Goal: Task Accomplishment & Management: Complete application form

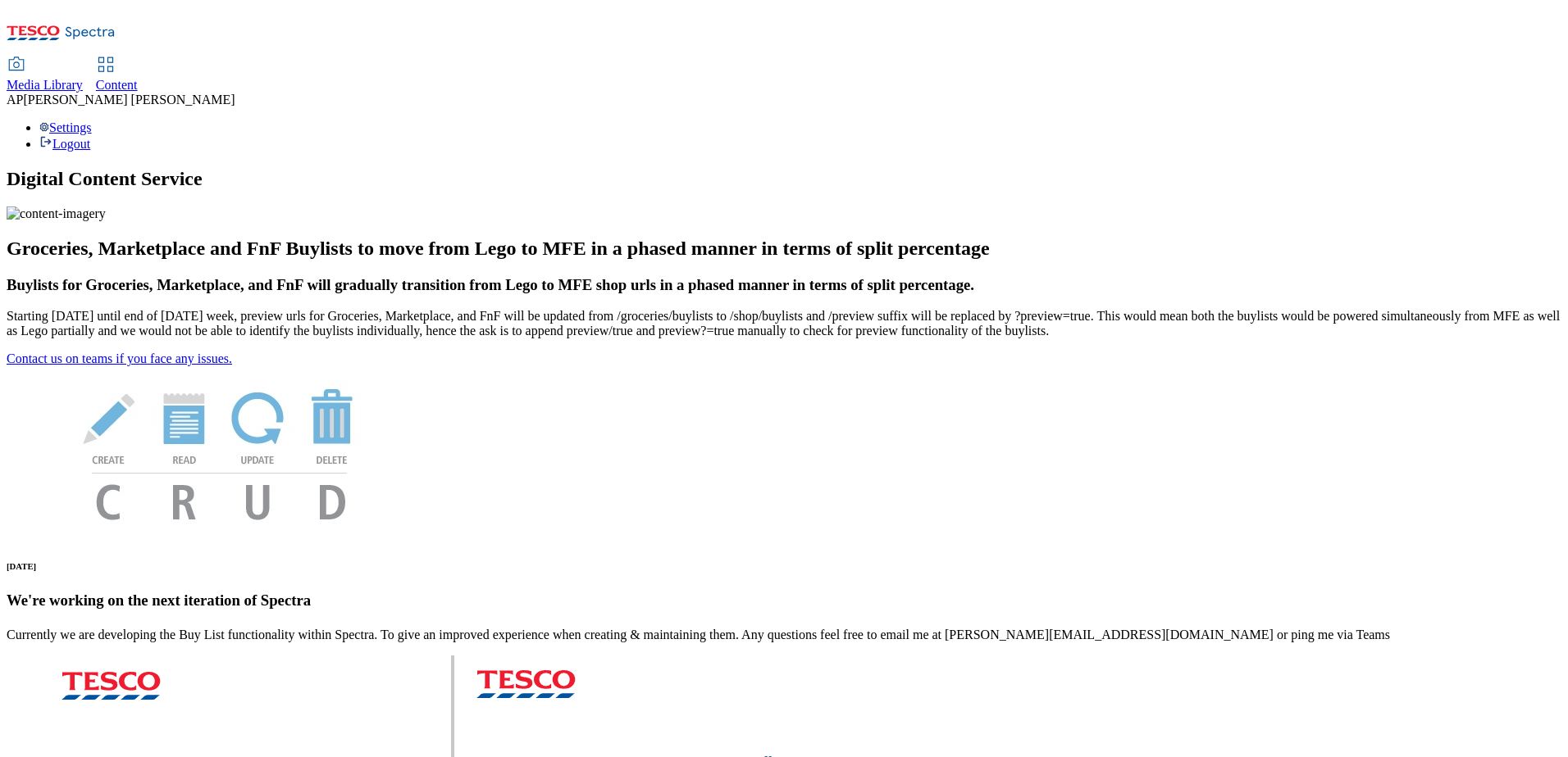
click at [83, 77] on span "Media Library" at bounding box center [45, 84] width 76 height 14
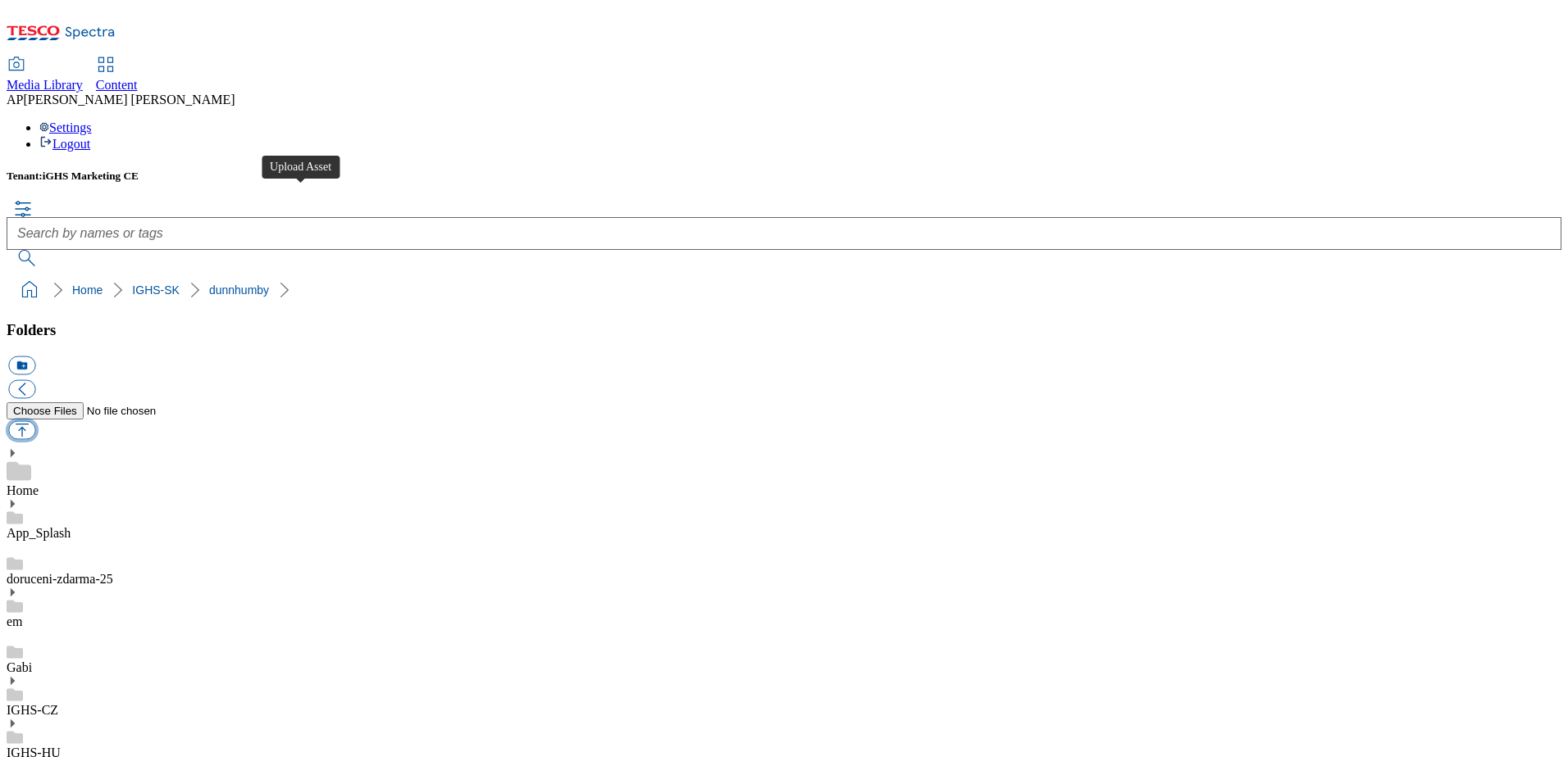
click at [35, 421] on button "button" at bounding box center [22, 430] width 27 height 19
type input "C:\fakepath\[DATE]_Margot_iTesco_Banner_1184x333_EN.png"
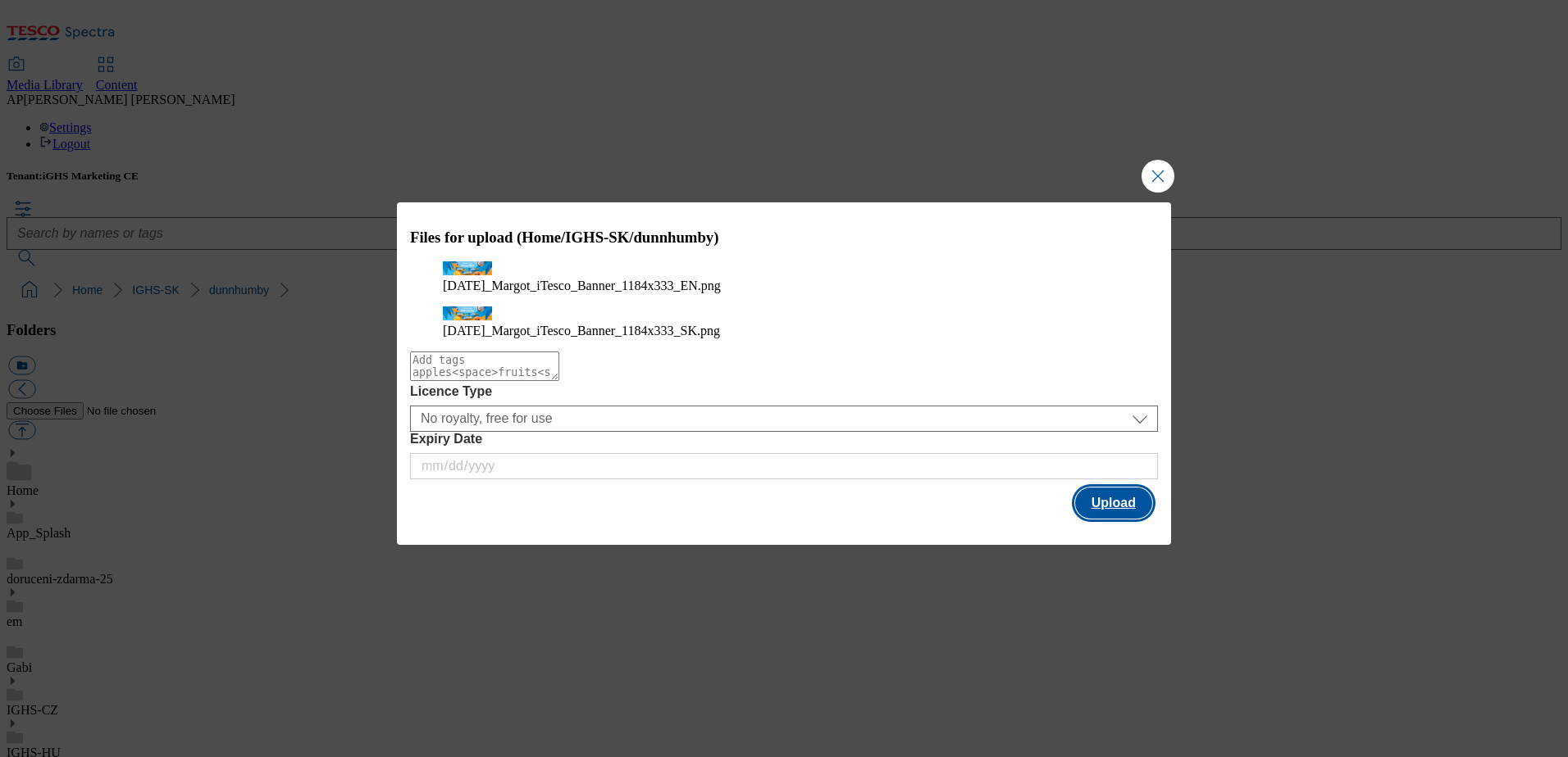
click at [1115, 509] on button "Upload" at bounding box center [1113, 503] width 77 height 32
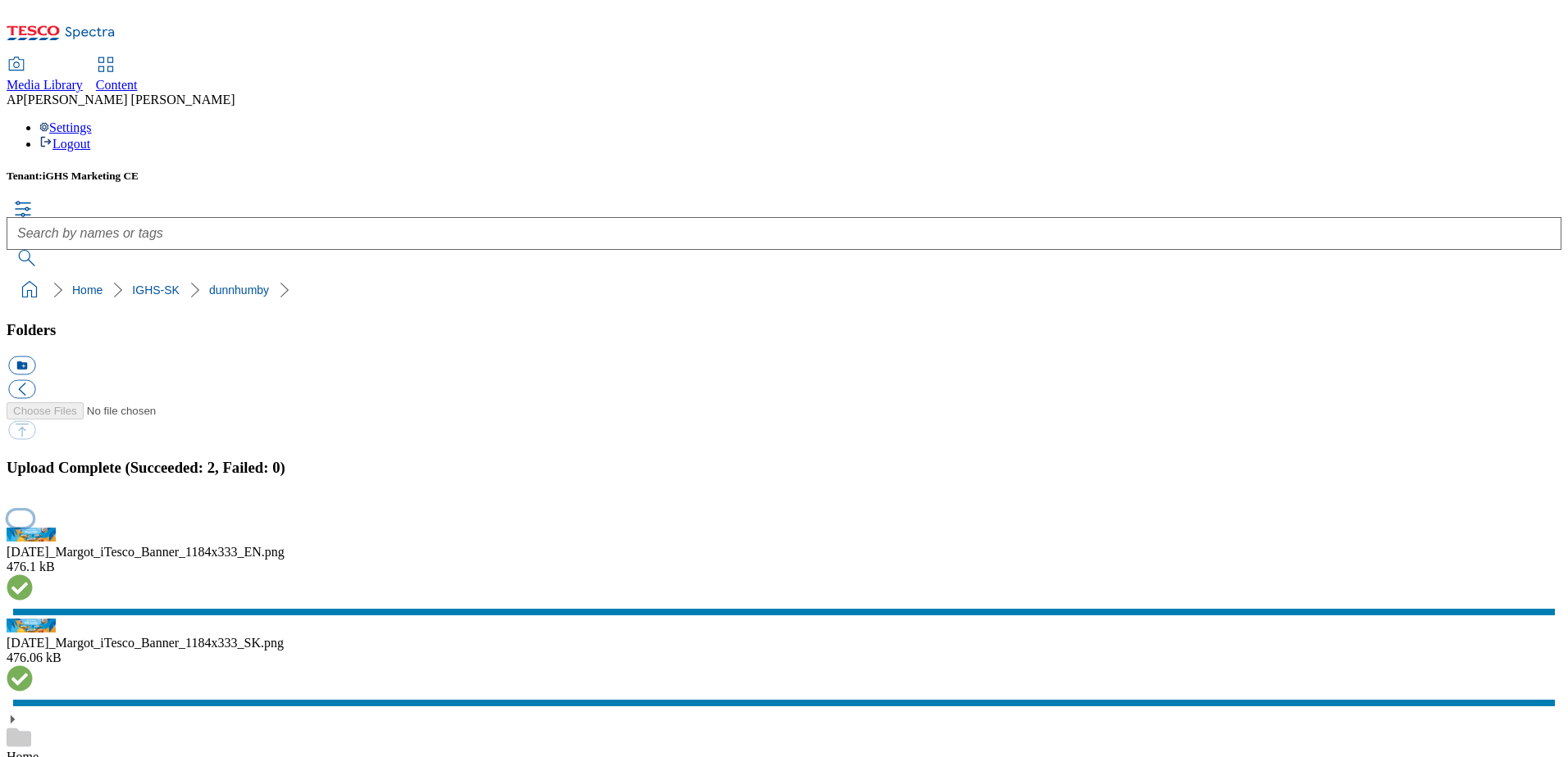
click at [33, 511] on button "button" at bounding box center [21, 519] width 25 height 15
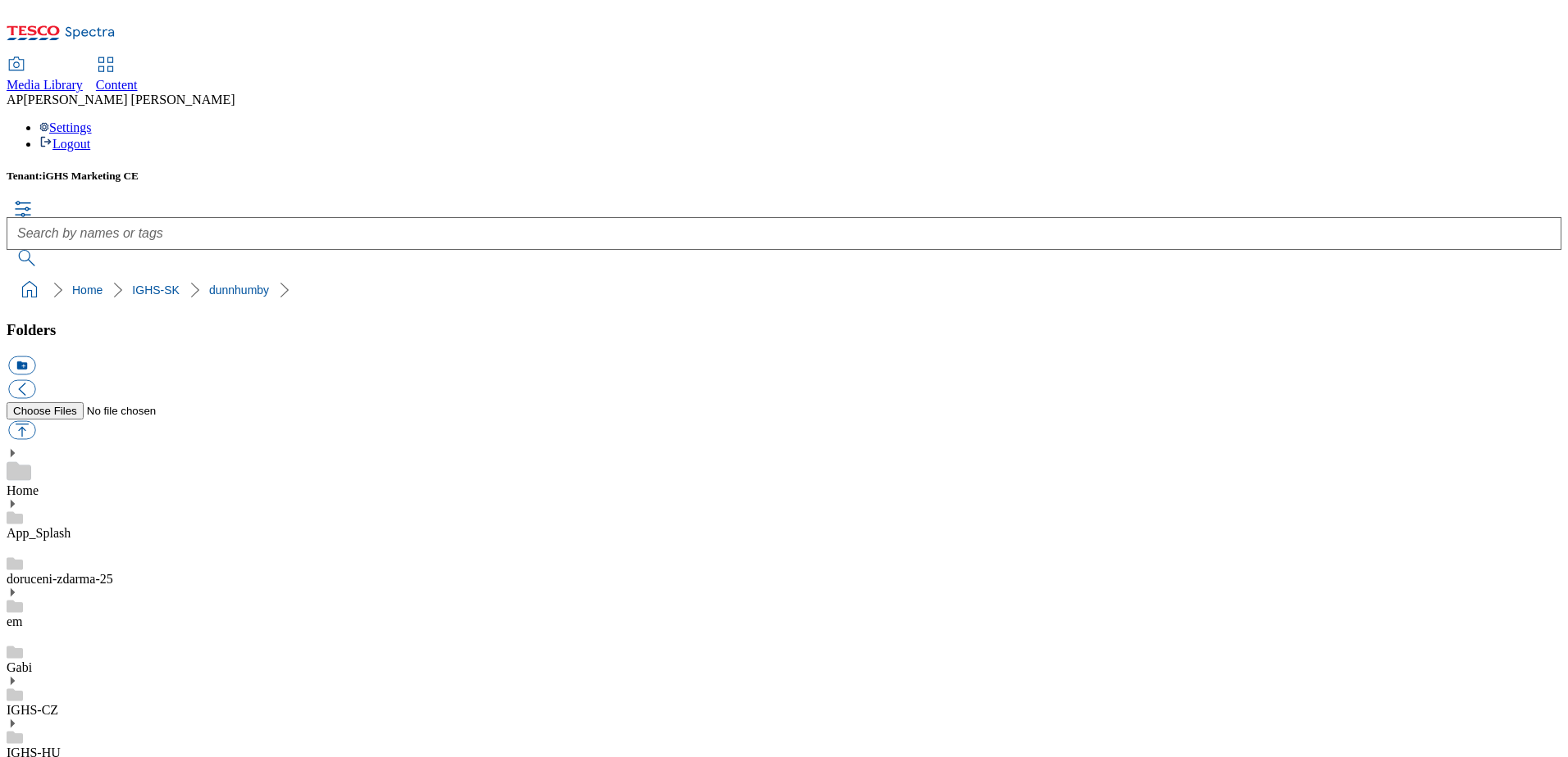
click at [138, 77] on span "Content" at bounding box center [117, 84] width 42 height 14
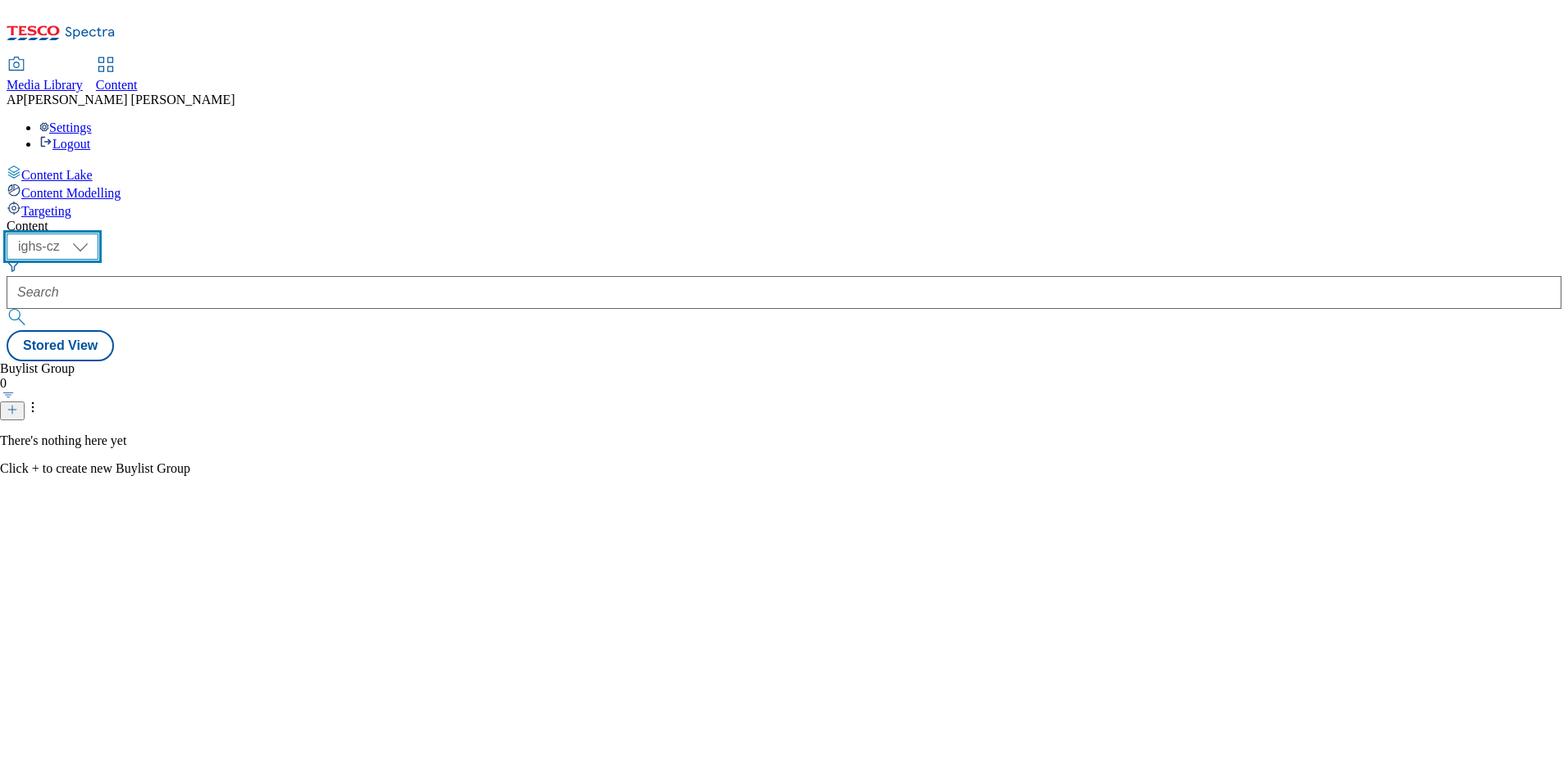
click at [98, 233] on select "ighs-cz ighs-hu ighs-sk" at bounding box center [53, 246] width 92 height 26
select select "ighs-sk"
click at [98, 233] on select "ighs-cz ighs-hu ighs-sk" at bounding box center [53, 246] width 92 height 26
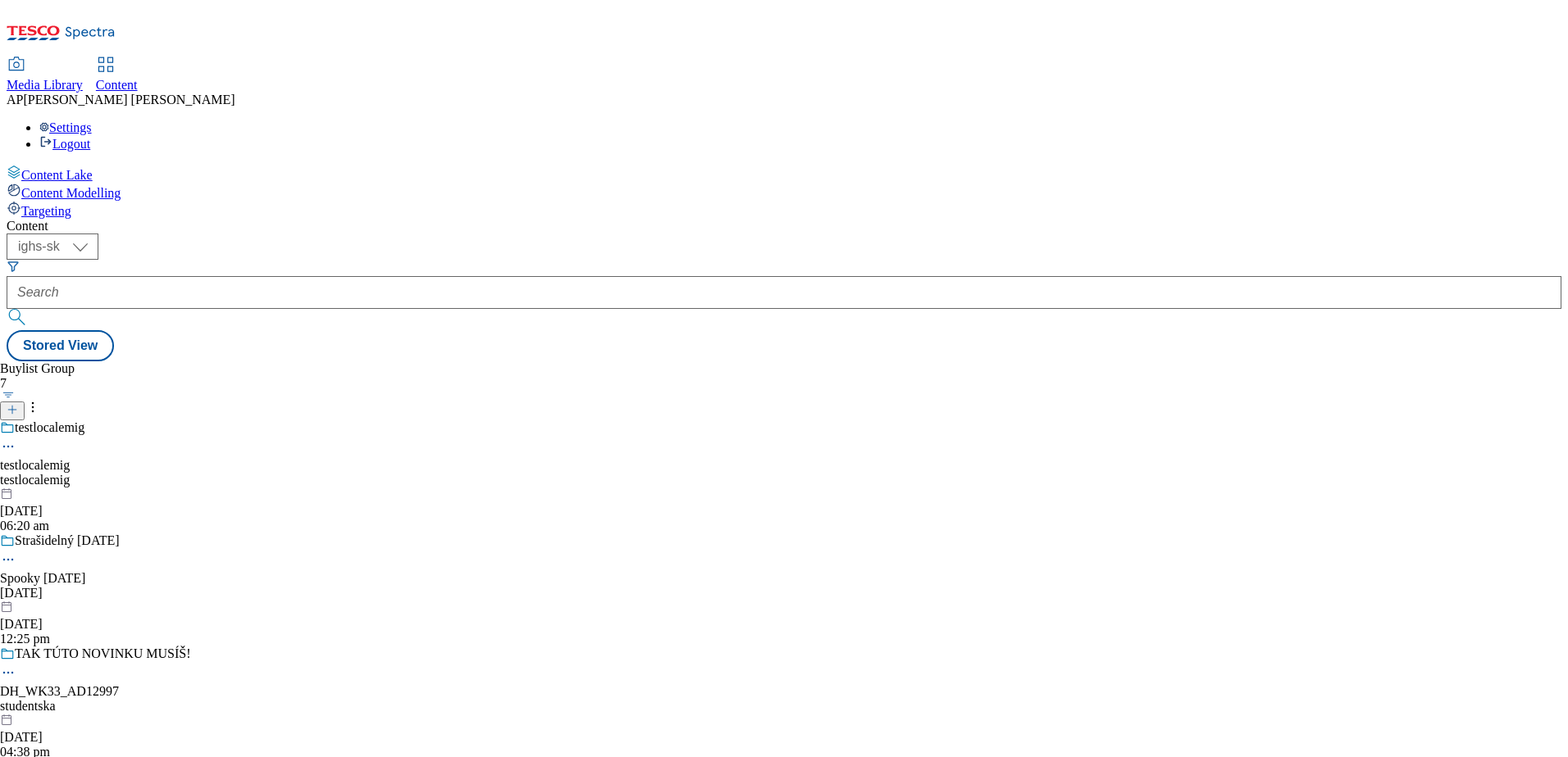
click at [12, 405] on line at bounding box center [12, 409] width 0 height 9
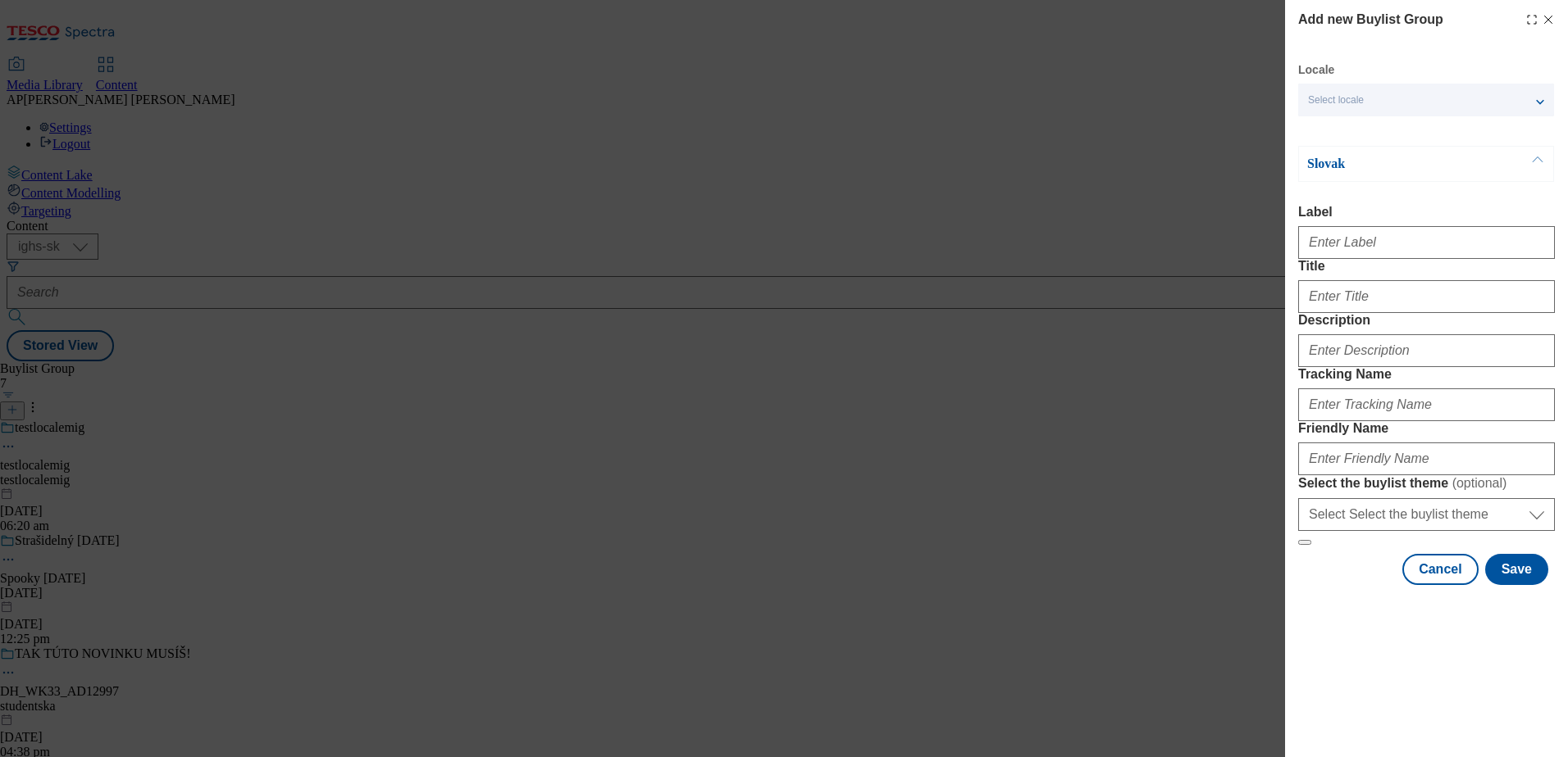
click at [1351, 95] on span "Select locale" at bounding box center [1336, 100] width 55 height 12
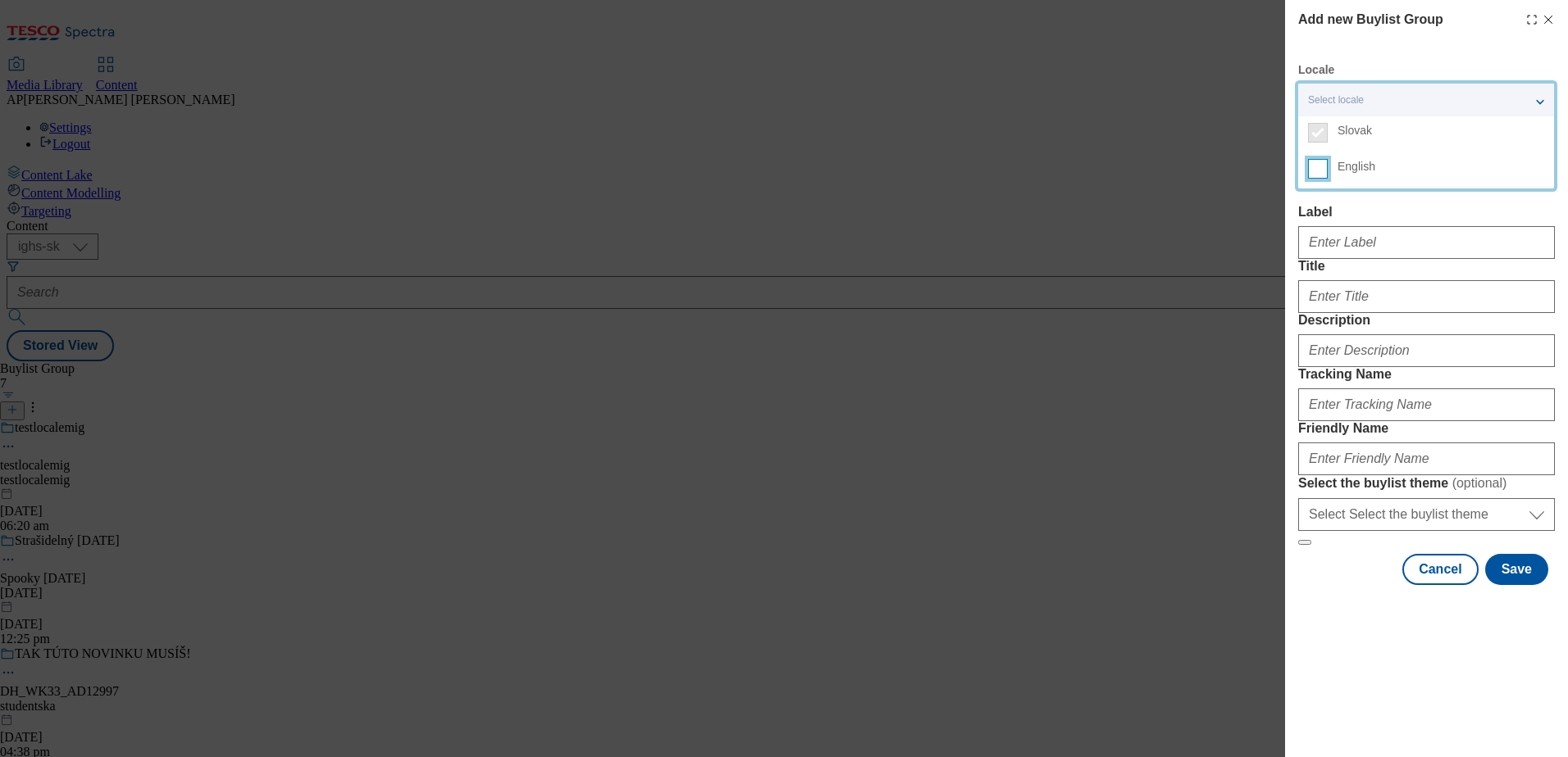
click at [1321, 163] on input "English" at bounding box center [1318, 168] width 20 height 20
click at [1237, 184] on div "Add new Buylist Group Locale 2 locales selected Slovak English Slovak Label Tit…" at bounding box center [784, 378] width 1568 height 757
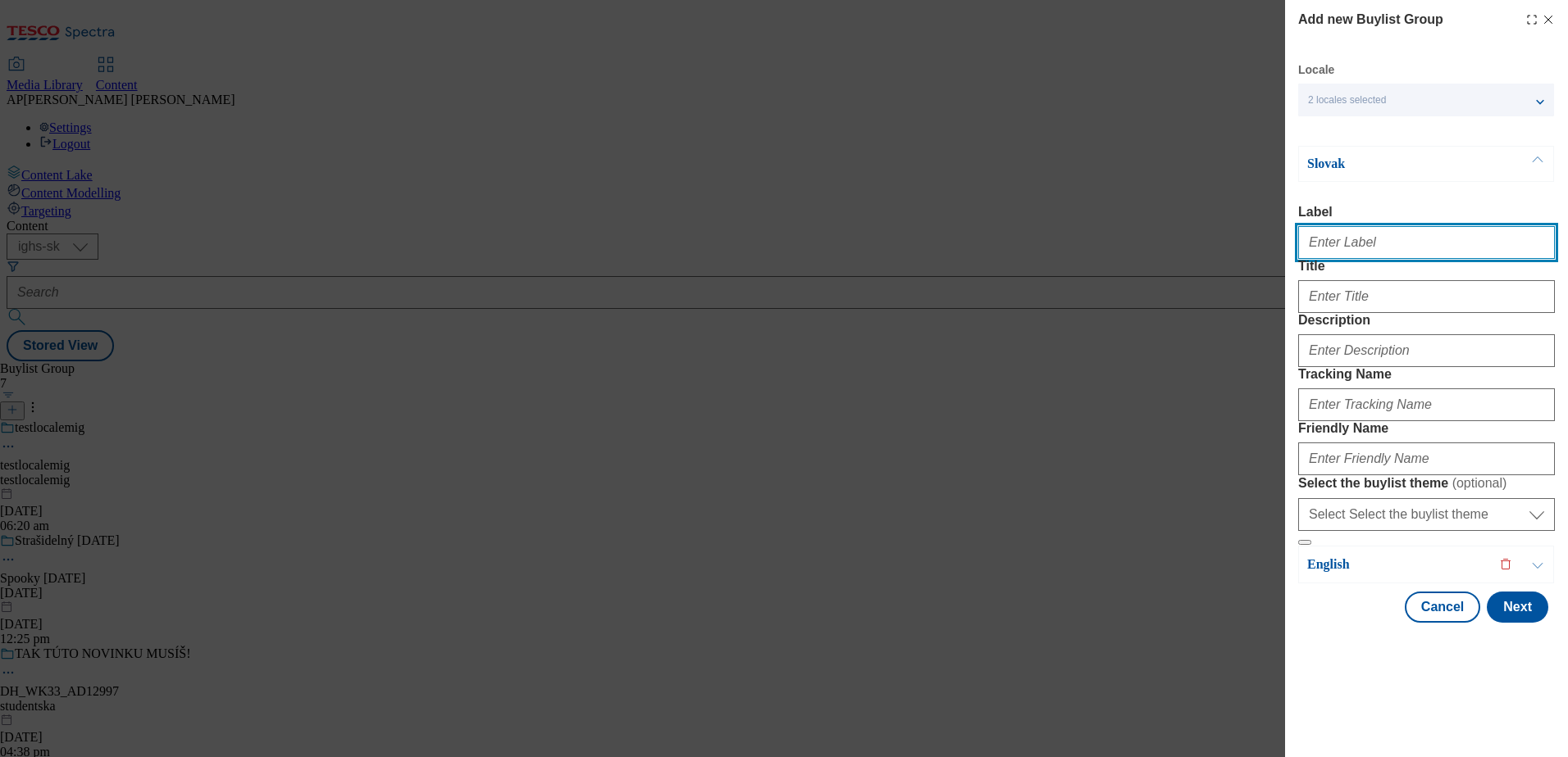
click at [1348, 242] on input "Label" at bounding box center [1426, 243] width 256 height 32
paste input "DH_WK34_AD13007"
type input "DH_WK34_AD13007"
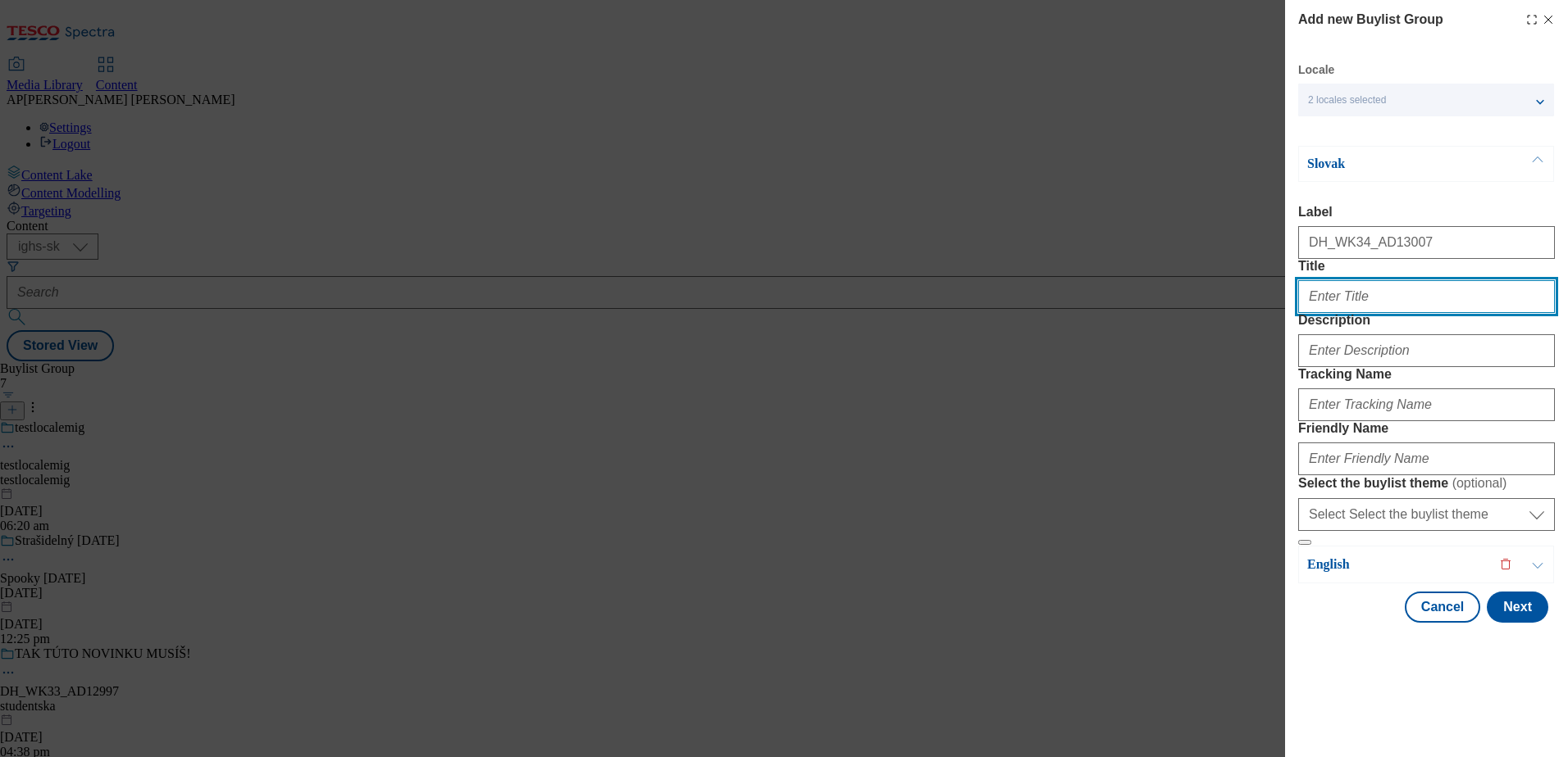
click at [1378, 314] on input "Title" at bounding box center [1426, 296] width 256 height 32
paste input "Daj si [PERSON_NAME] a prebuď svoje dovolenkové ja"
type input "Daj si [PERSON_NAME] a prebuď svoje dovolenkové ja"
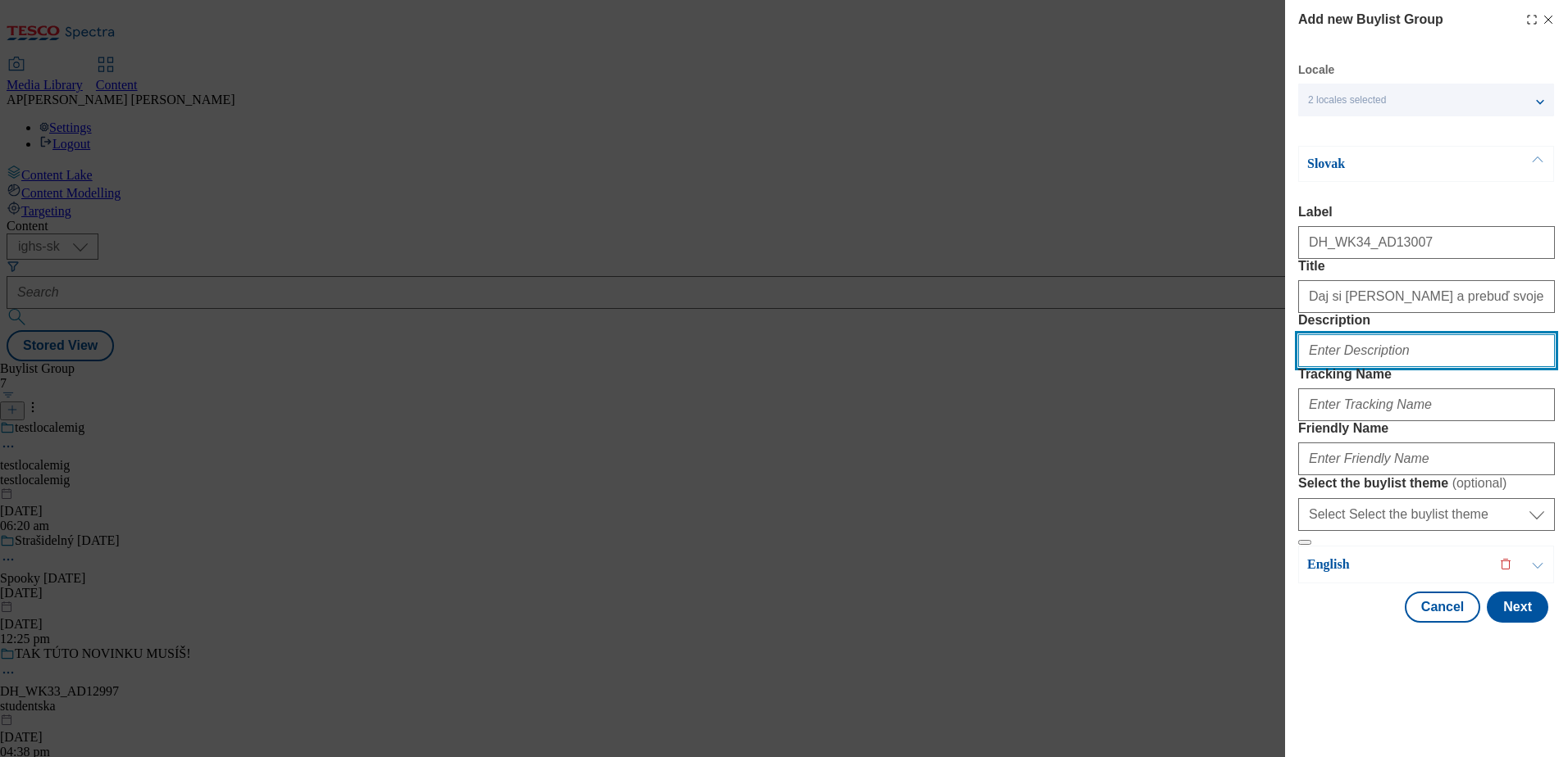
click at [1352, 367] on input "Description" at bounding box center [1426, 351] width 256 height 32
paste input "[PERSON_NAME]"
type input "[PERSON_NAME]"
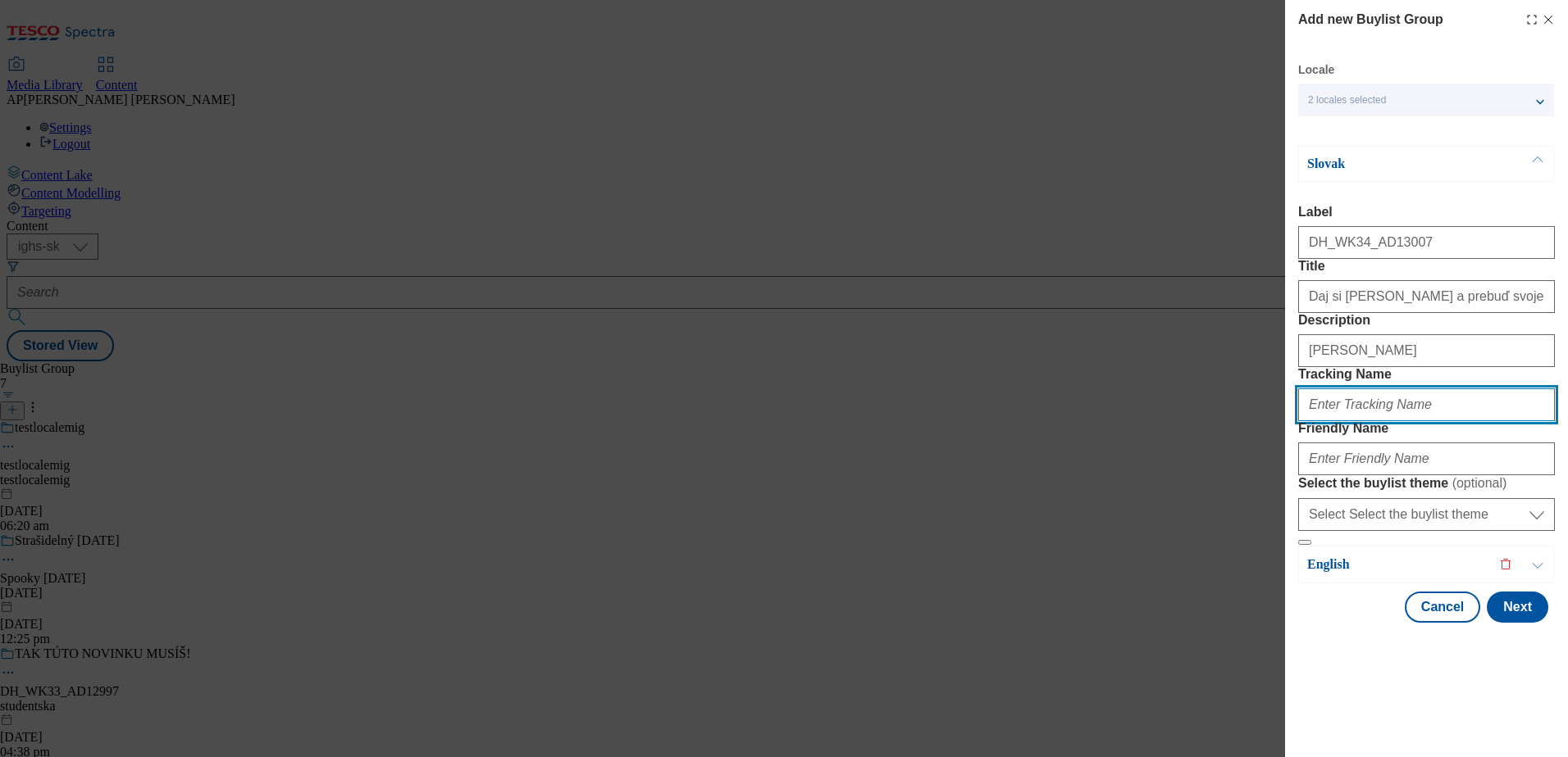
click at [1357, 422] on input "Tracking Name" at bounding box center [1426, 404] width 256 height 32
paste input "DH_SK_AD13007_BH"
type input "DH_SK_AD13007_BH"
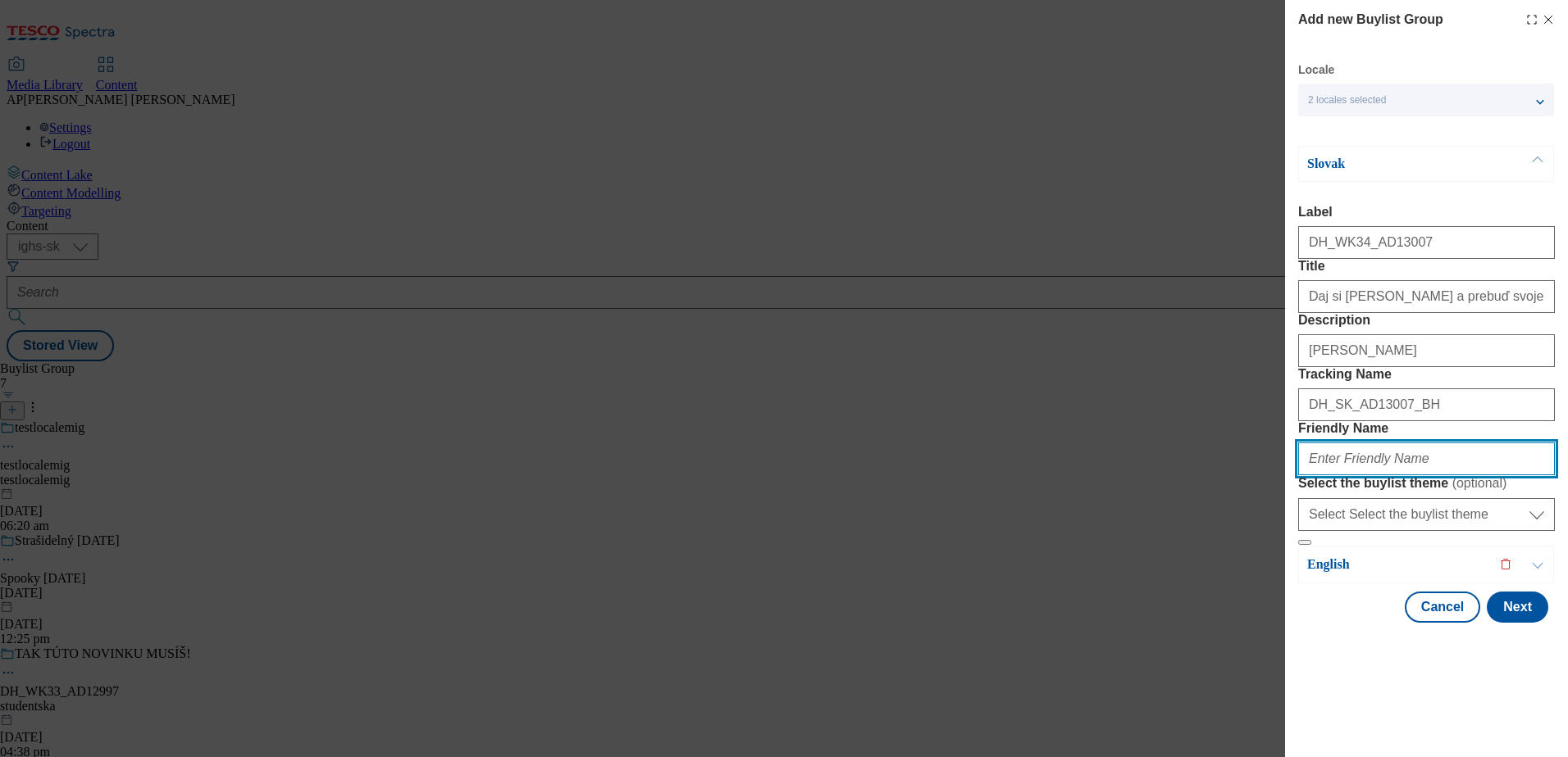
click at [1371, 475] on input "Friendly Name" at bounding box center [1426, 459] width 256 height 32
paste input "nestle"
type input "nestle"
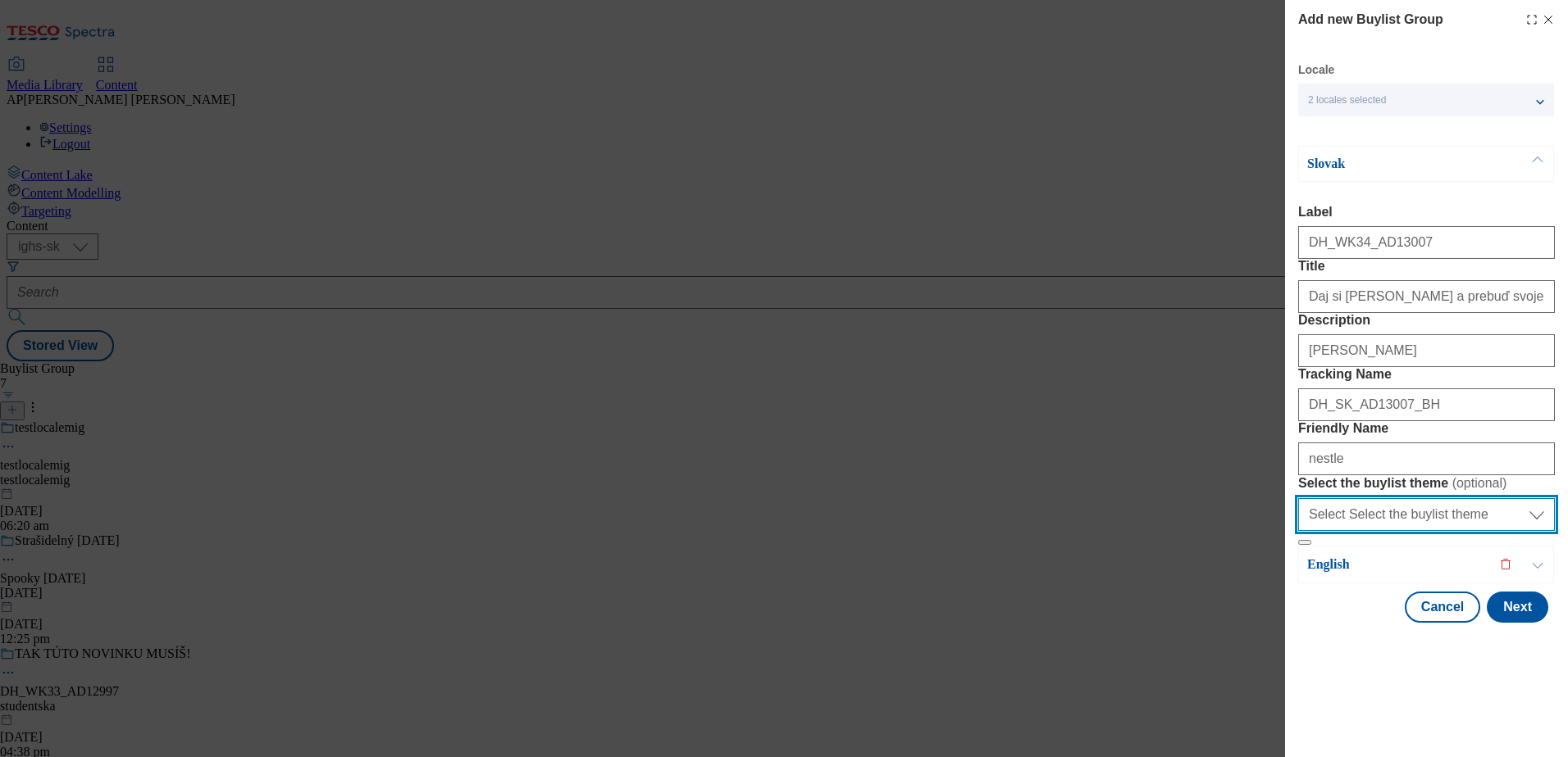
click at [1513, 531] on select "Select Select the buylist theme default fandf" at bounding box center [1426, 514] width 256 height 32
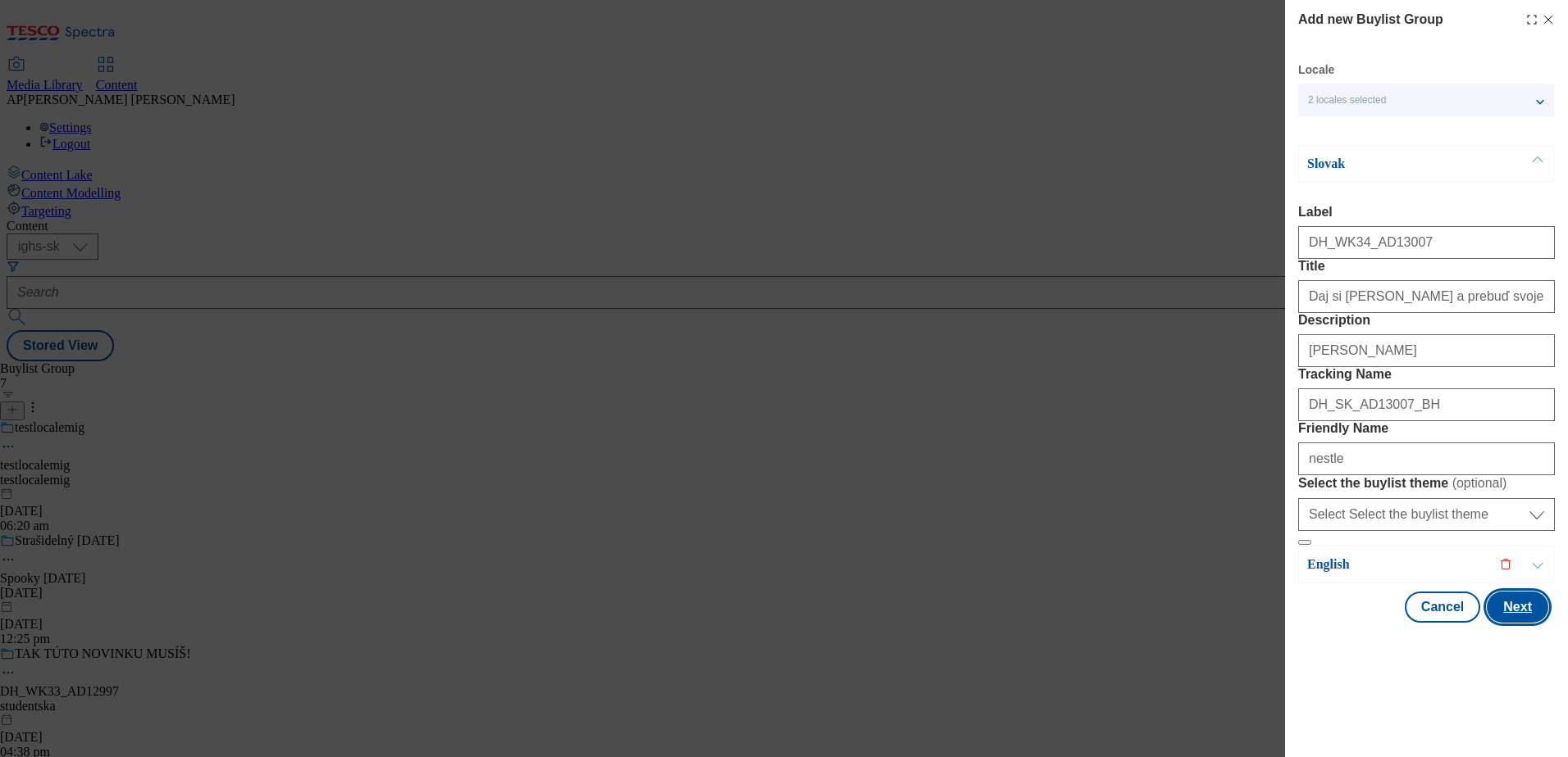
click at [1513, 623] on button "Next" at bounding box center [1517, 607] width 61 height 32
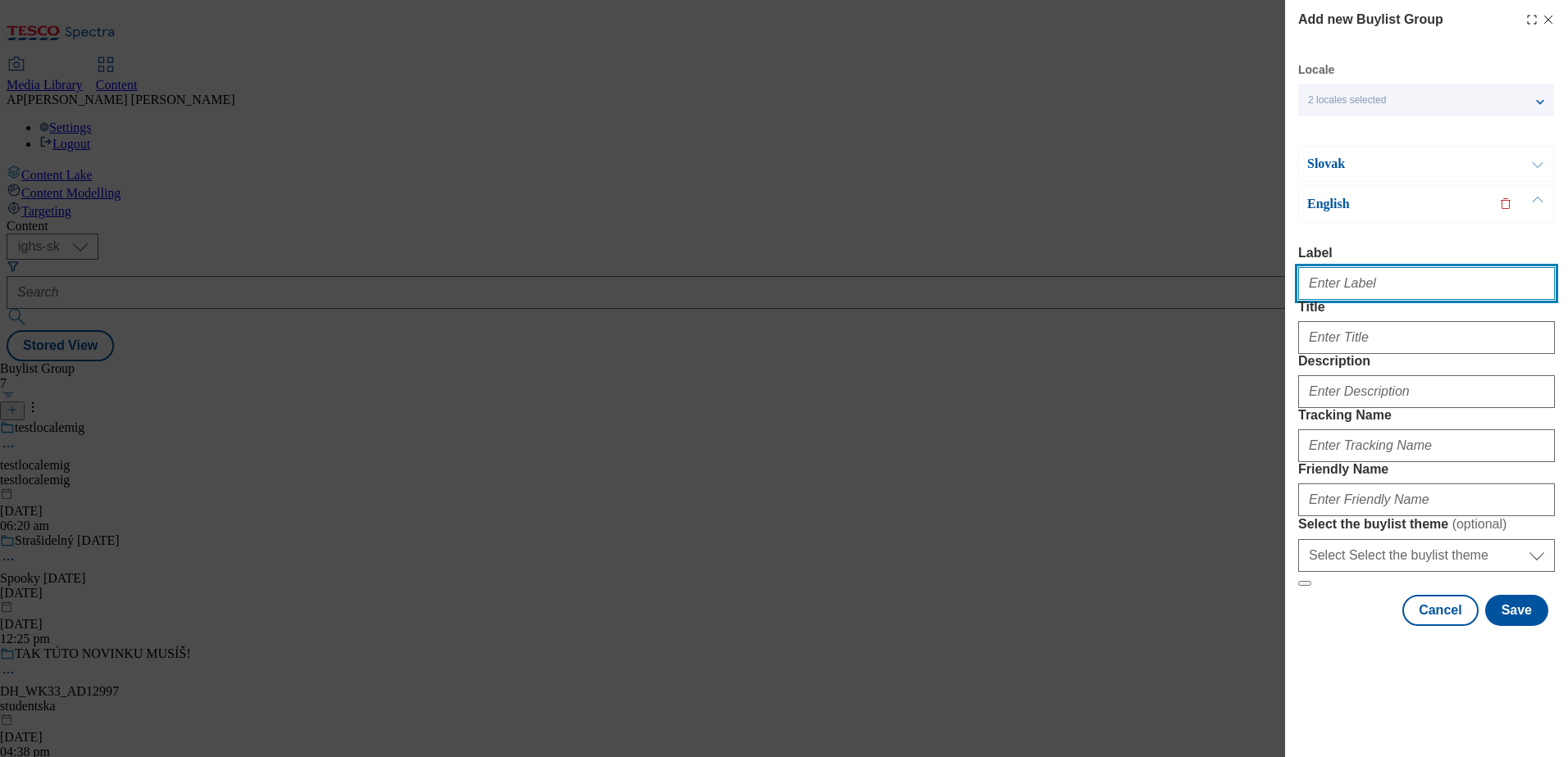
click at [1339, 268] on input "Label" at bounding box center [1426, 284] width 256 height 32
paste input "DH_WK34_AD13007"
type input "DH_WK34_AD13007"
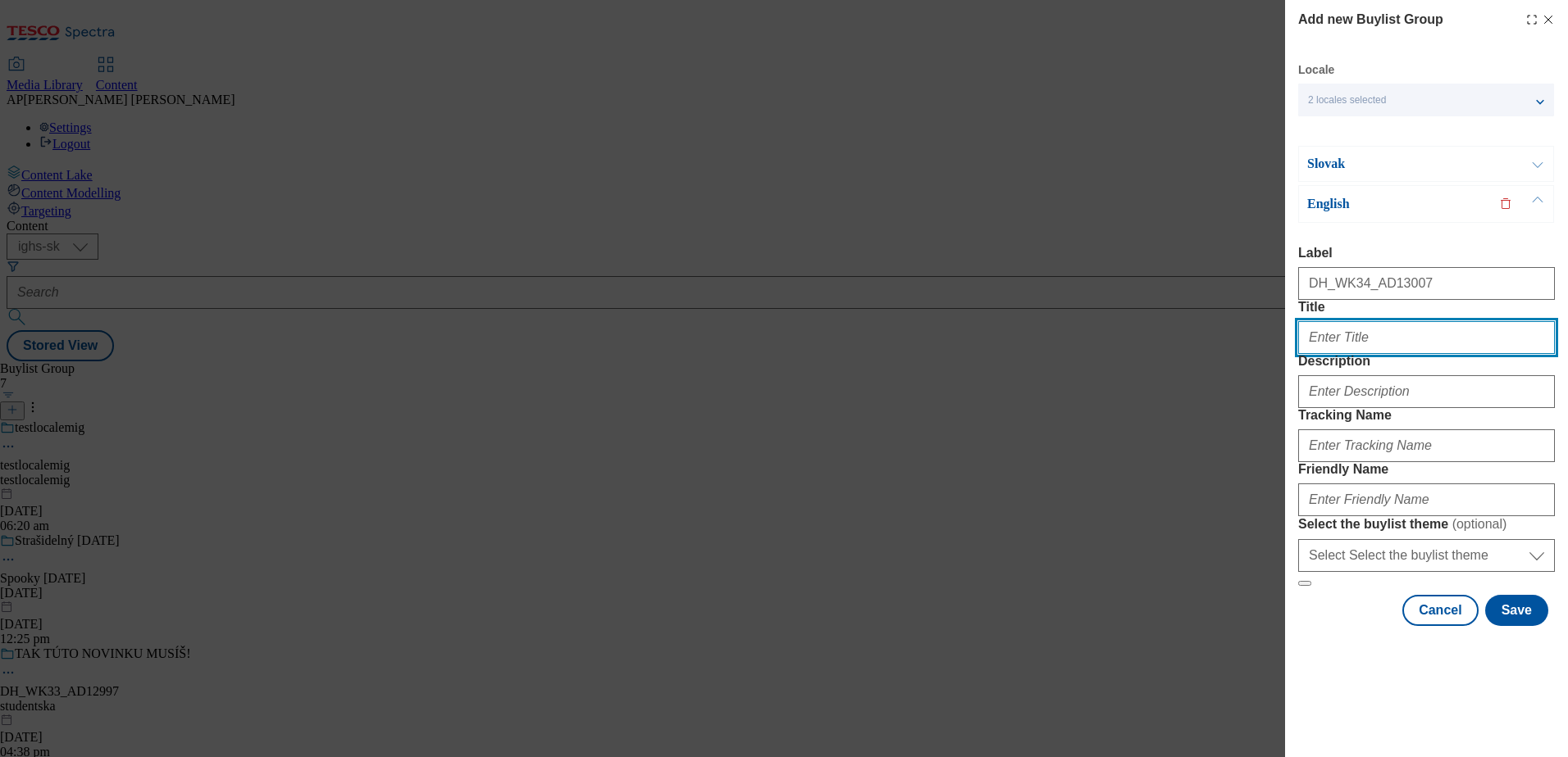
click at [1354, 328] on input "Title" at bounding box center [1426, 337] width 256 height 32
paste input "Grab a [PERSON_NAME] and awaken your vacation self"
type input "Grab a [PERSON_NAME] and awaken your vacation self"
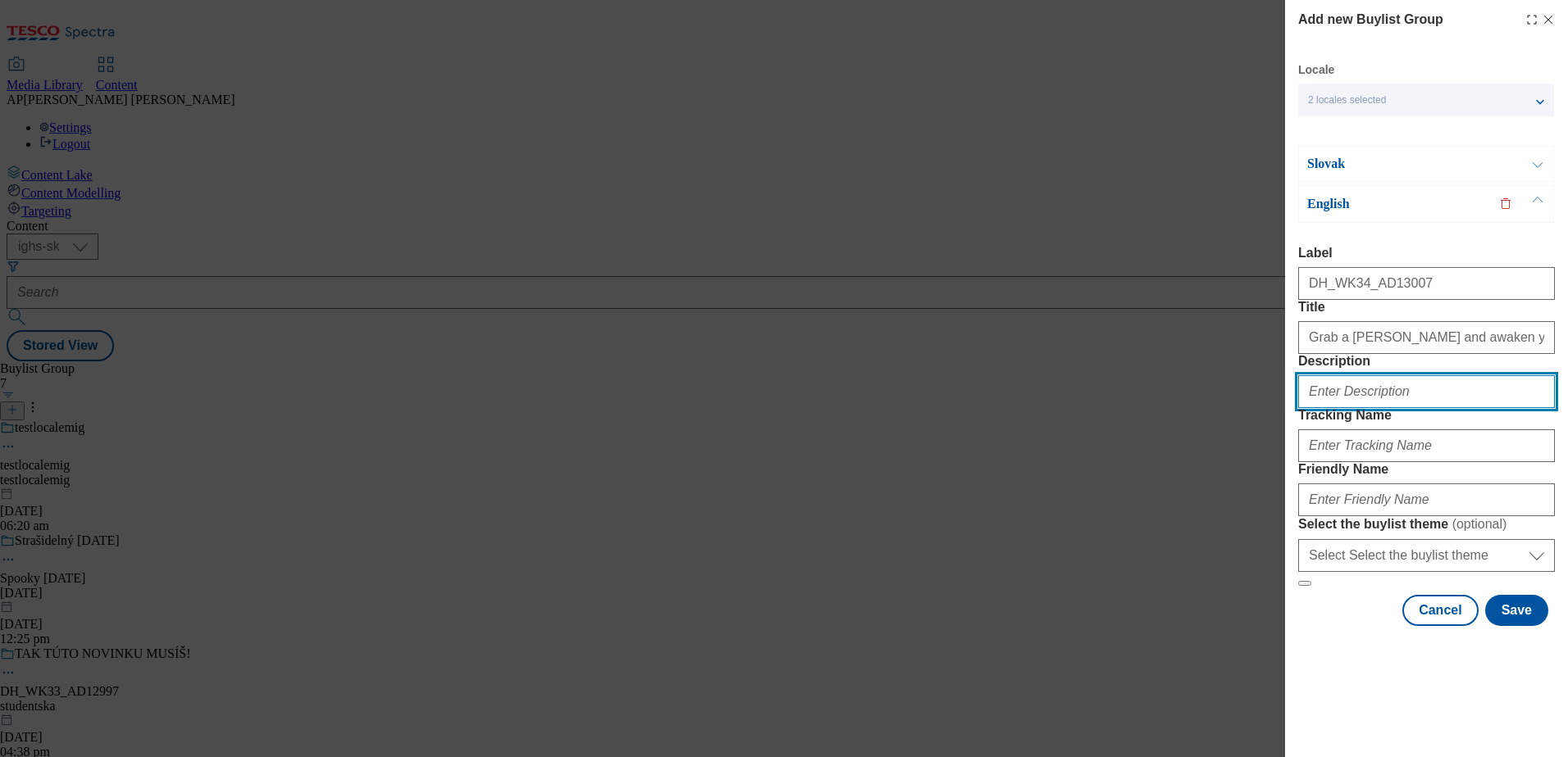
click at [1372, 403] on input "Description" at bounding box center [1426, 392] width 256 height 32
paste input "[PERSON_NAME]"
type input "[PERSON_NAME]"
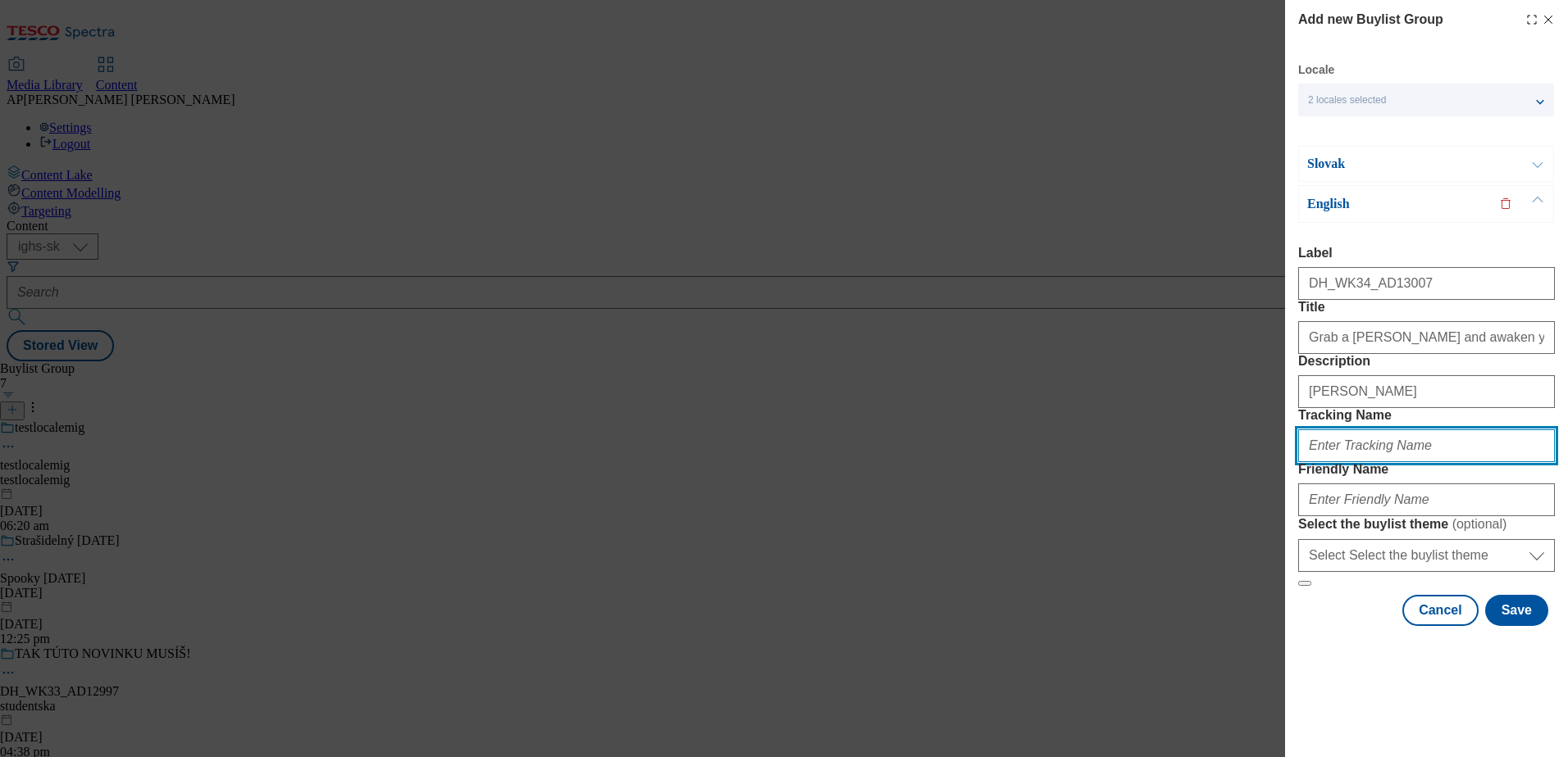
click at [1340, 463] on input "Tracking Name" at bounding box center [1426, 445] width 256 height 32
paste input "DH_EN_AD13007_BH"
type input "DH_EN_AD13007_BH"
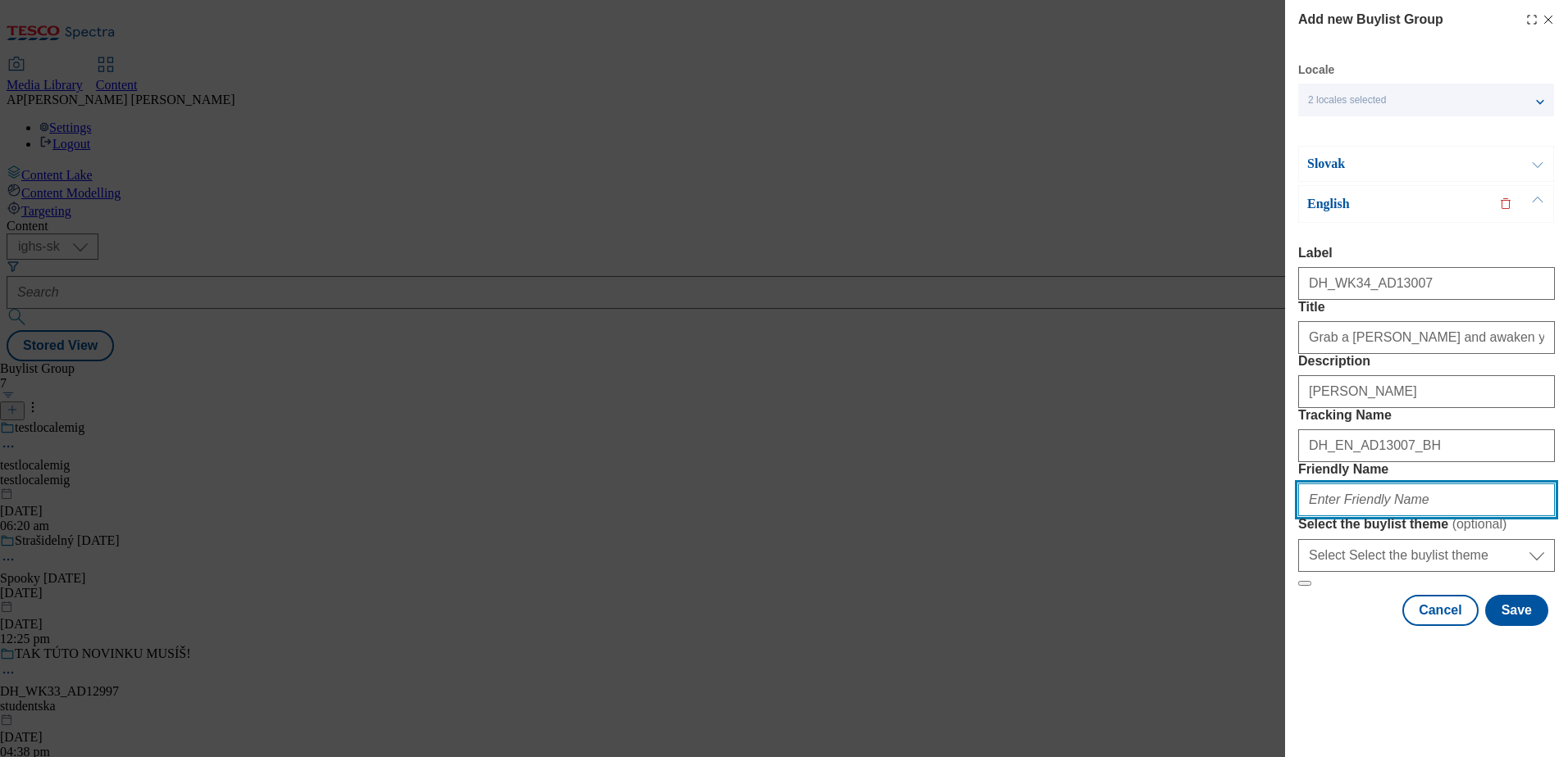
click at [1355, 516] on input "Friendly Name" at bounding box center [1426, 500] width 256 height 32
paste input "nestle"
type input "nestle"
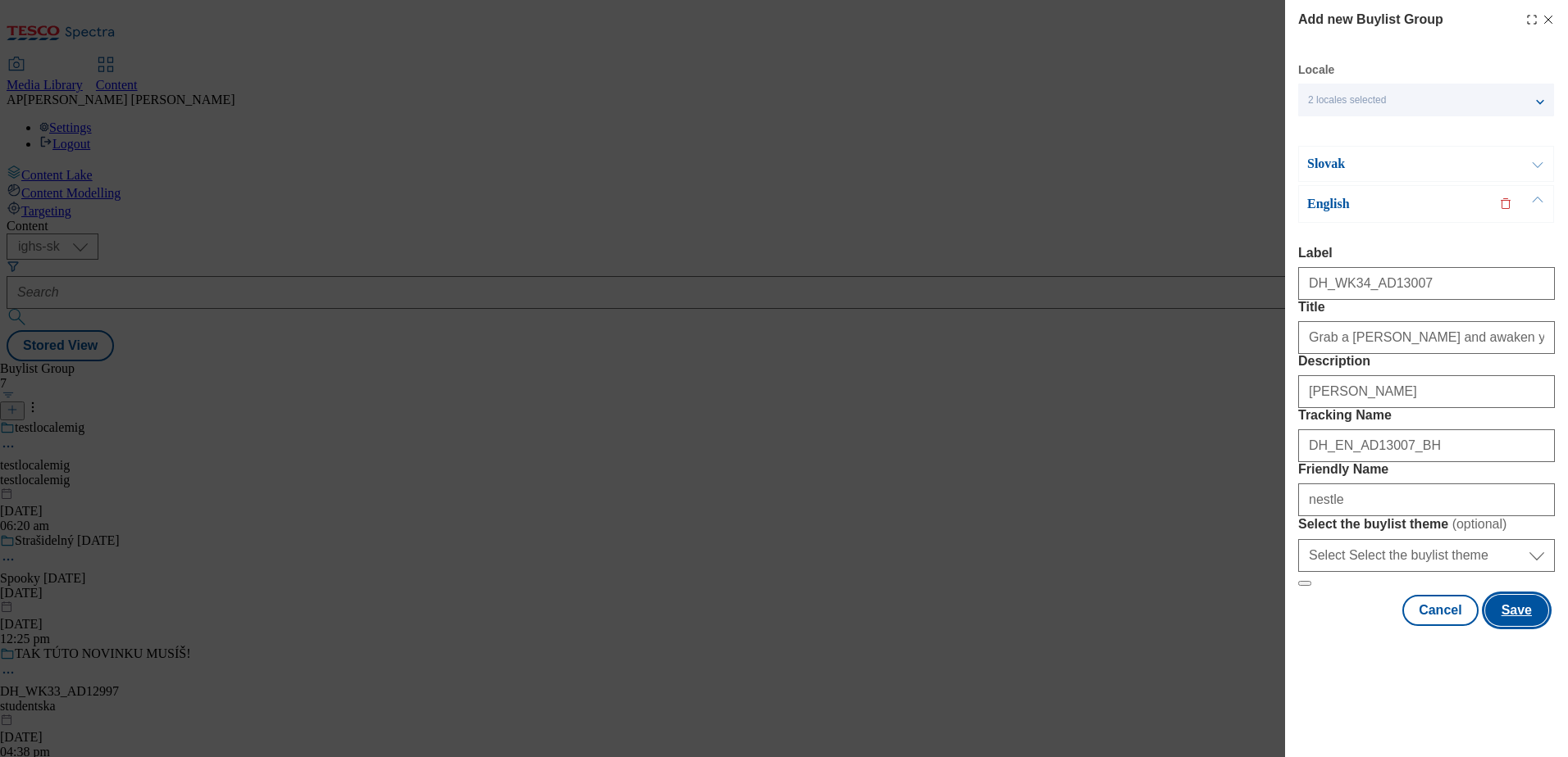
click at [1517, 626] on button "Save" at bounding box center [1516, 611] width 63 height 32
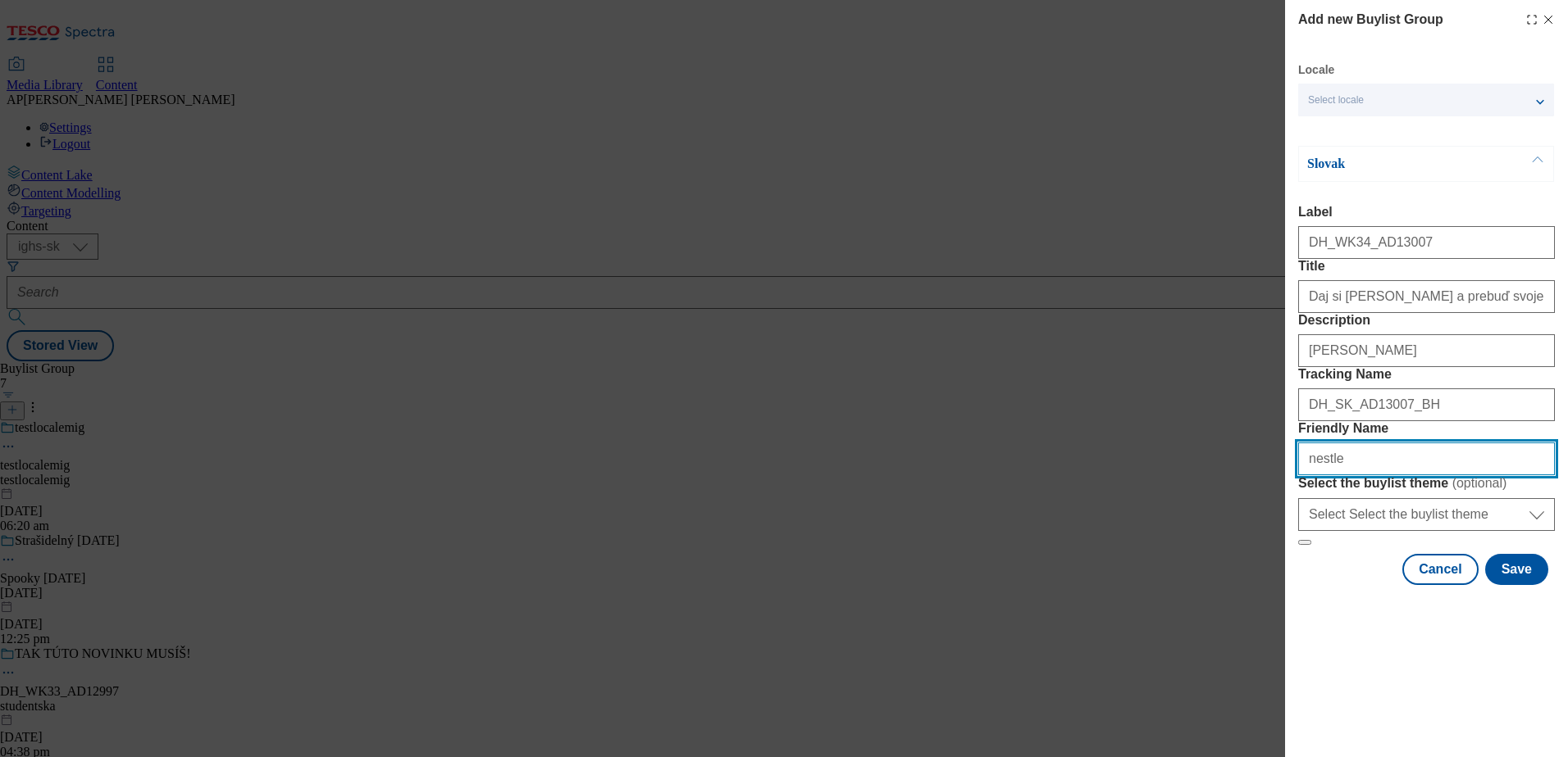
click at [1350, 475] on input "Friendly Name" at bounding box center [1426, 459] width 256 height 32
type input "nestlemargot"
click at [1437, 92] on div "Select locale" at bounding box center [1426, 99] width 256 height 32
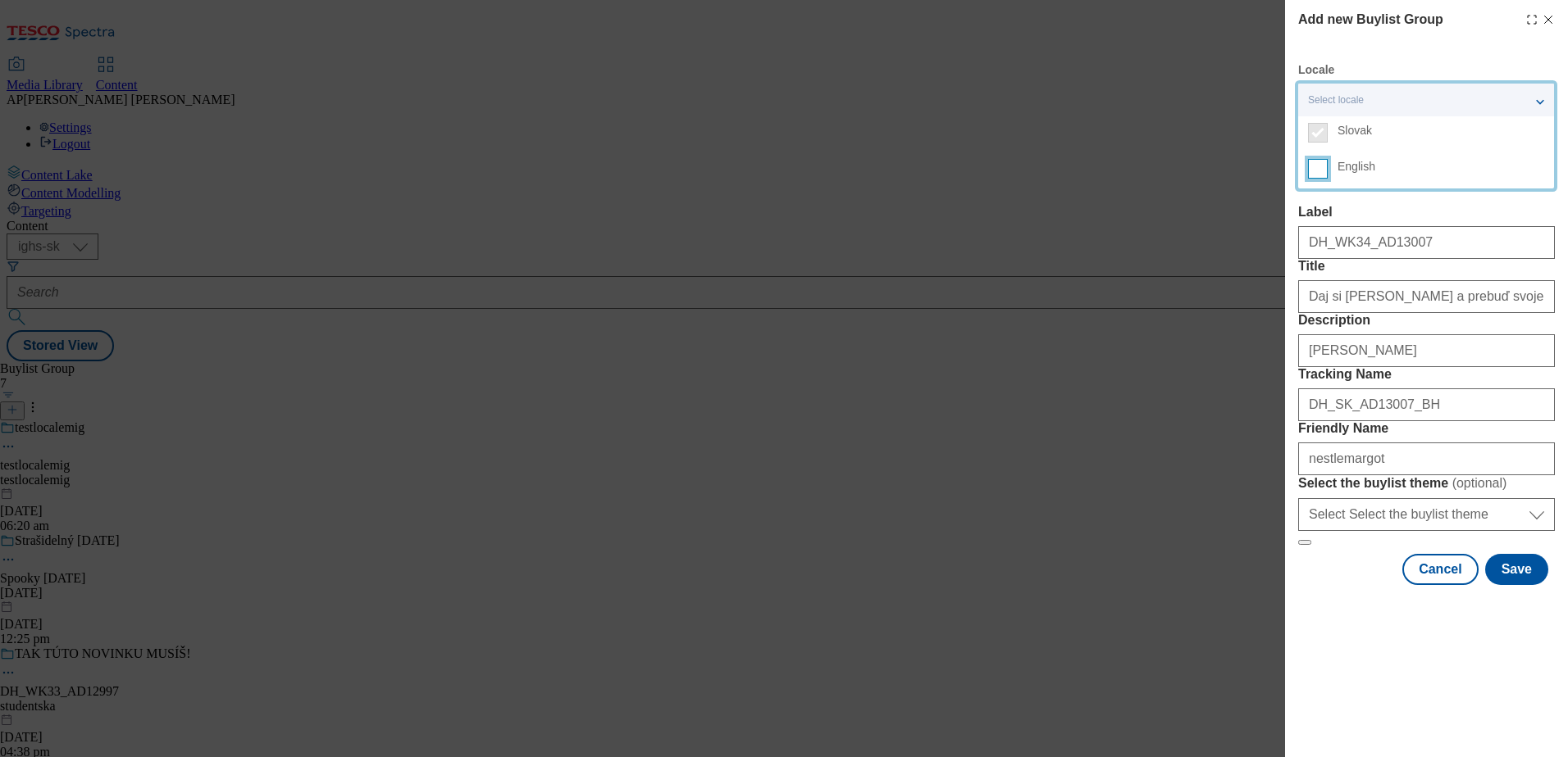
click at [1310, 159] on input "English" at bounding box center [1318, 168] width 20 height 20
click at [1535, 583] on button "Modal" at bounding box center [1537, 565] width 32 height 36
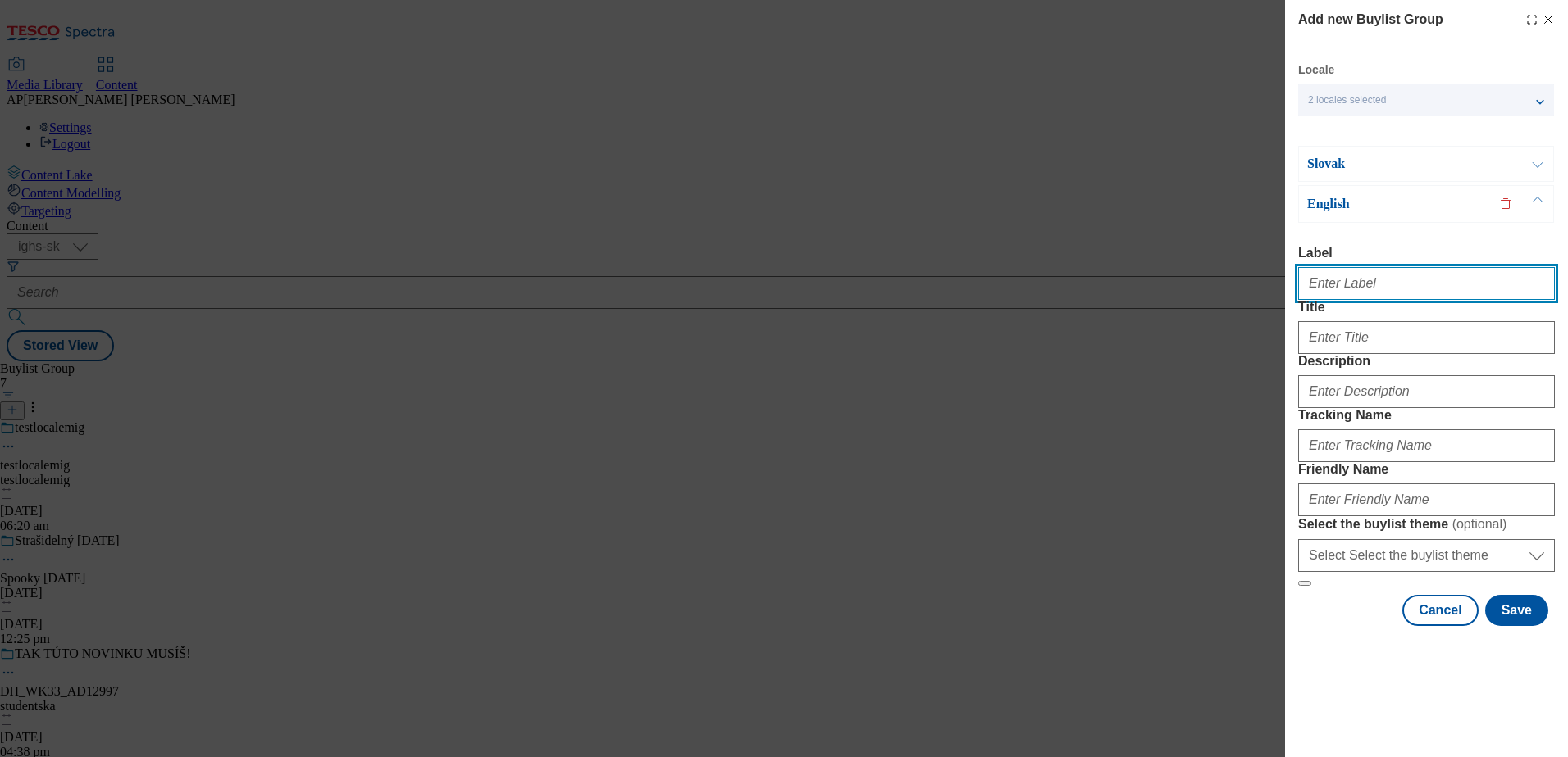
click at [1372, 268] on input "Label" at bounding box center [1426, 284] width 256 height 32
type input "DH_WK34_AD13007"
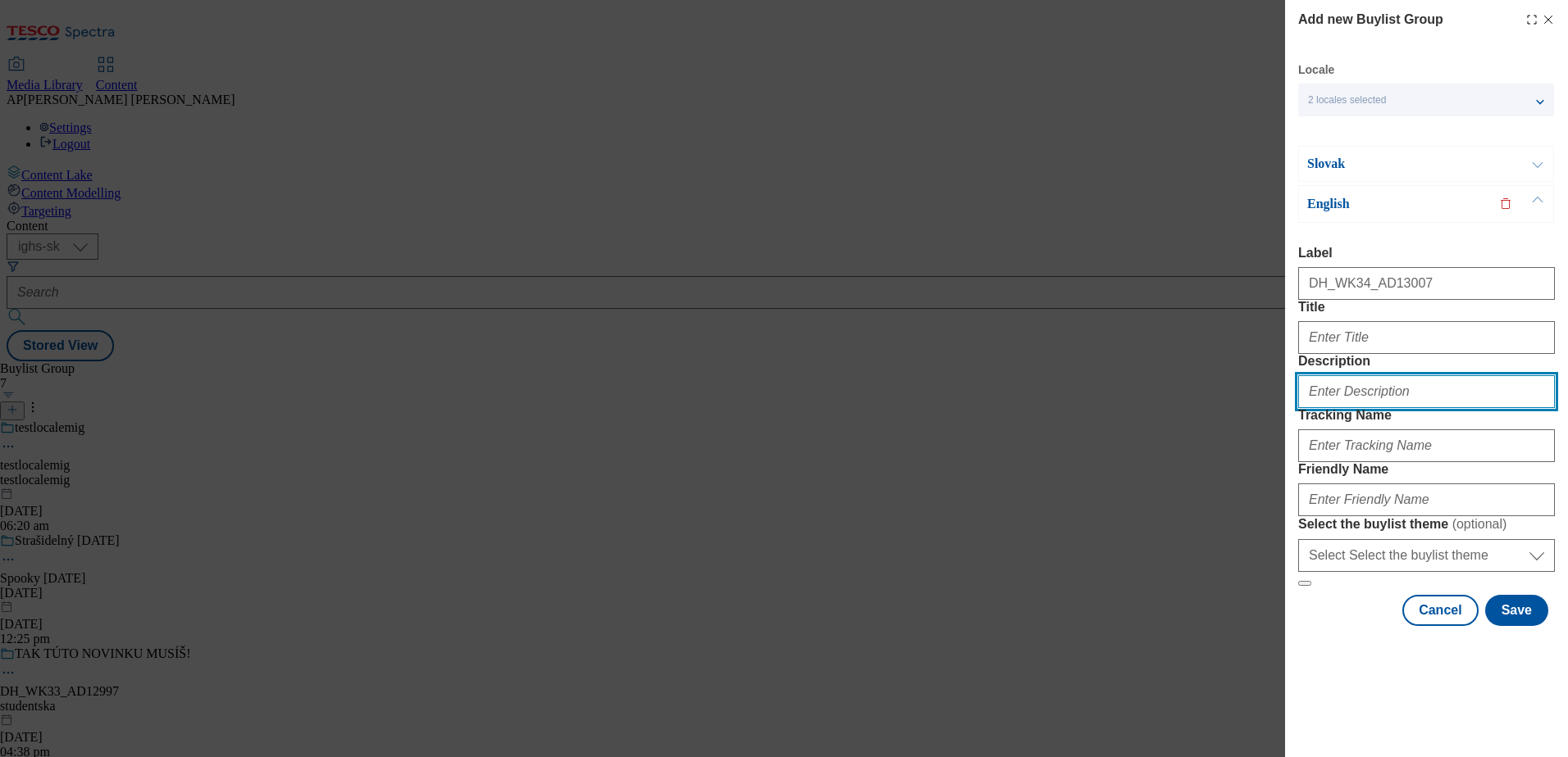
type input "[PERSON_NAME]"
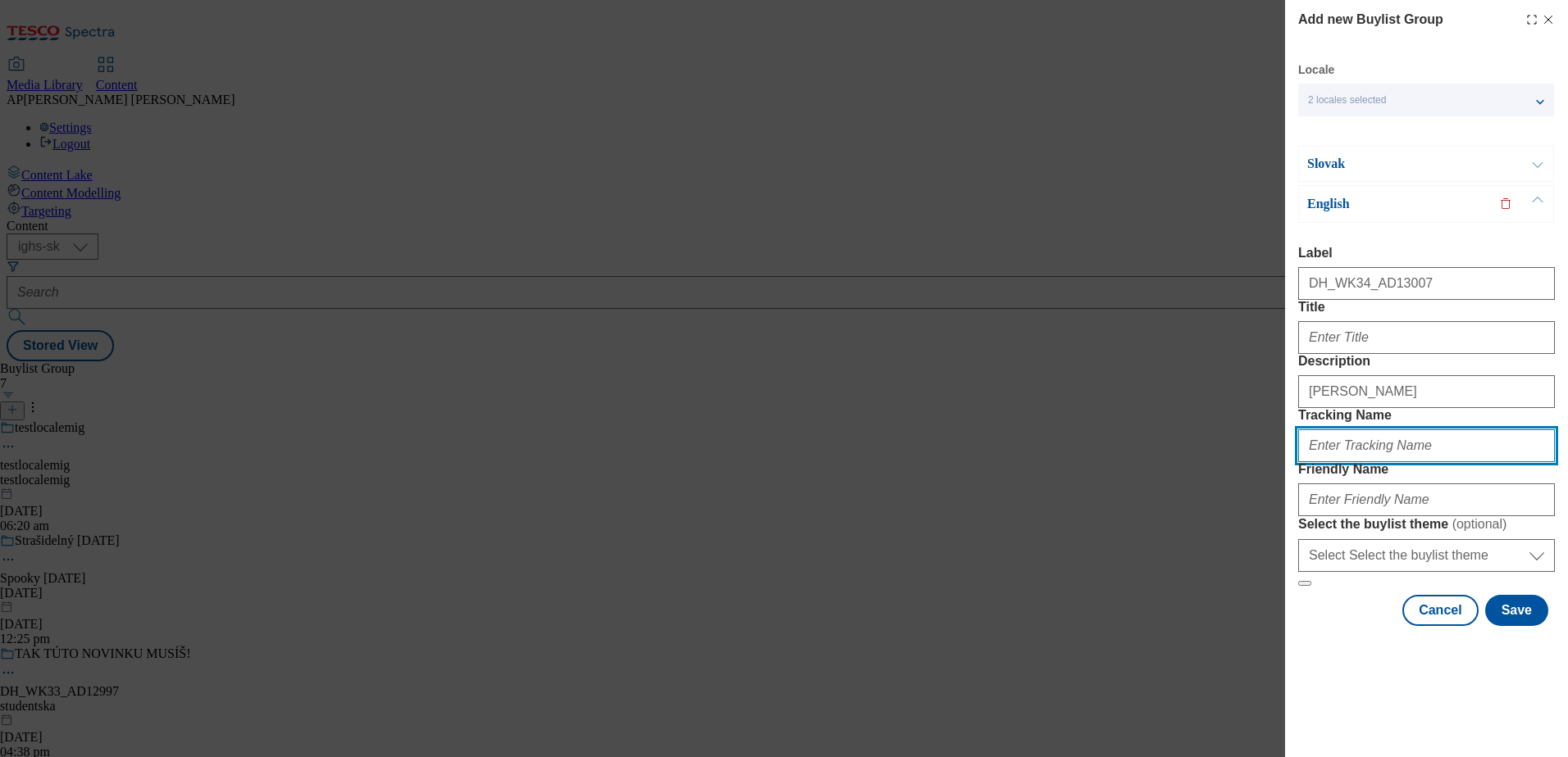
type input "DH_EN_AD13007_BH"
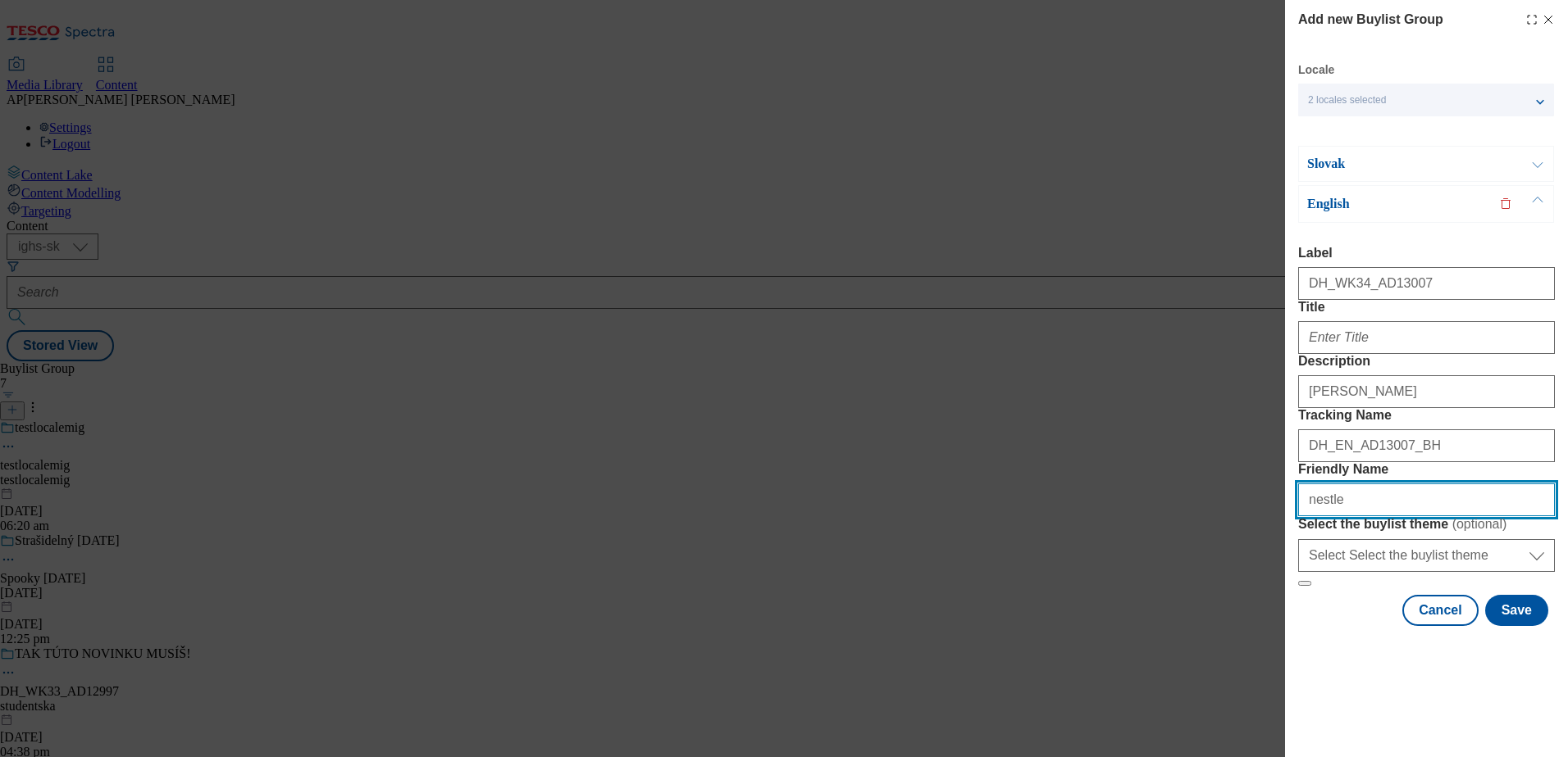
click at [1386, 516] on input "nestle" at bounding box center [1426, 500] width 256 height 32
type input "nestlemargot"
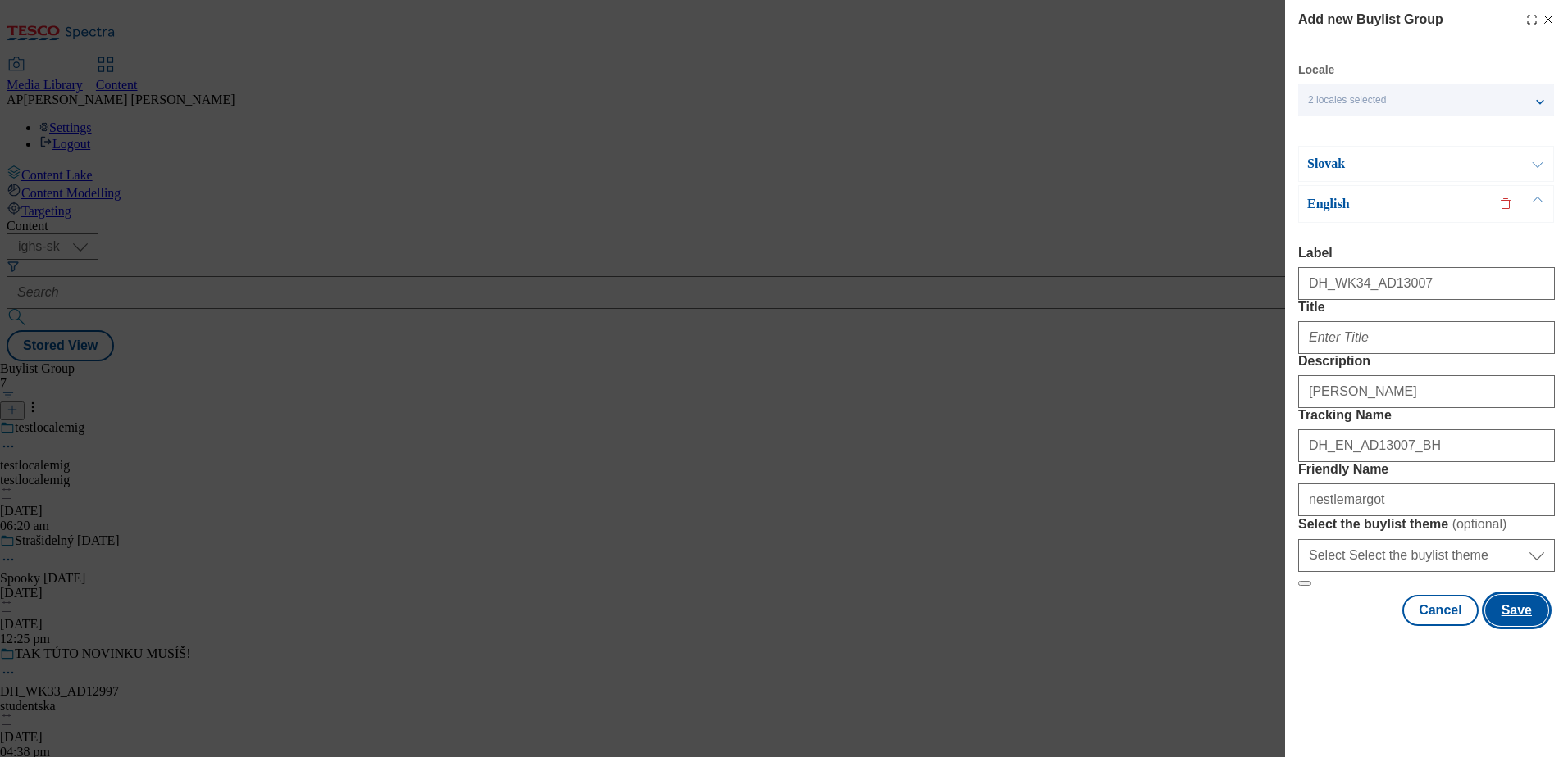
click at [1503, 626] on button "Save" at bounding box center [1516, 611] width 63 height 32
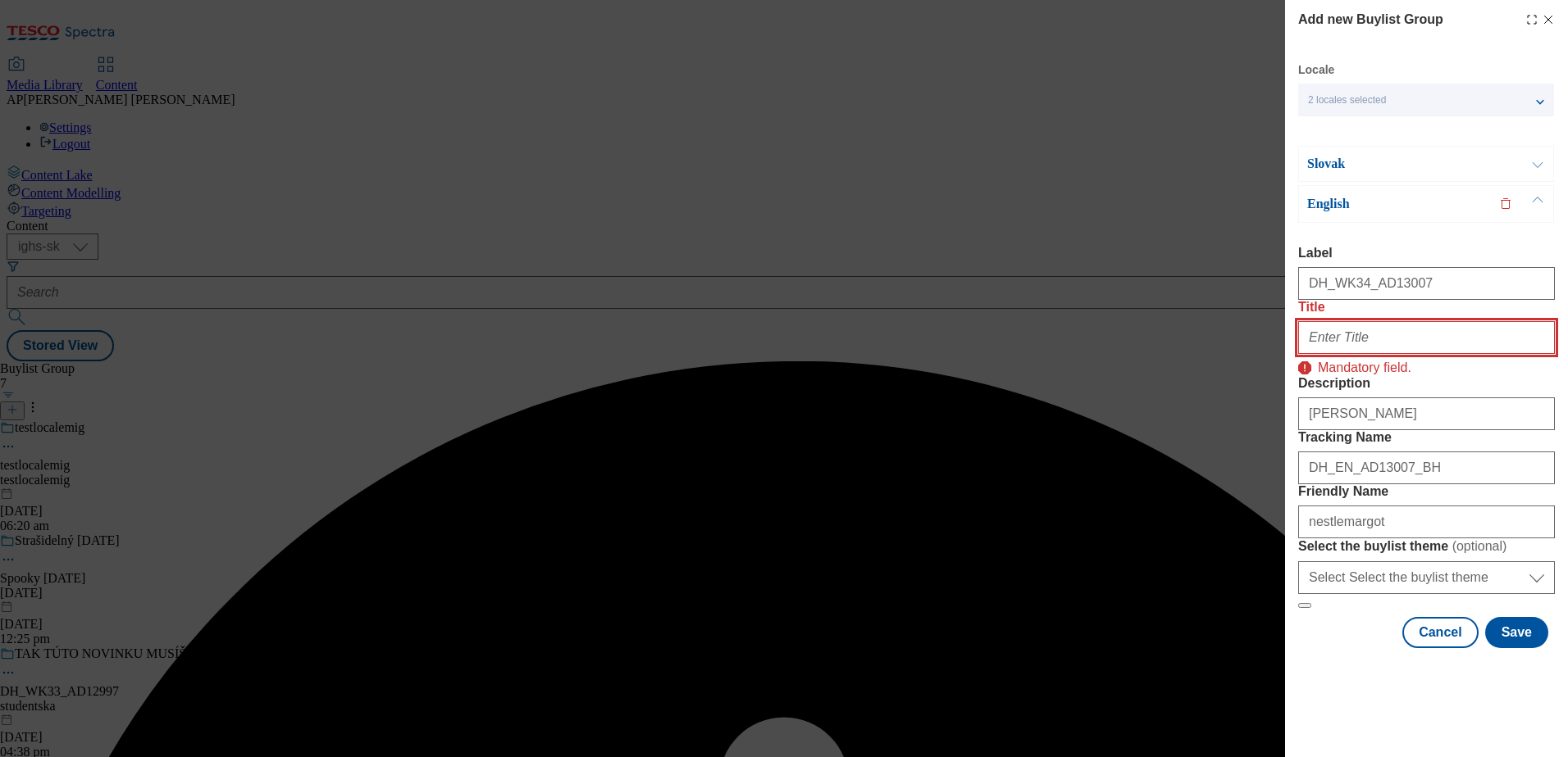
click at [1424, 327] on input "Title" at bounding box center [1426, 337] width 256 height 32
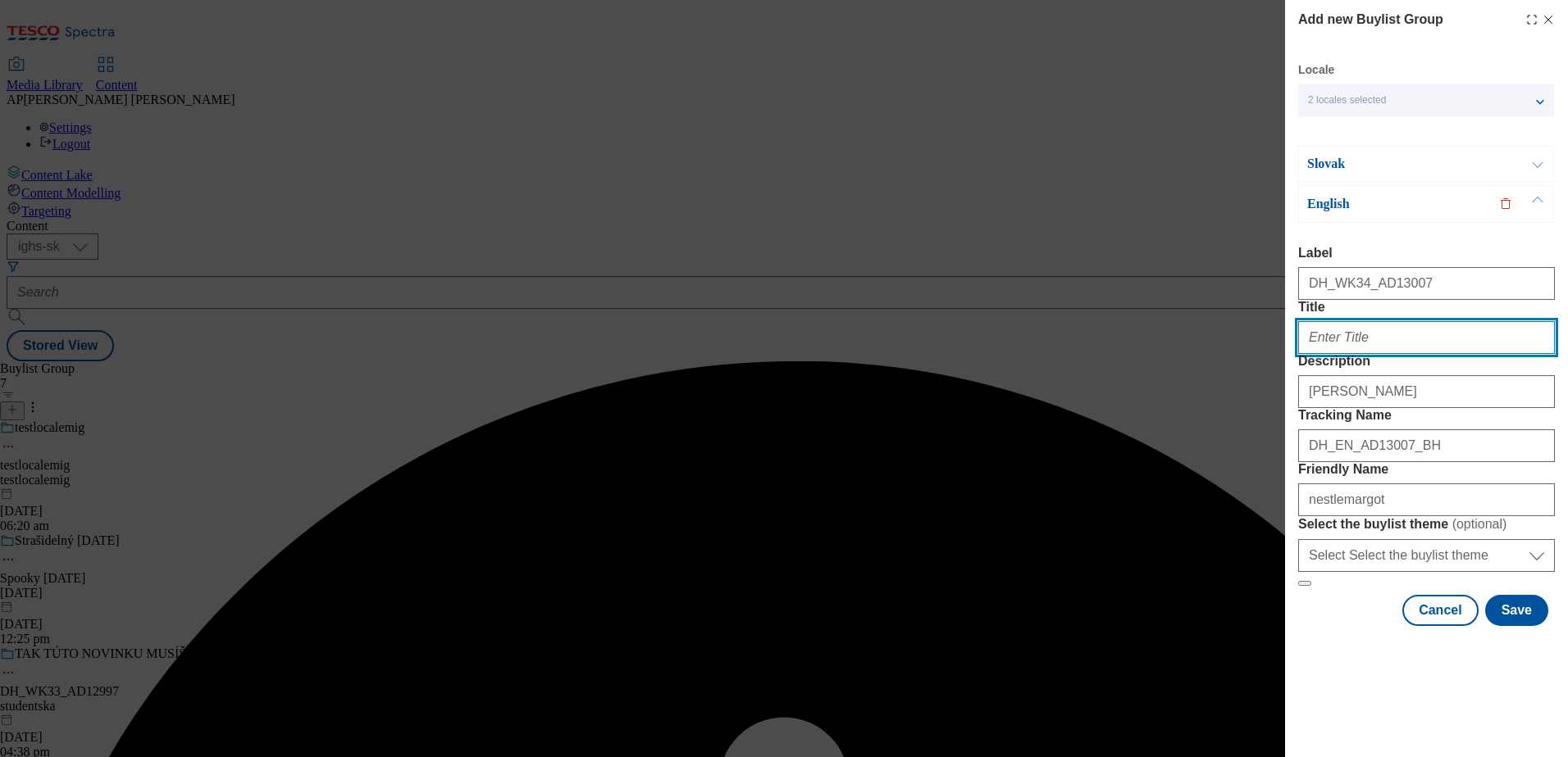
click at [1376, 331] on input "Title" at bounding box center [1426, 337] width 256 height 32
paste input "Grab a [PERSON_NAME] and awaken your vacation self"
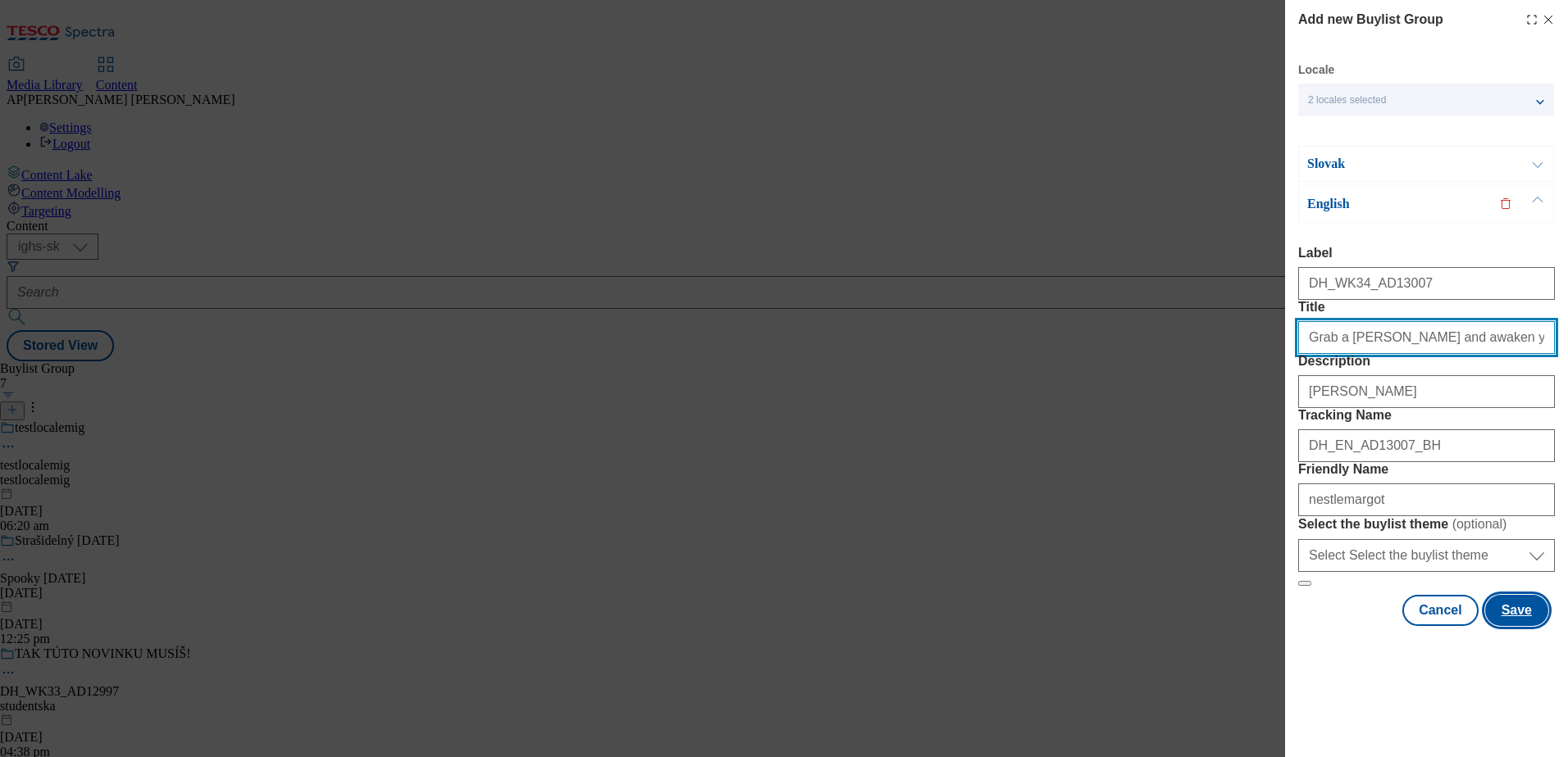
type input "Grab a [PERSON_NAME] and awaken your vacation self"
click at [1507, 626] on button "Save" at bounding box center [1516, 611] width 63 height 32
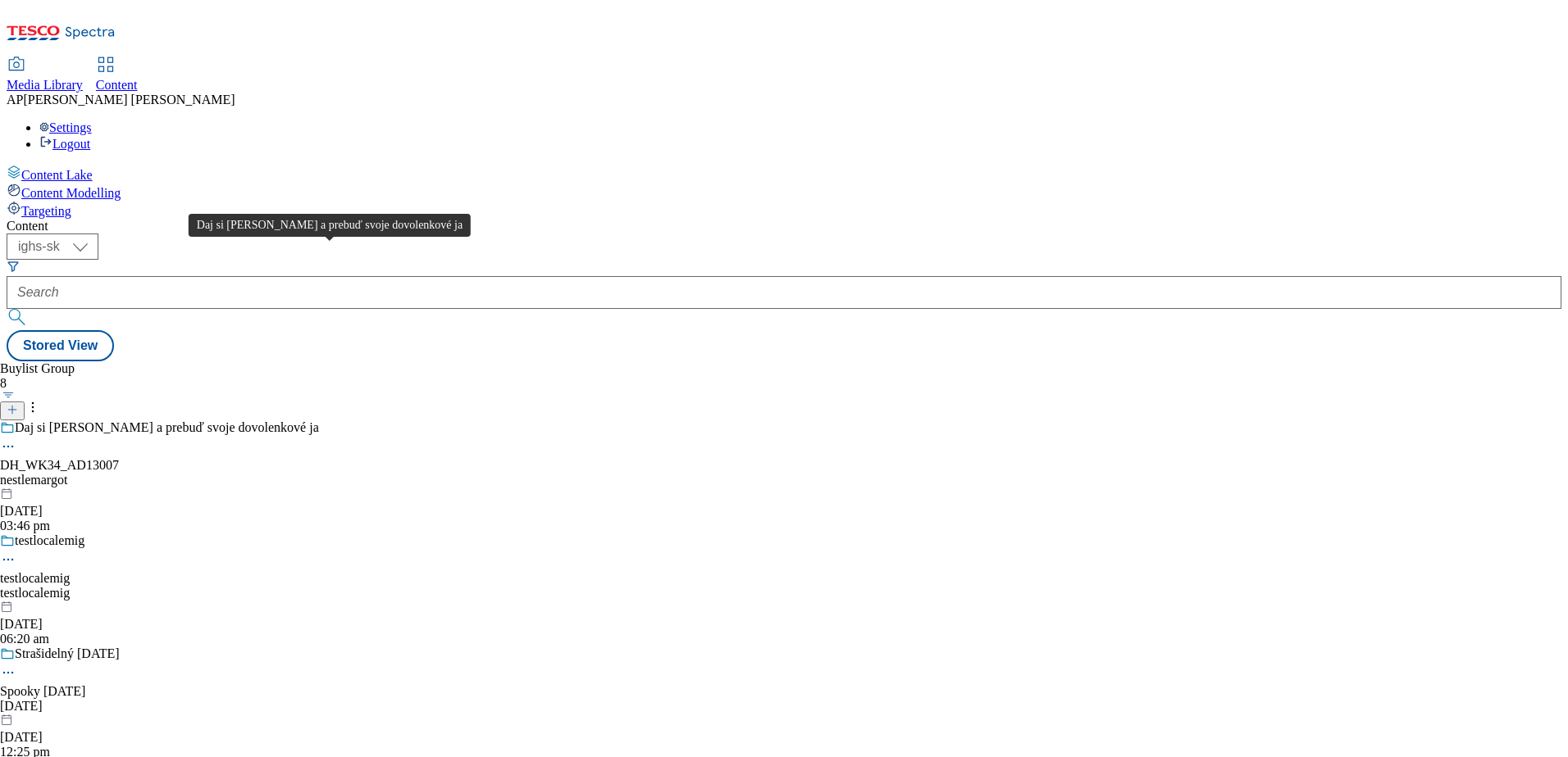
click at [319, 421] on div "Daj si [PERSON_NAME] a prebuď svoje dovolenkové ja" at bounding box center [166, 427] width 304 height 14
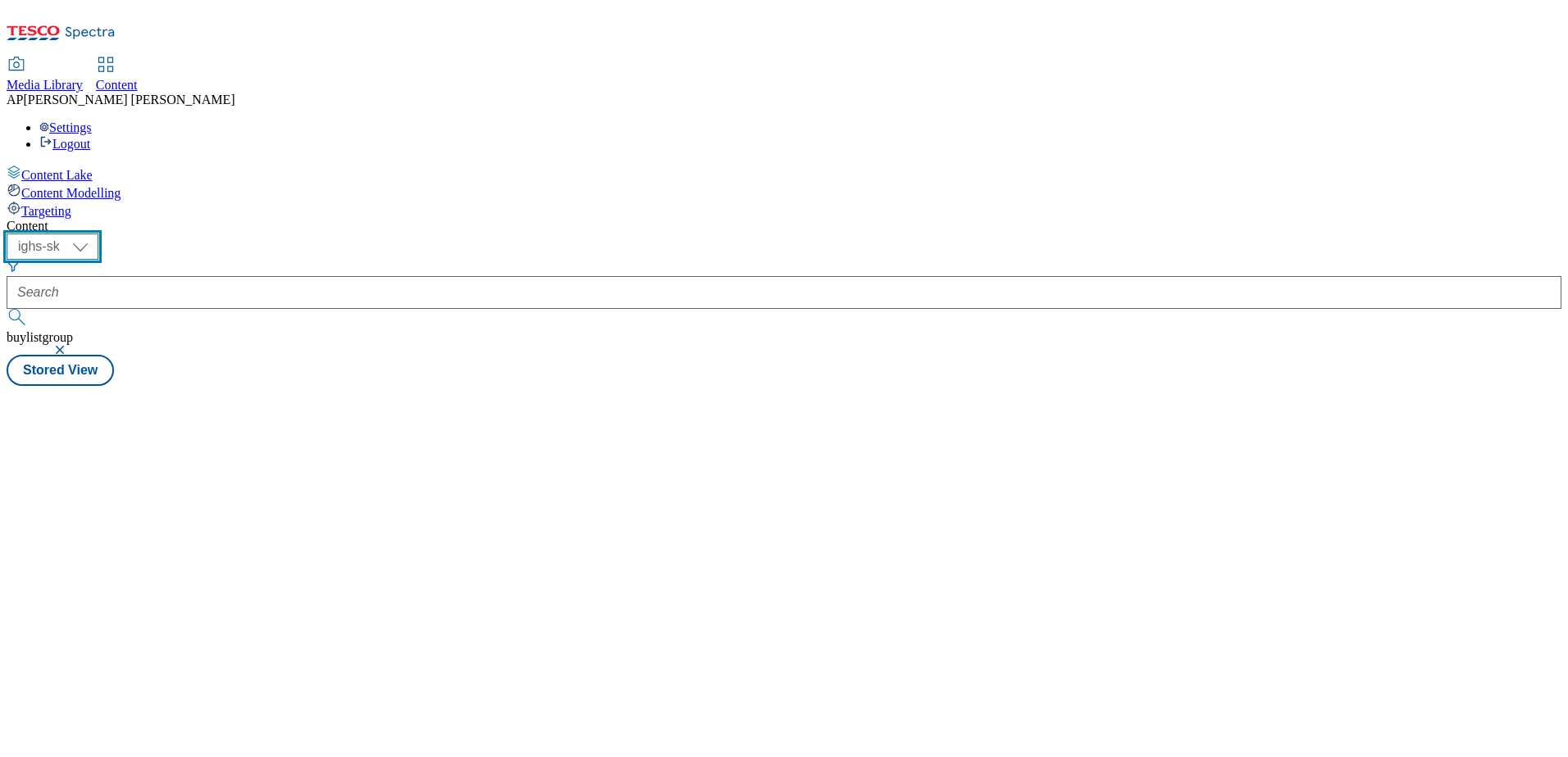
click at [98, 233] on select "ighs-cz ighs-hu ighs-sk" at bounding box center [53, 246] width 92 height 26
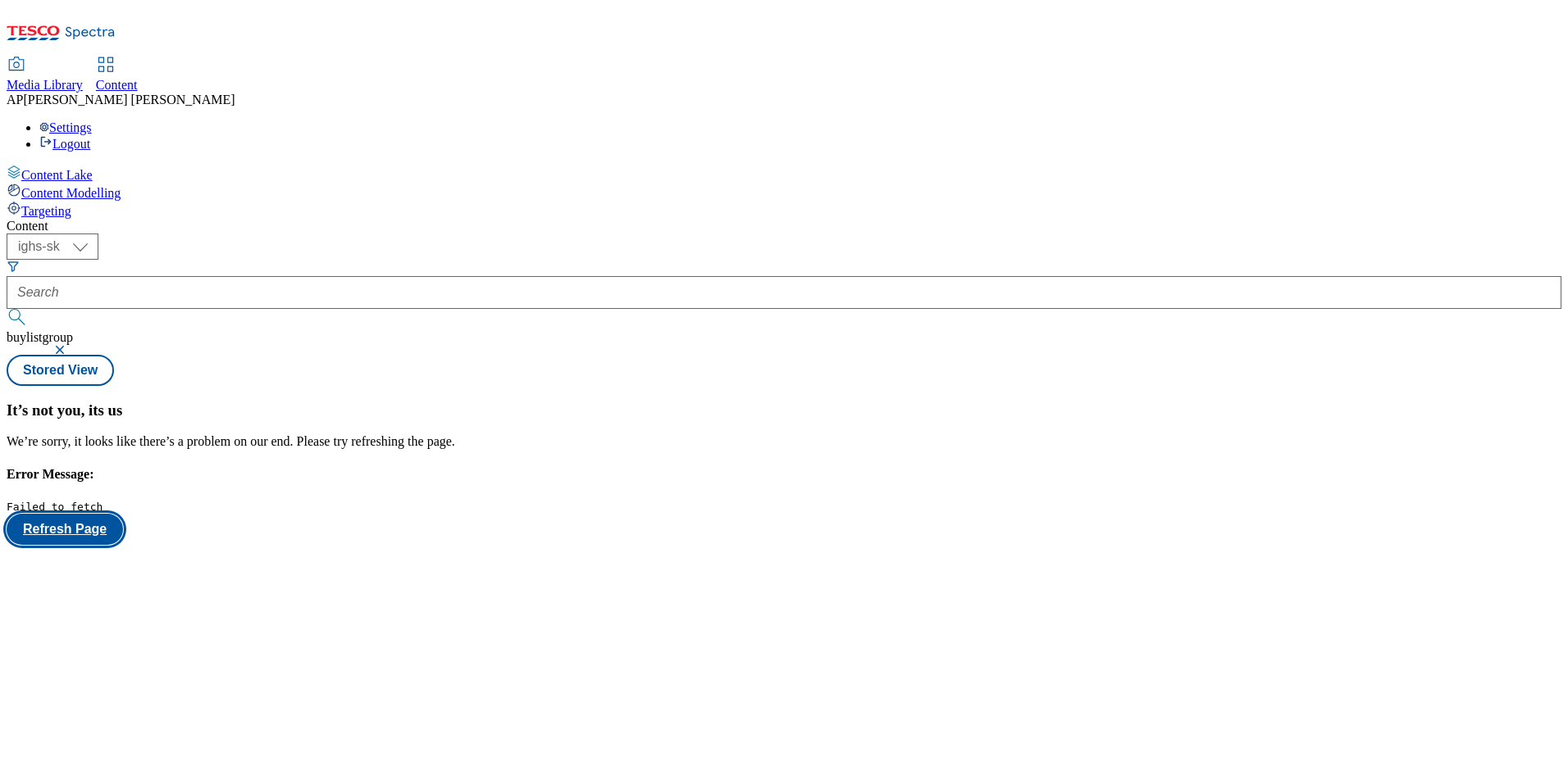
click at [123, 514] on button "Refresh Page" at bounding box center [65, 530] width 117 height 32
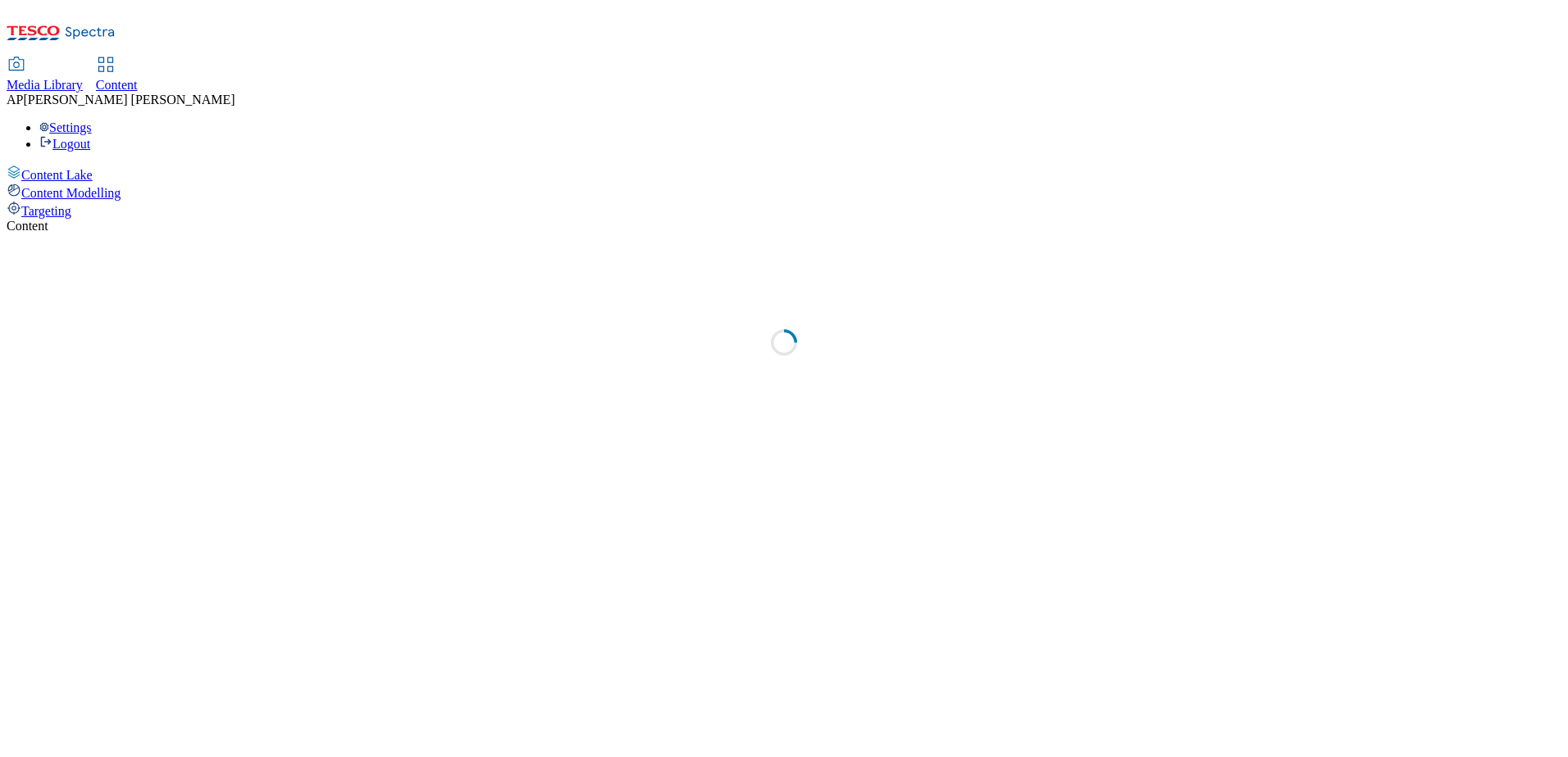
select select "ighs-sk"
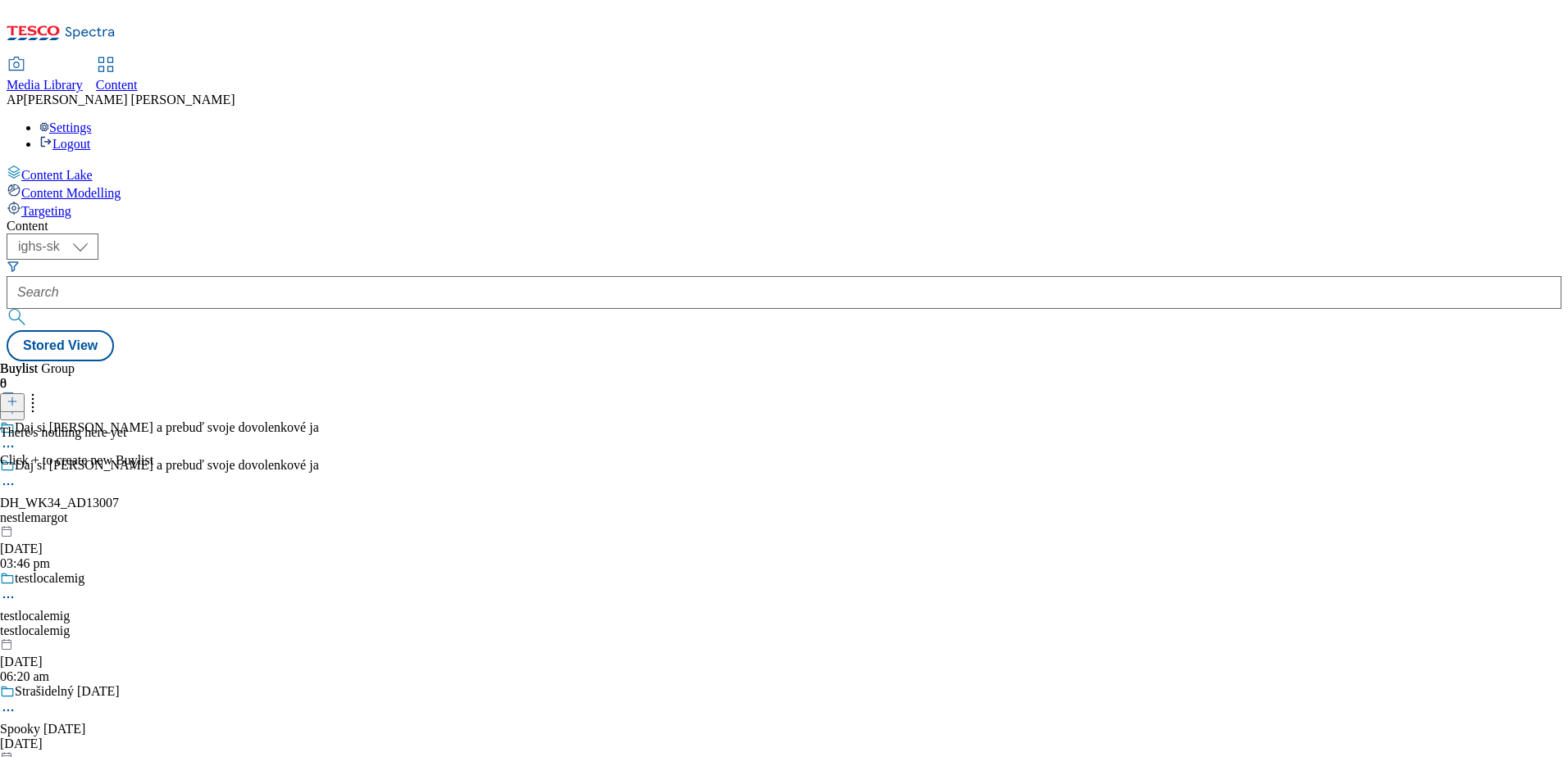
click at [16, 401] on line at bounding box center [12, 401] width 9 height 0
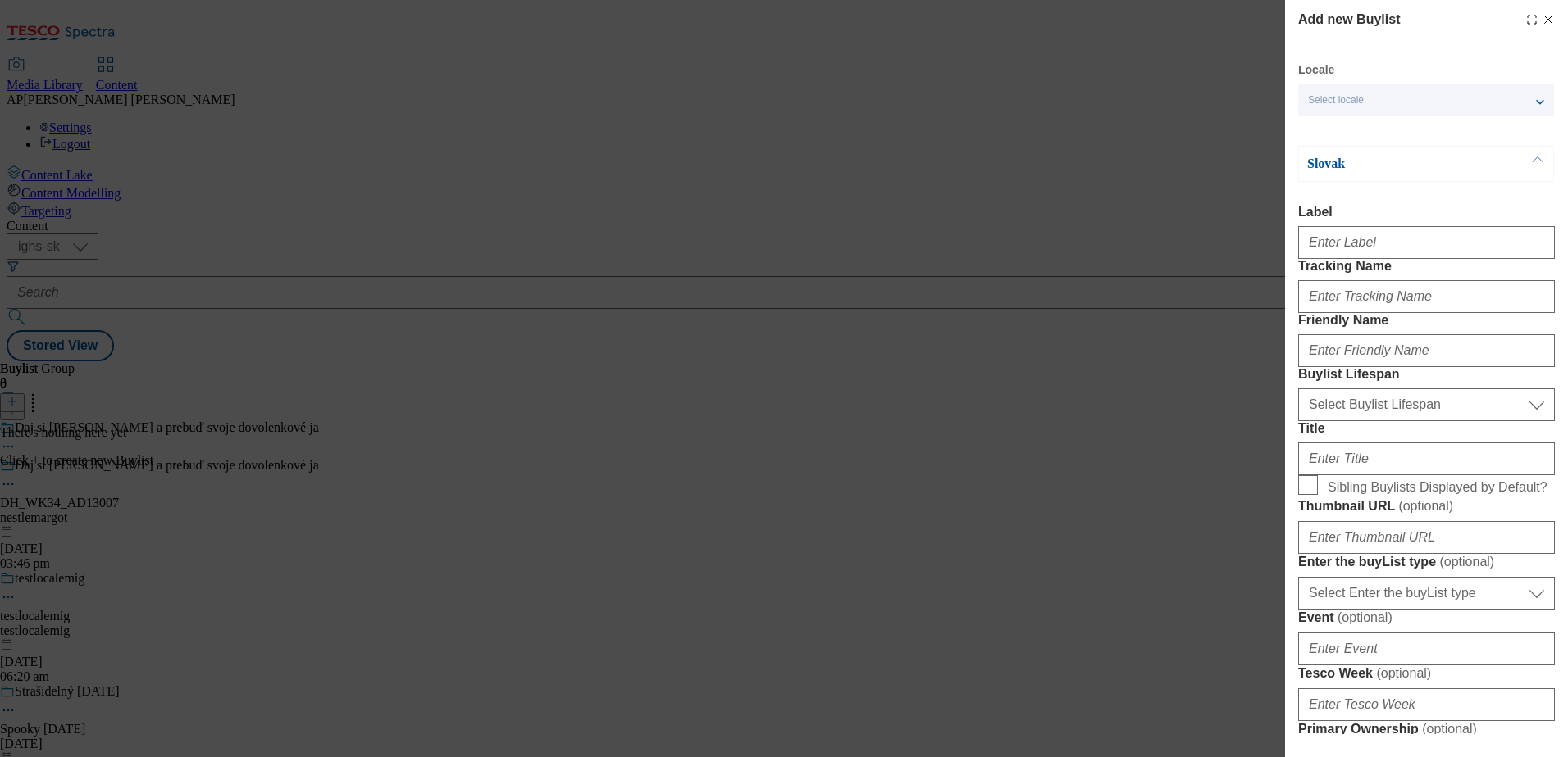
click at [1372, 96] on div "Select locale" at bounding box center [1426, 99] width 256 height 32
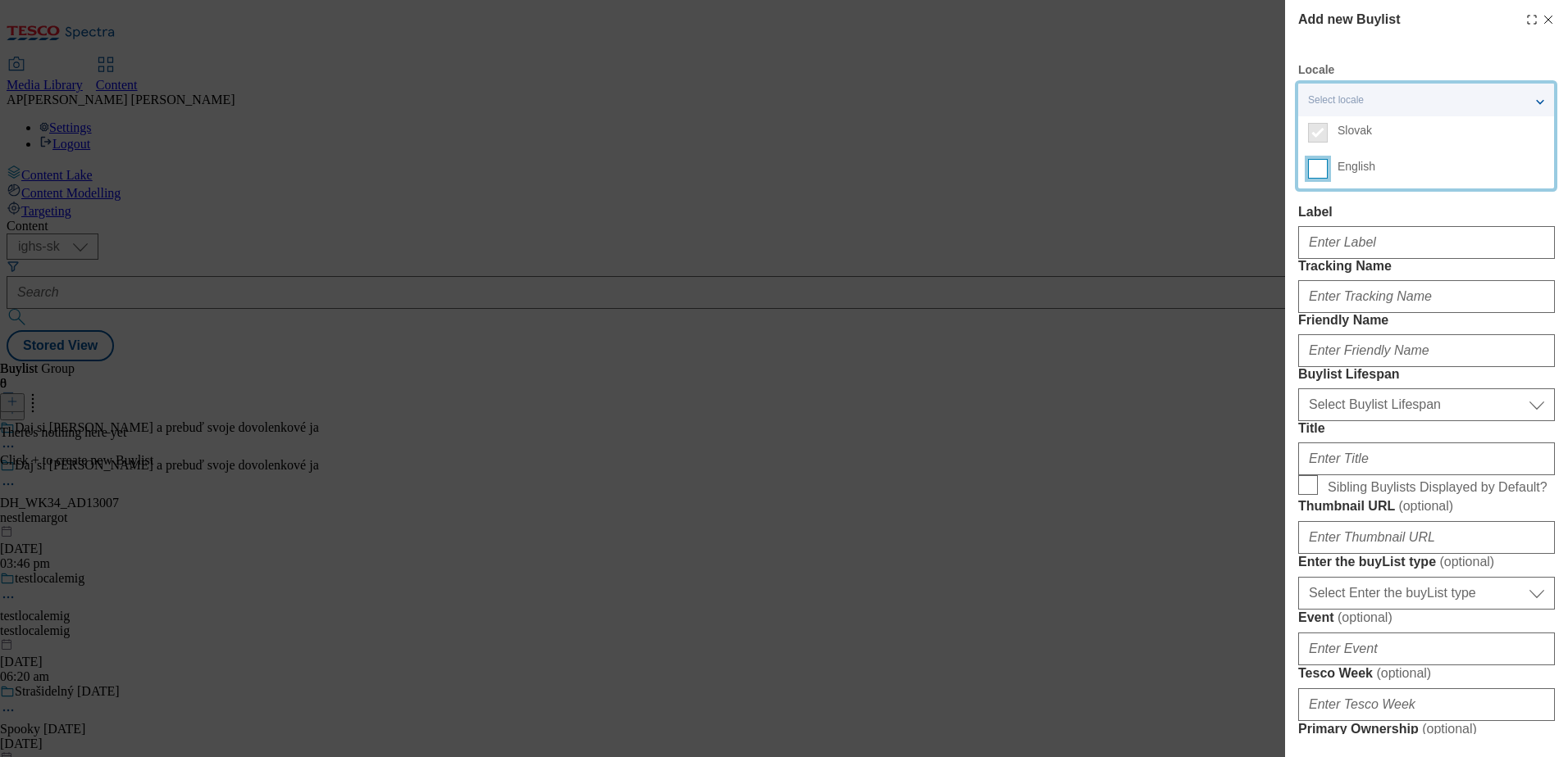
click at [1318, 164] on input "English" at bounding box center [1318, 168] width 20 height 20
click at [1265, 182] on div "Add new Buylist Locale 2 locales selected Slovak English Slovak Label Tracking …" at bounding box center [784, 378] width 1568 height 757
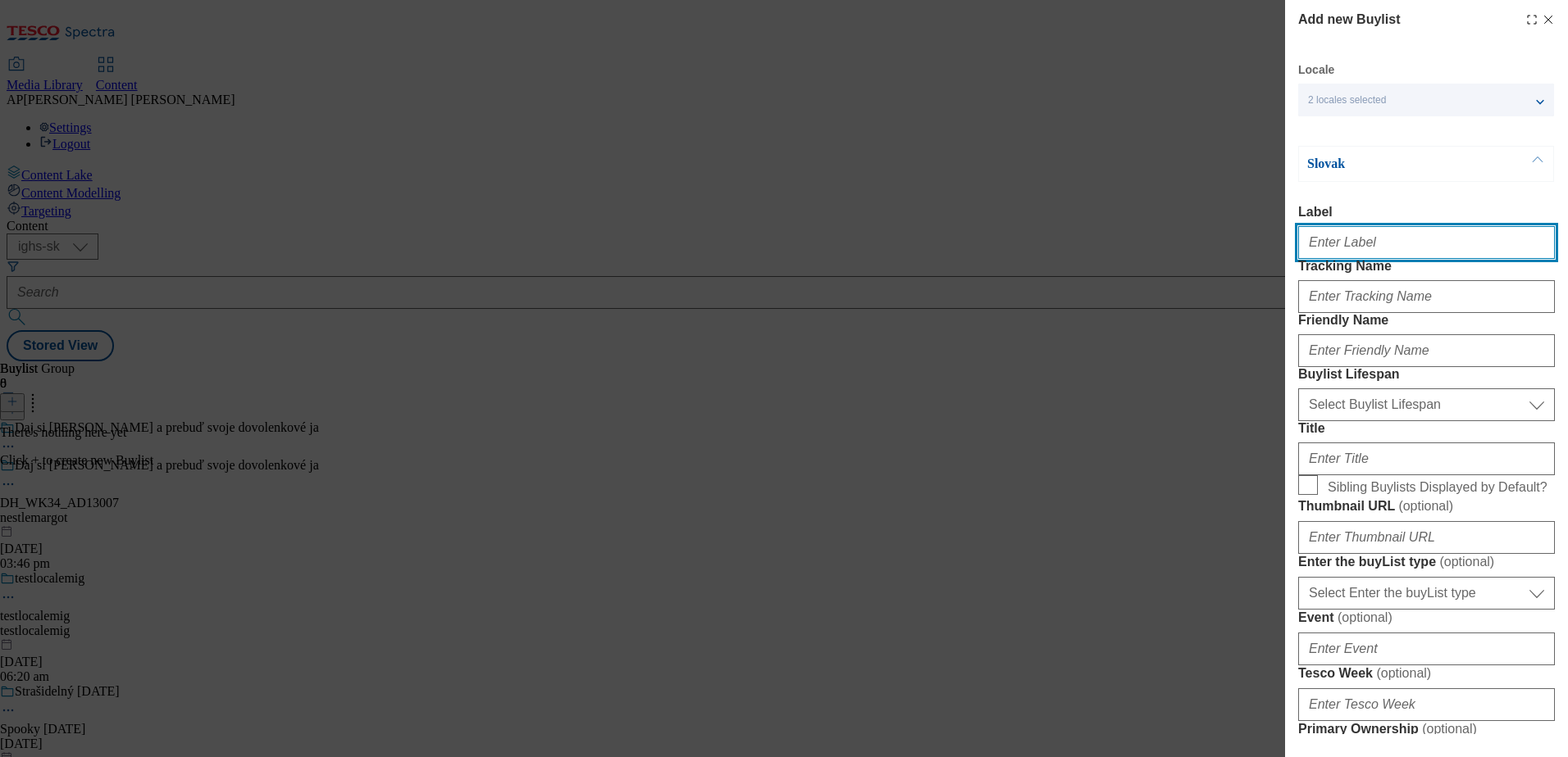
click at [1377, 246] on input "Label" at bounding box center [1426, 243] width 256 height 32
click at [1359, 247] on input "Label" at bounding box center [1426, 243] width 256 height 32
paste input "DH_WK34_AD13007"
type input "DH_WK34_AD13007"
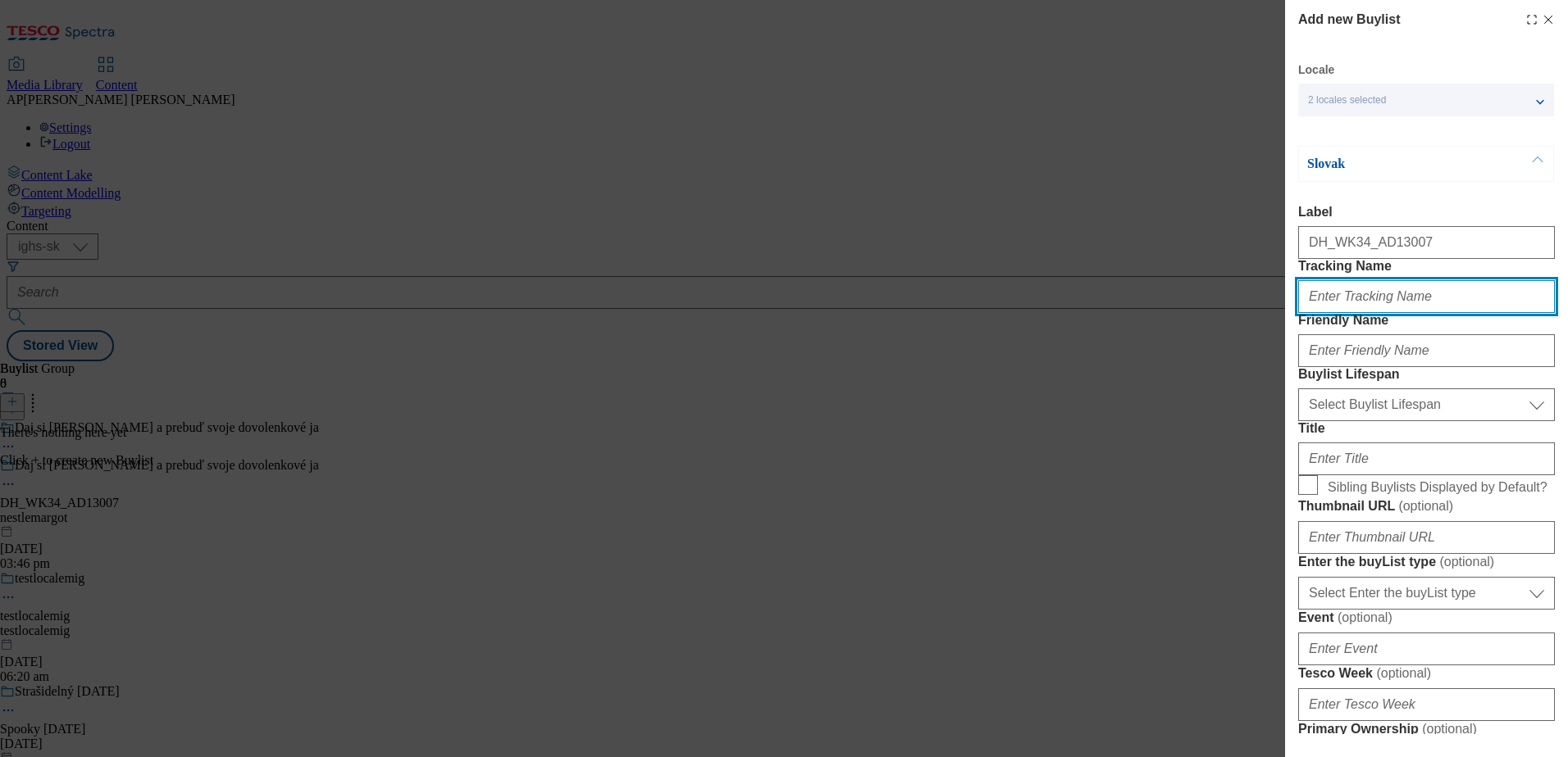
click at [1352, 314] on input "Tracking Name" at bounding box center [1426, 296] width 256 height 32
paste input "DH_SK_AD13007_BH"
type input "DH_SK_AD13007_BH"
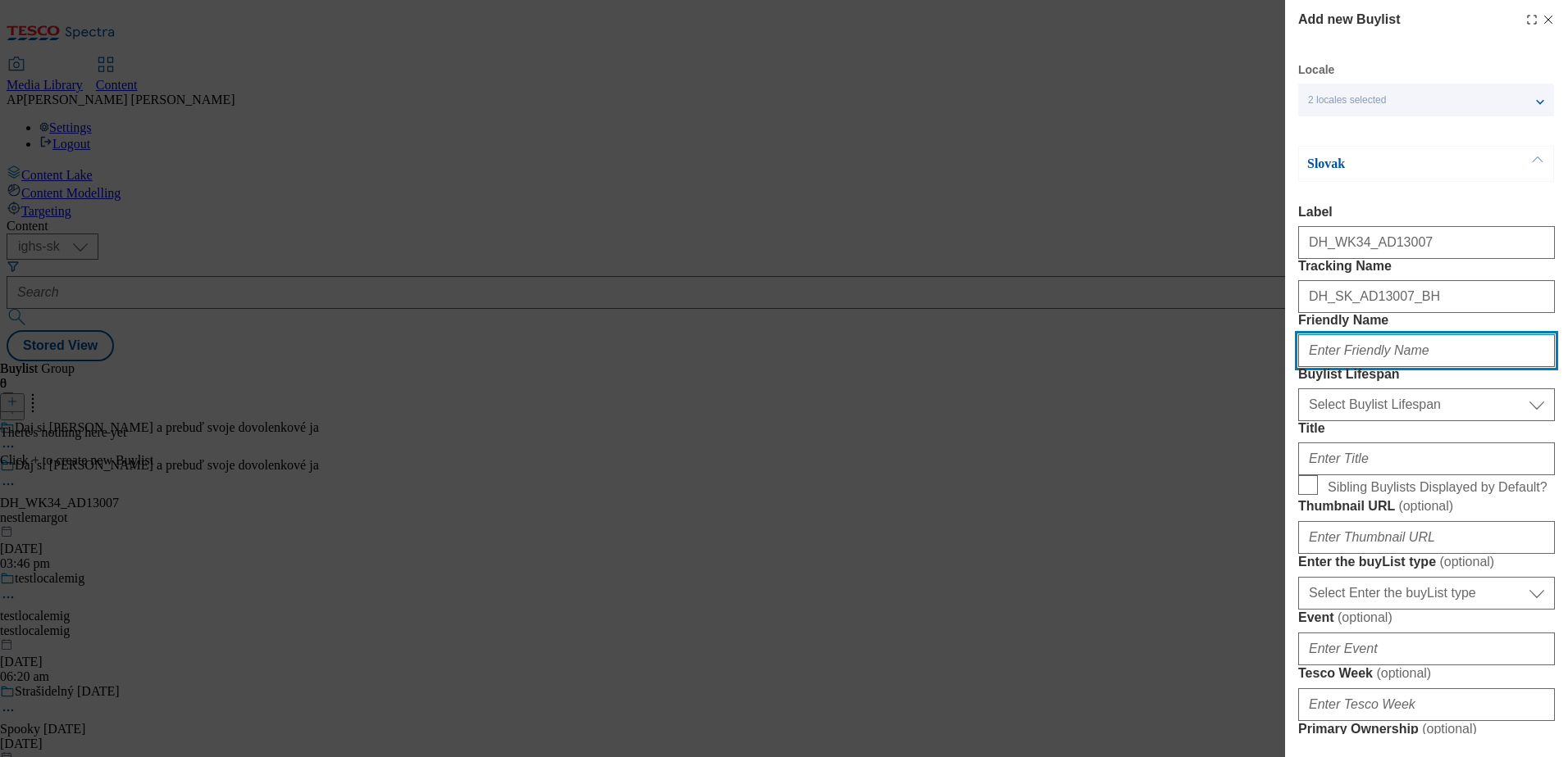
click at [1364, 367] on input "Friendly Name" at bounding box center [1426, 351] width 256 height 32
paste input "margot"
type input "margot"
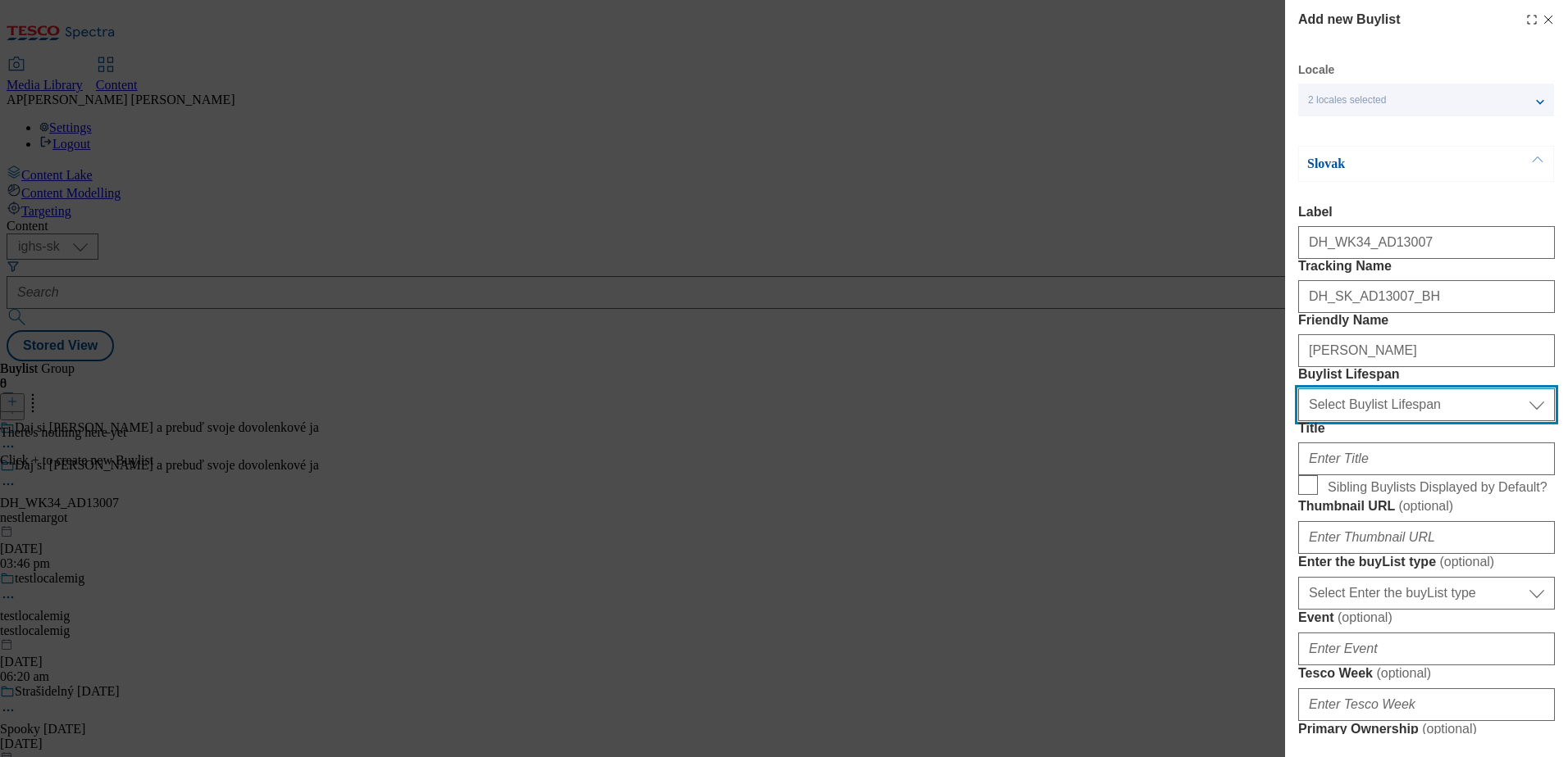
click at [1375, 422] on select "Select Buylist Lifespan evergreen seasonal tactical" at bounding box center [1426, 404] width 256 height 32
select select "seasonal"
click at [1298, 422] on select "Select Buylist Lifespan evergreen seasonal tactical" at bounding box center [1426, 404] width 256 height 32
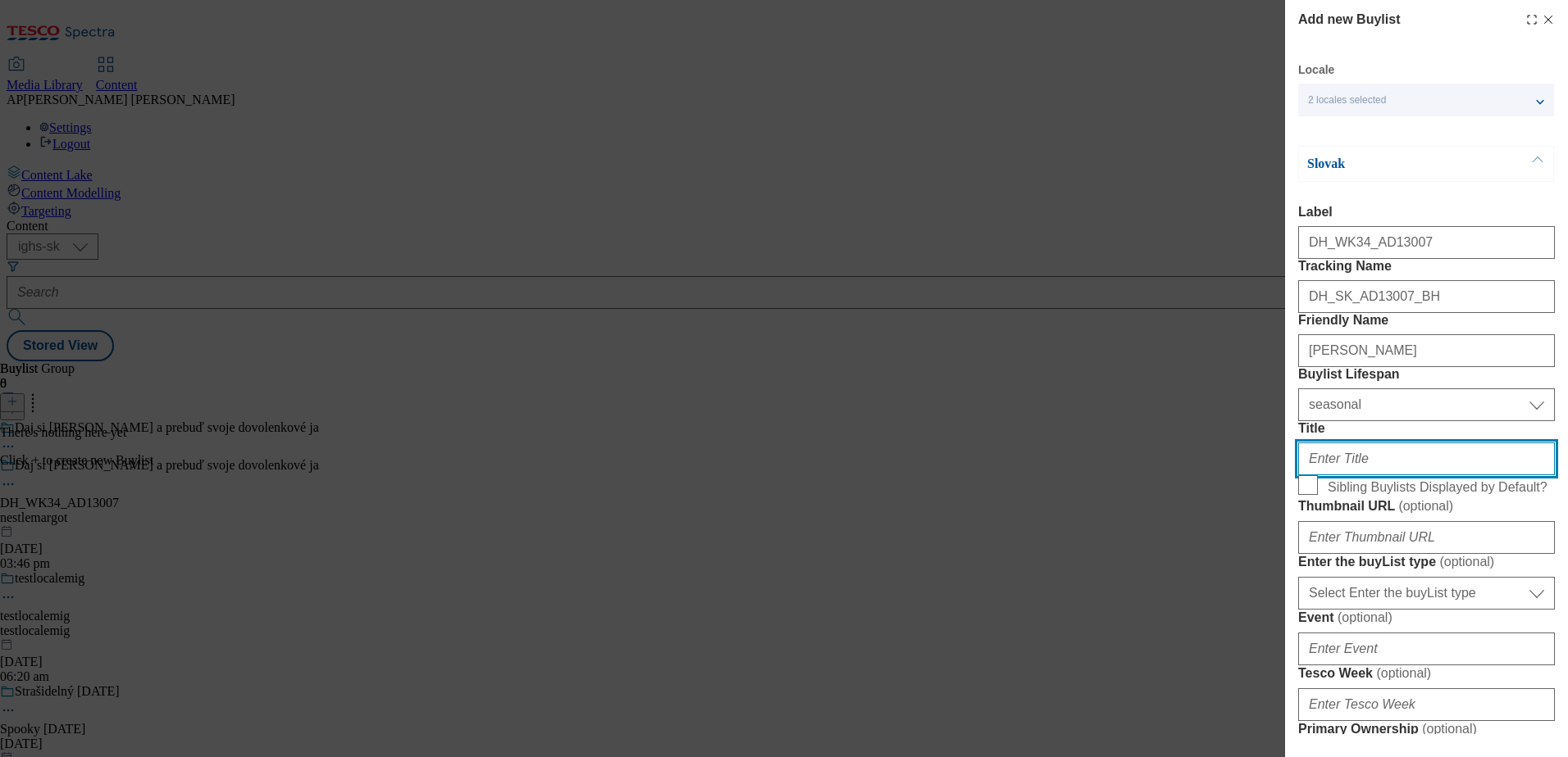
click at [1356, 475] on input "Title" at bounding box center [1426, 459] width 256 height 32
paste input "Margot MINI do každého vrecka. Exotika na prvé zahryznutie."
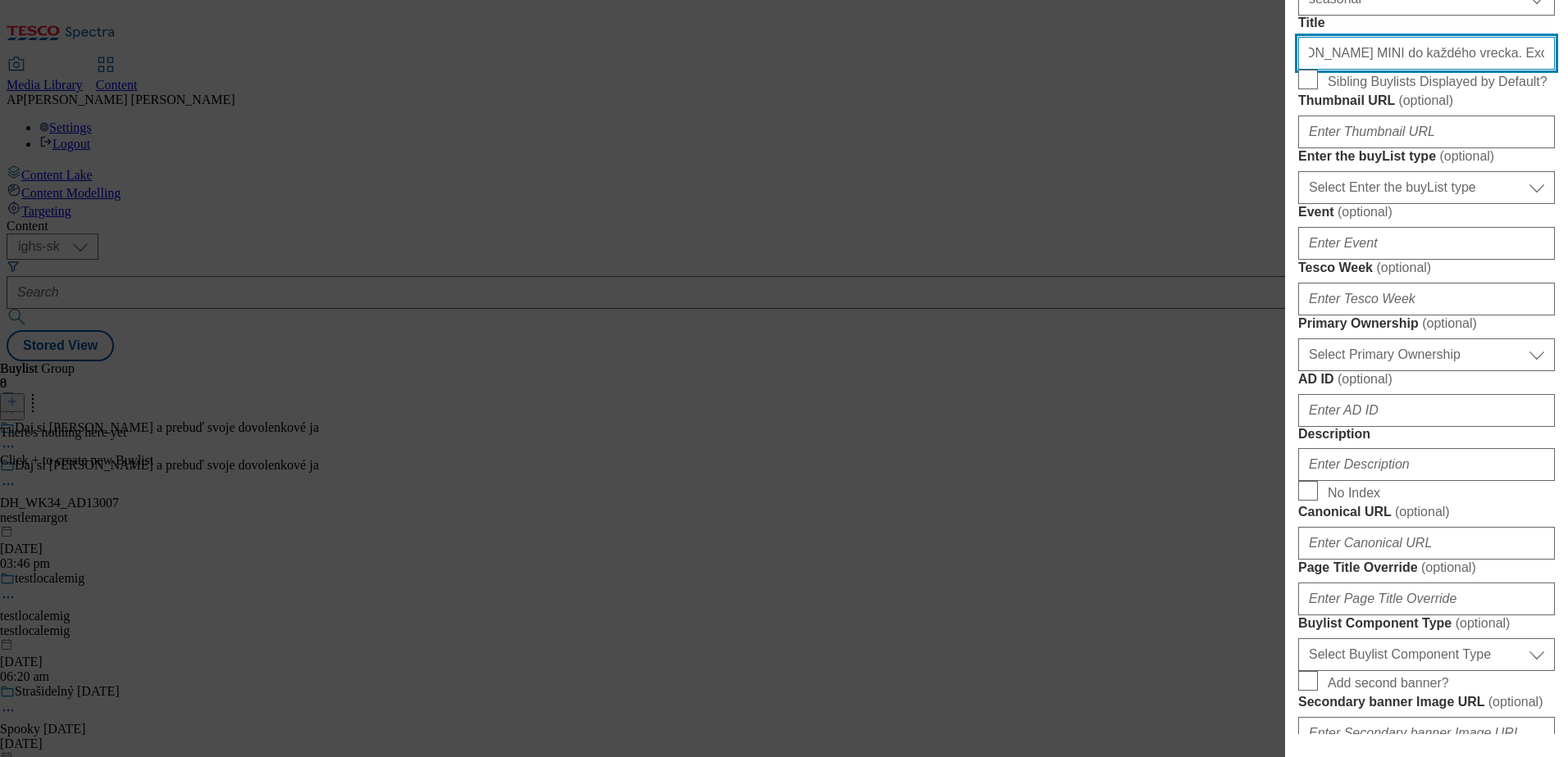
scroll to position [410, 0]
type input "Margot MINI do každého vrecka. Exotika na prvé zahryznutie."
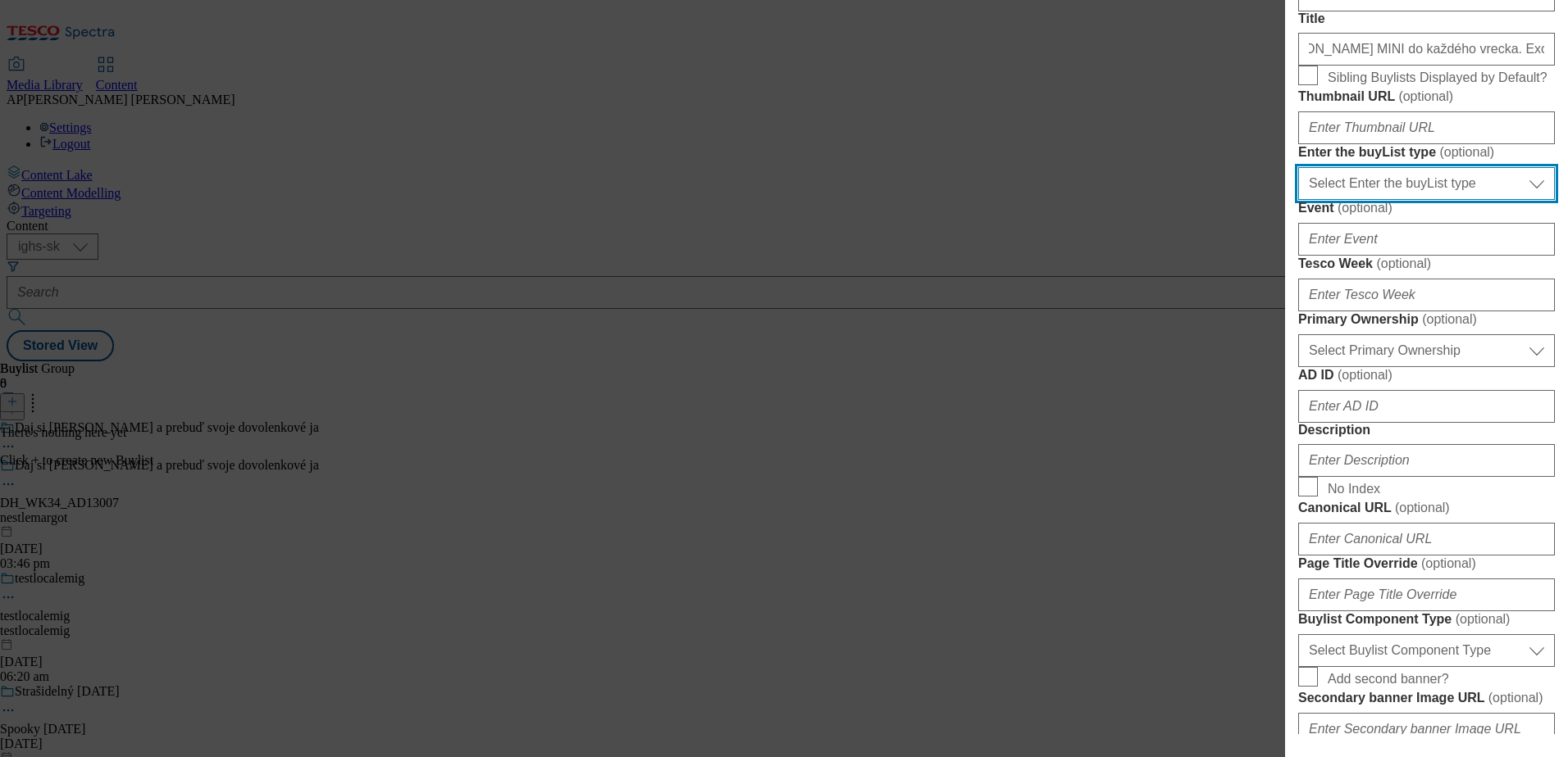
scroll to position [0, 0]
click at [1409, 200] on select "Select Enter the buyList type event supplier funded long term >4 weeks supplier…" at bounding box center [1426, 184] width 256 height 32
select select "supplier funded long term >4 weeks"
click at [1298, 200] on select "Select Enter the buyList type event supplier funded long term >4 weeks supplier…" at bounding box center [1426, 184] width 256 height 32
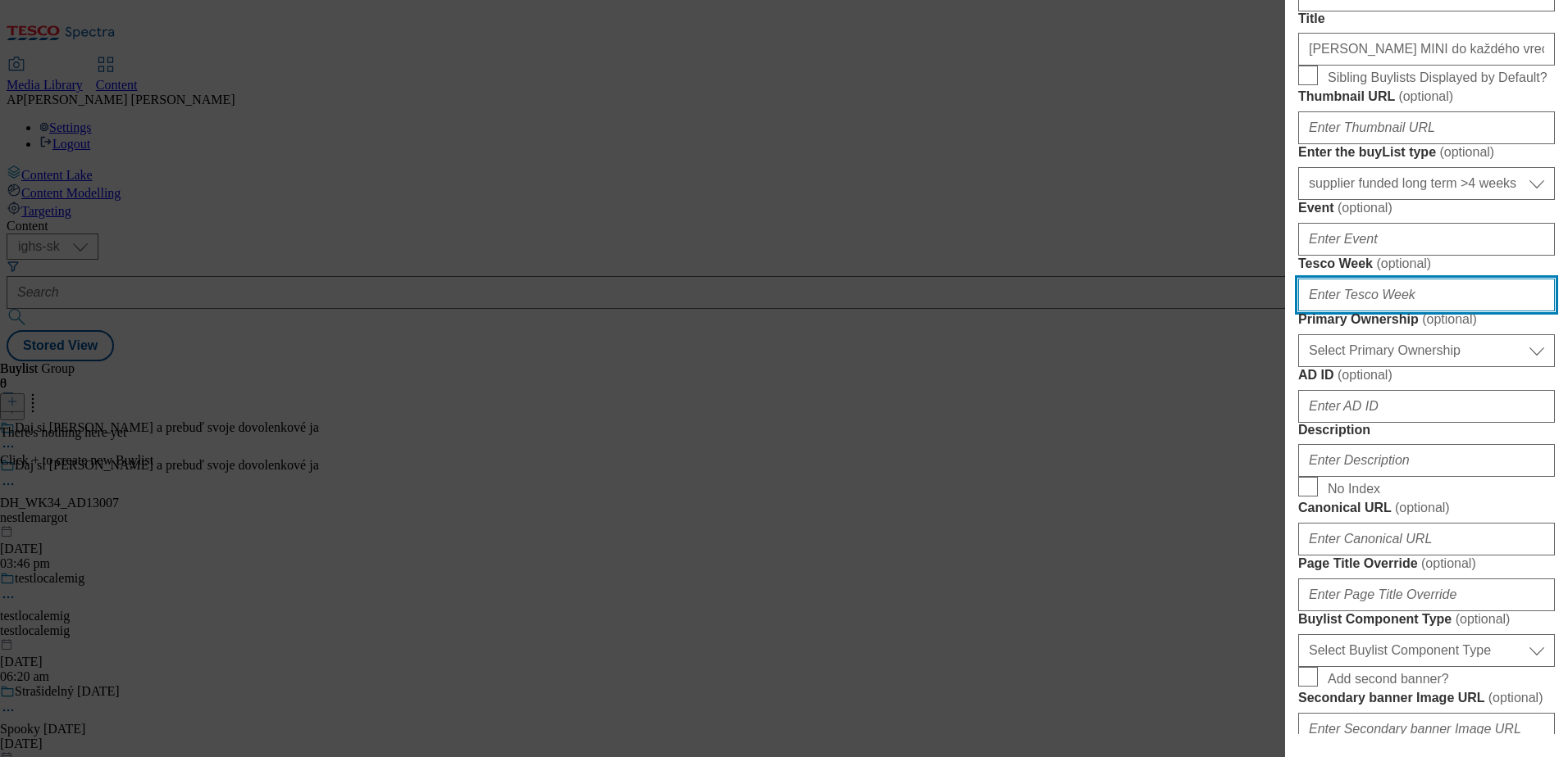
click at [1396, 312] on input "Tesco Week ( optional )" at bounding box center [1426, 295] width 256 height 32
type input "34"
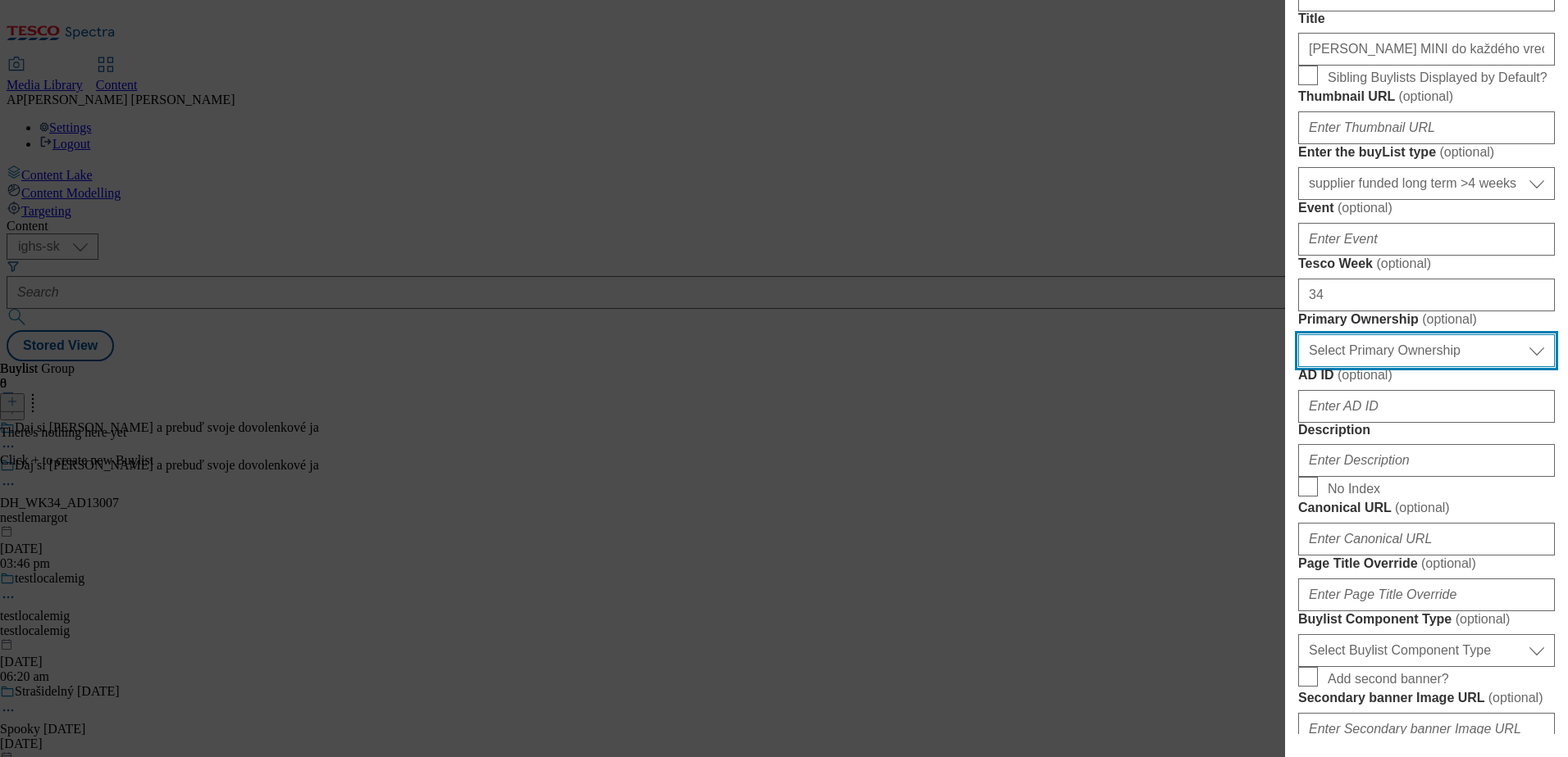
click at [1372, 367] on select "Select Primary Ownership tesco dunnhumby" at bounding box center [1426, 351] width 256 height 32
select select "dunnhumby"
click at [1298, 367] on select "Select Primary Ownership tesco dunnhumby" at bounding box center [1426, 351] width 256 height 32
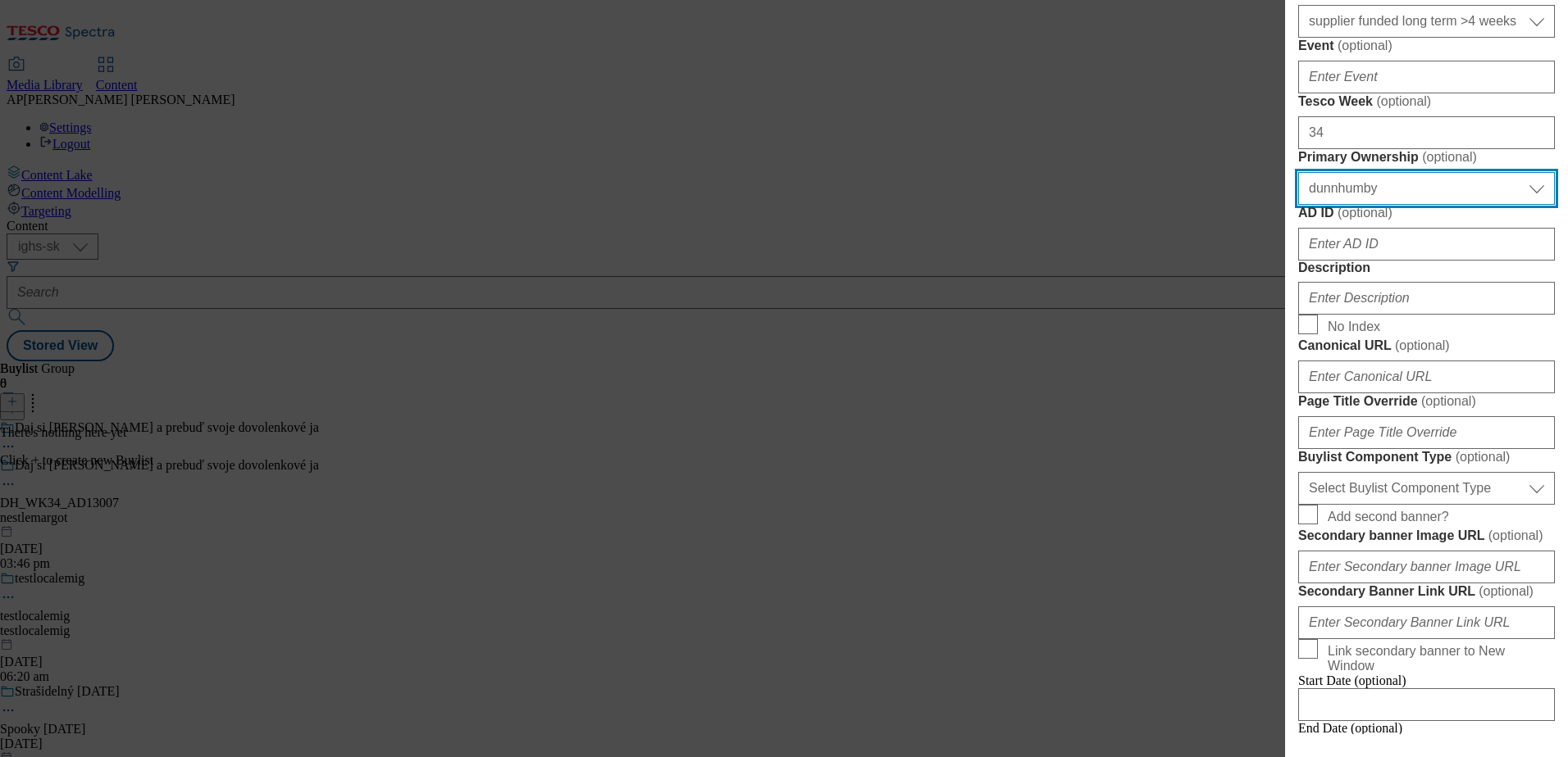
scroll to position [656, 0]
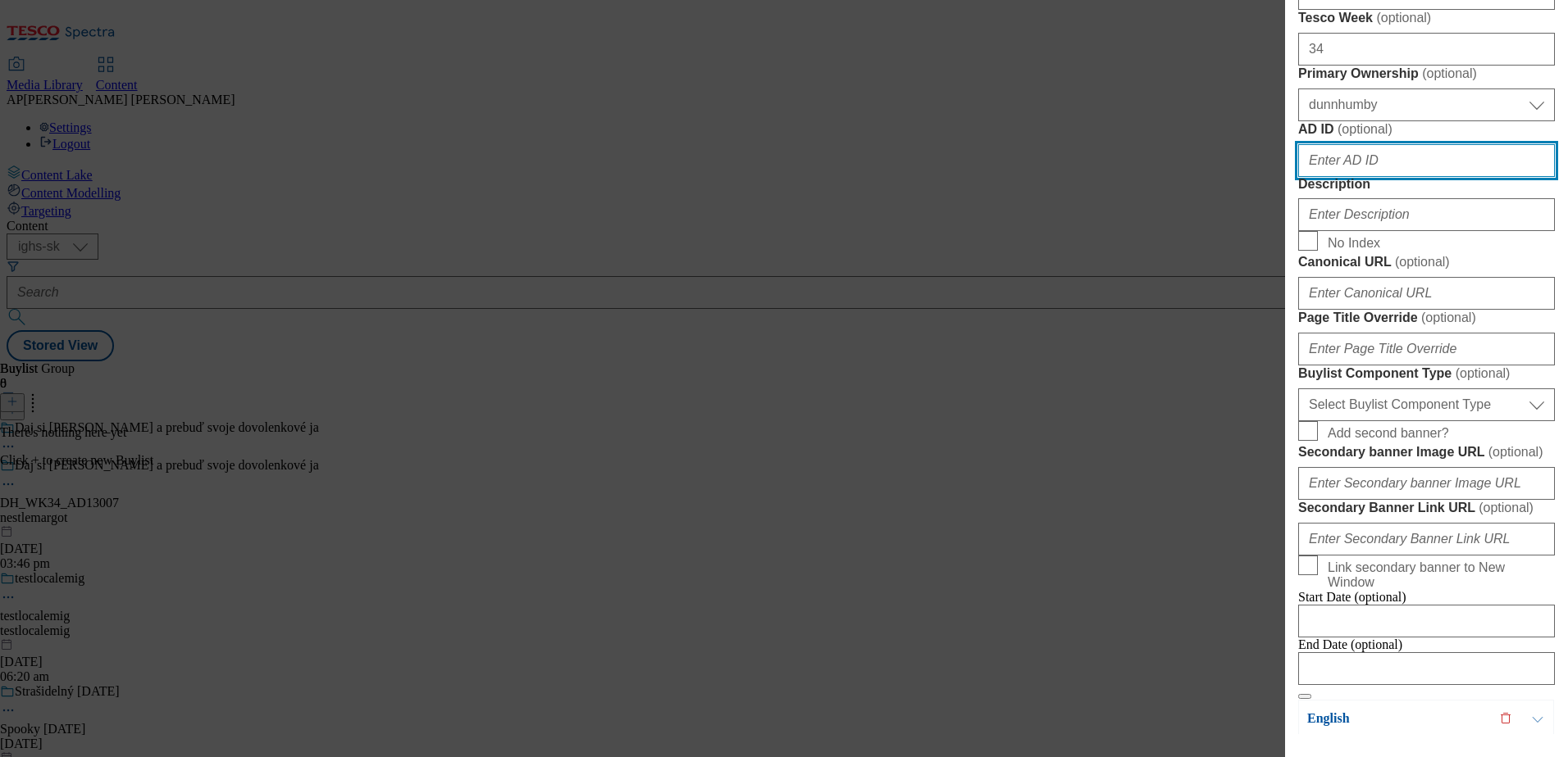
click at [1390, 177] on input "AD ID ( optional )" at bounding box center [1426, 161] width 256 height 32
type input "13007"
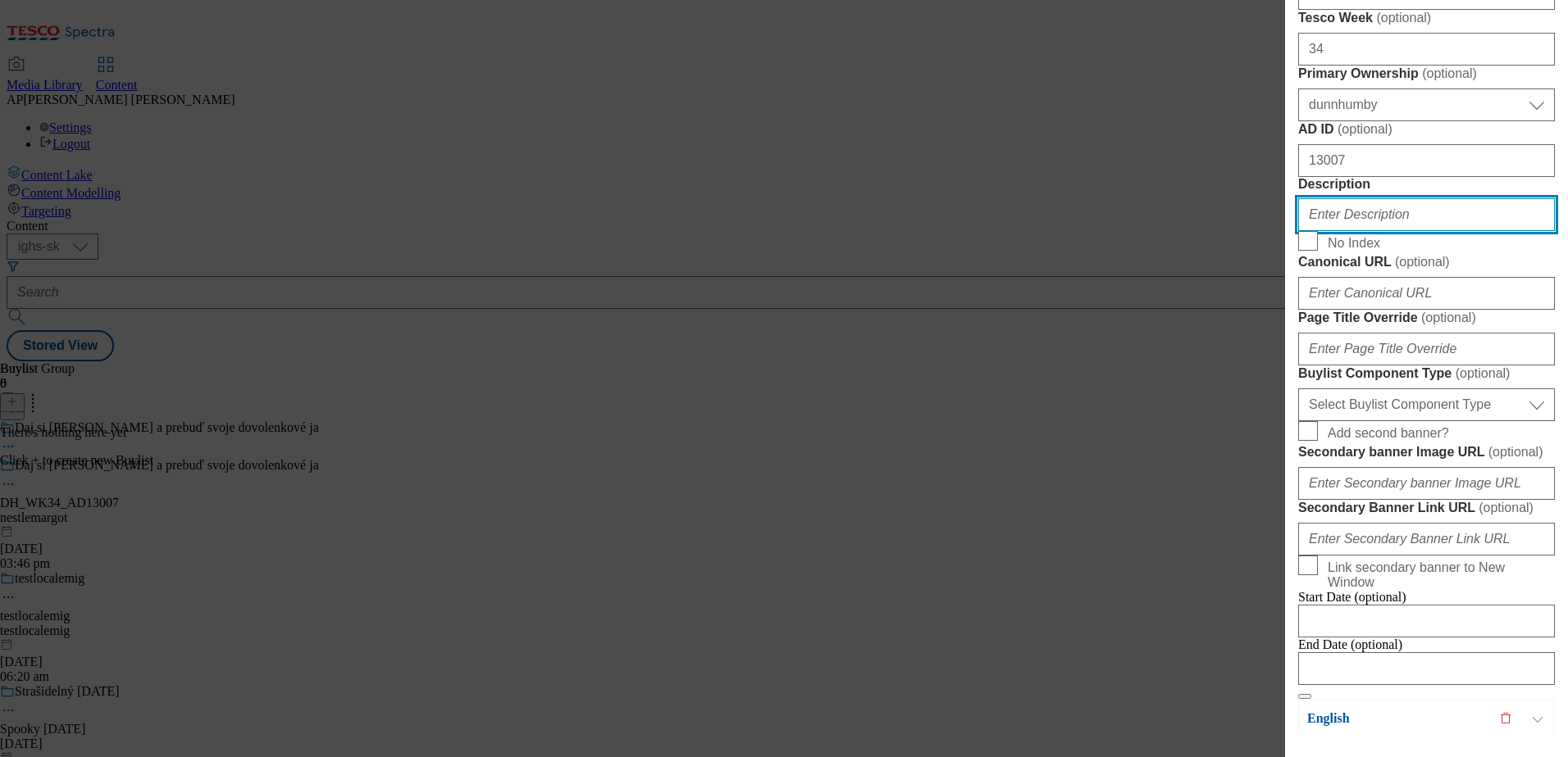
drag, startPoint x: 1380, startPoint y: 538, endPoint x: 1393, endPoint y: 528, distance: 16.4
click at [1380, 231] on input "Description" at bounding box center [1426, 215] width 256 height 32
click at [1372, 231] on input "Description" at bounding box center [1426, 215] width 256 height 32
paste input "[PERSON_NAME]"
type input "[PERSON_NAME]"
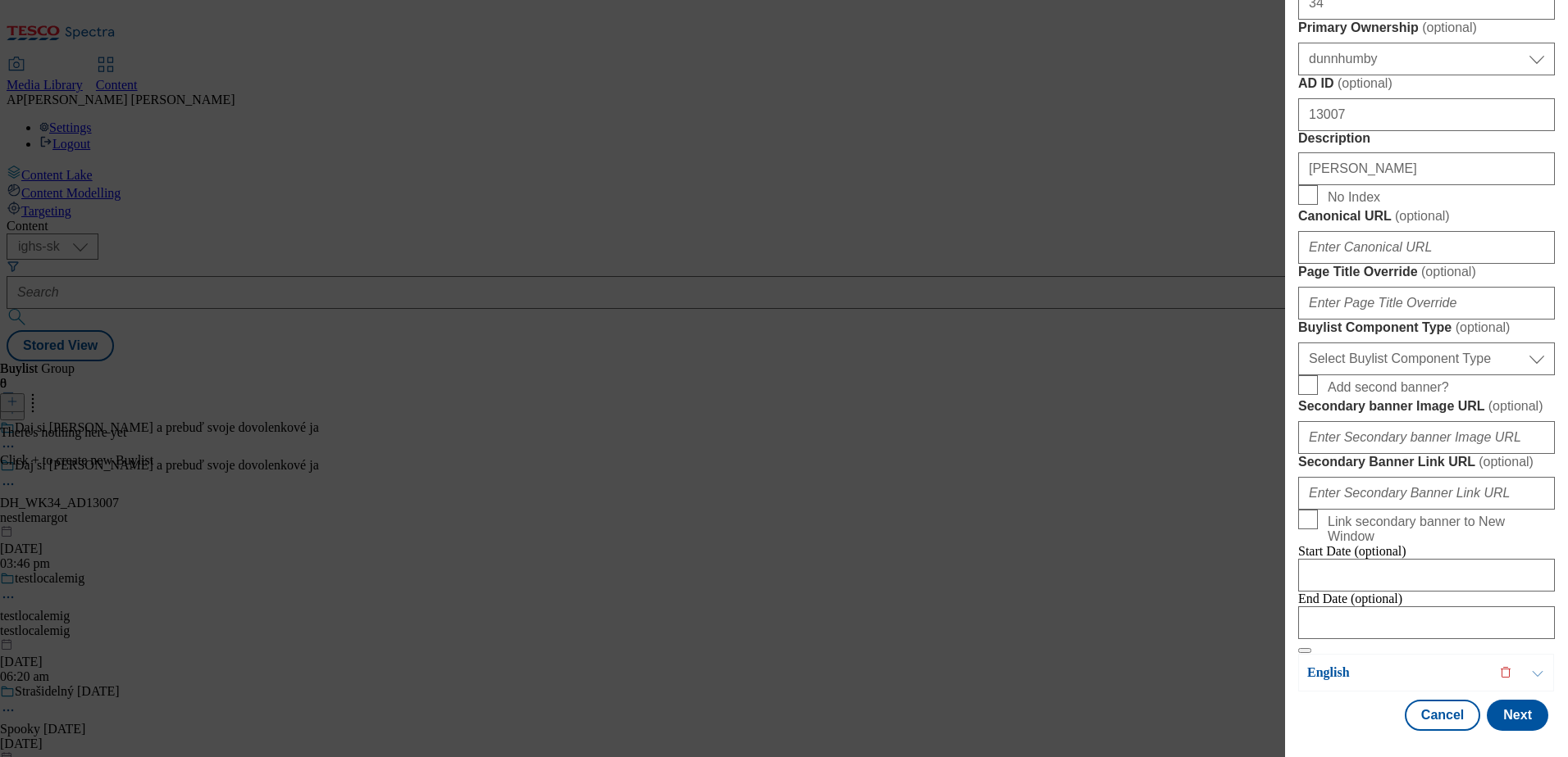
scroll to position [1148, 0]
click at [1453, 349] on select "Select Buylist Component Type Banner Competition Header Meal" at bounding box center [1426, 358] width 256 height 32
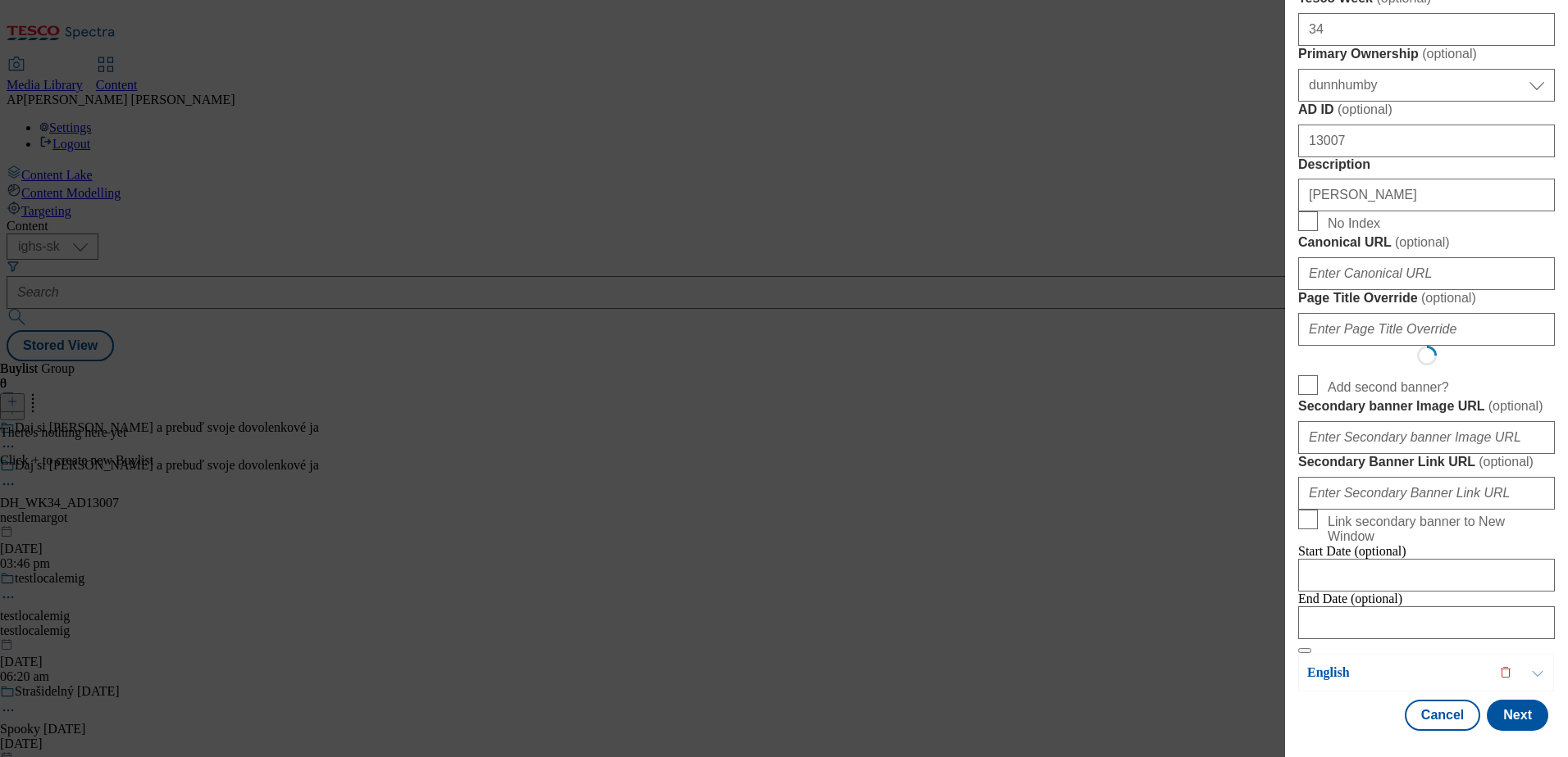
select select "Banner"
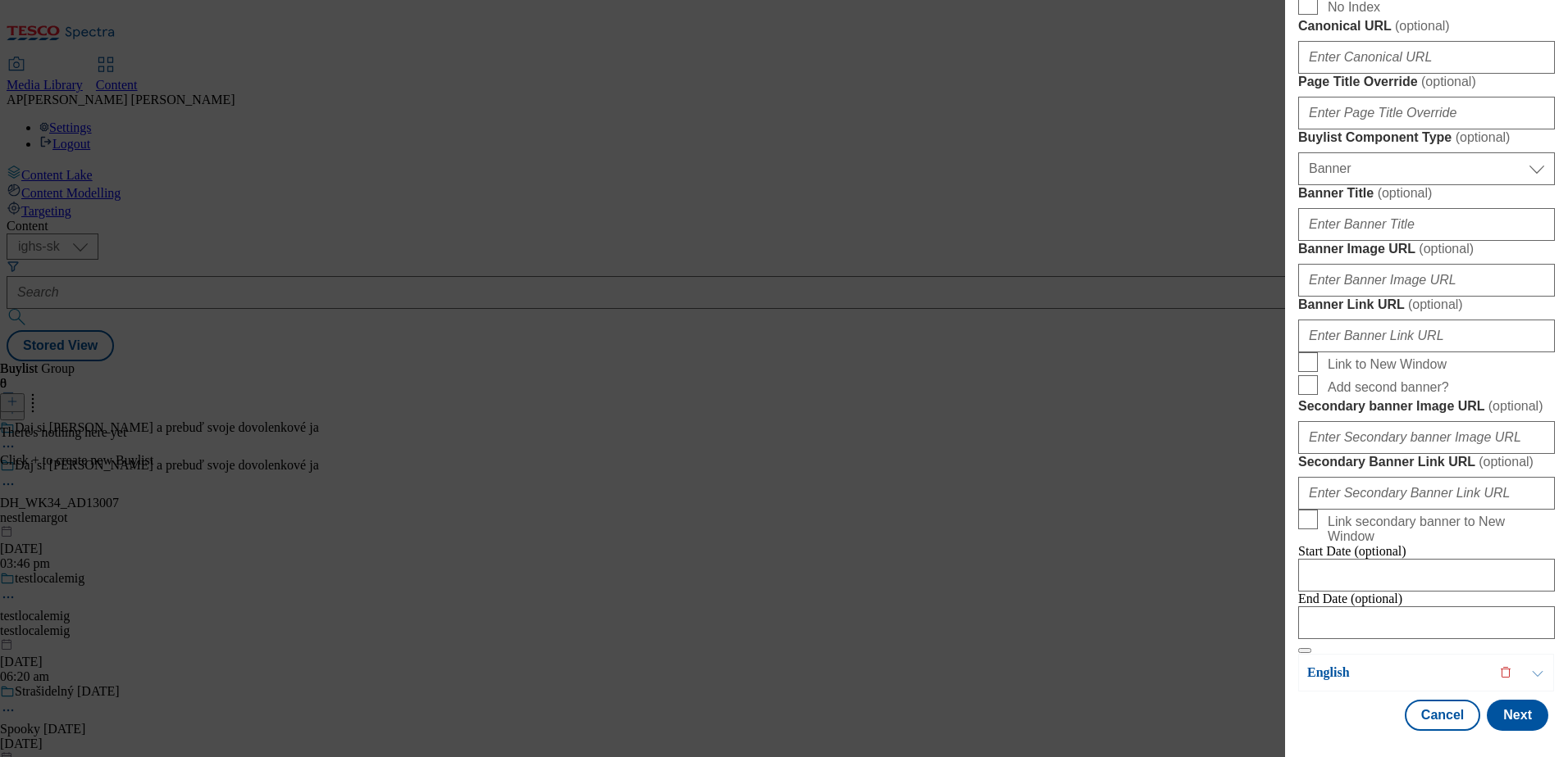
scroll to position [1066, 0]
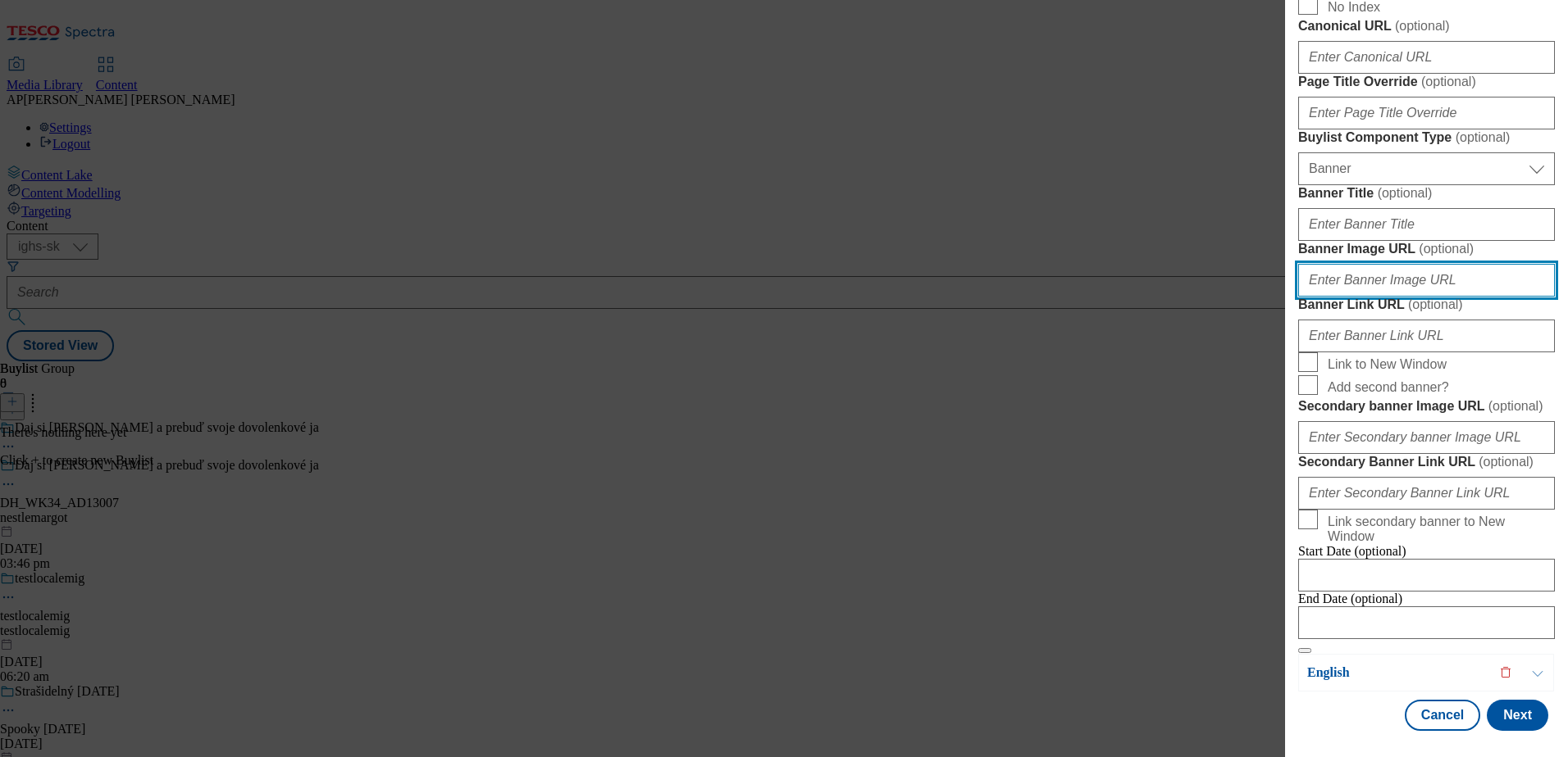
click at [1423, 296] on input "Banner Image URL ( optional )" at bounding box center [1426, 280] width 256 height 32
paste input "https://digitalcontent.api.tesco.com/v2/media/ighs-ce-mktg/80029262-319c-496c-b…"
type input "https://digitalcontent.api.tesco.com/v2/media/ighs-ce-mktg/80029262-319c-496c-b…"
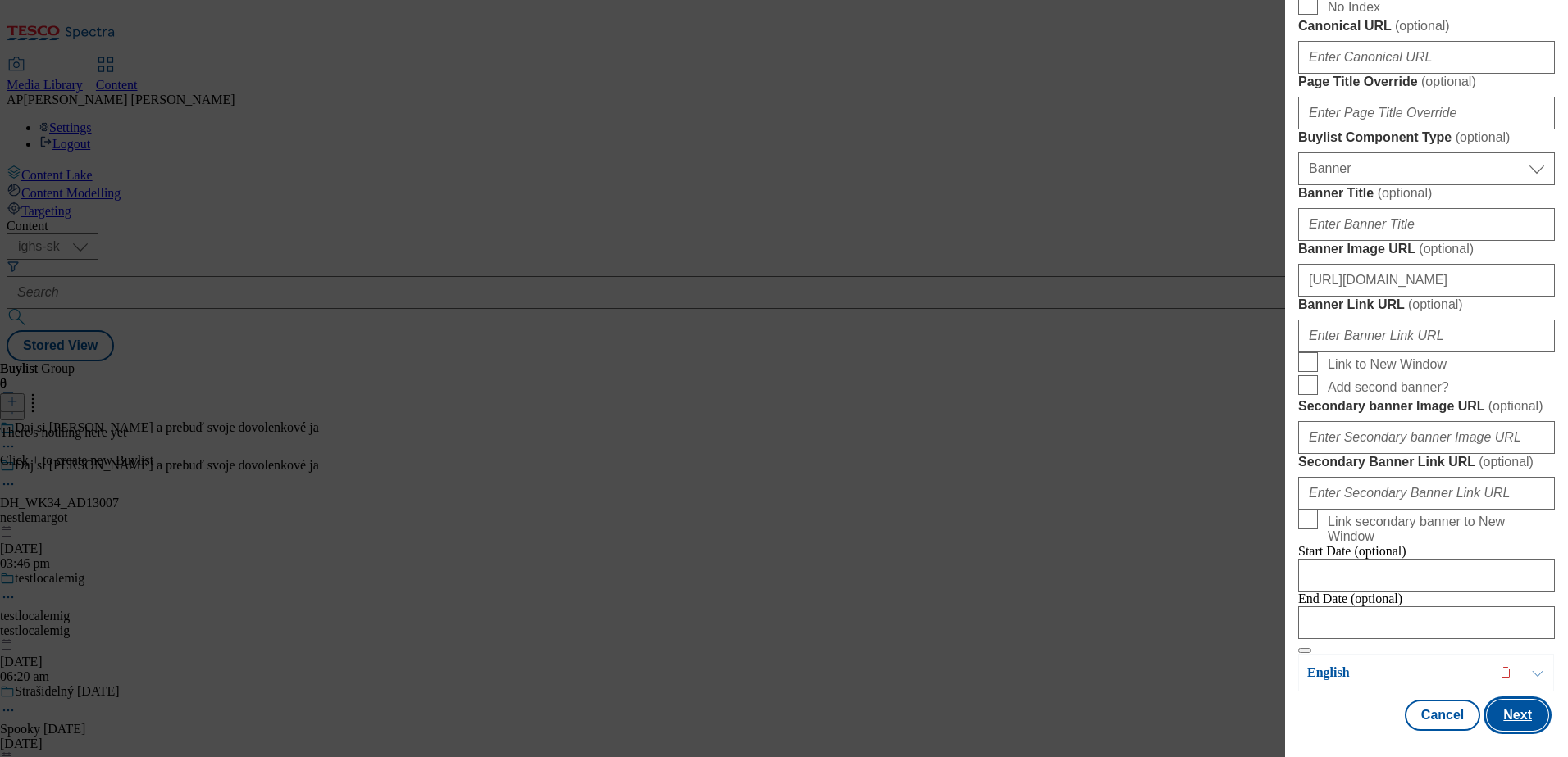
click at [1514, 711] on button "Next" at bounding box center [1517, 715] width 61 height 32
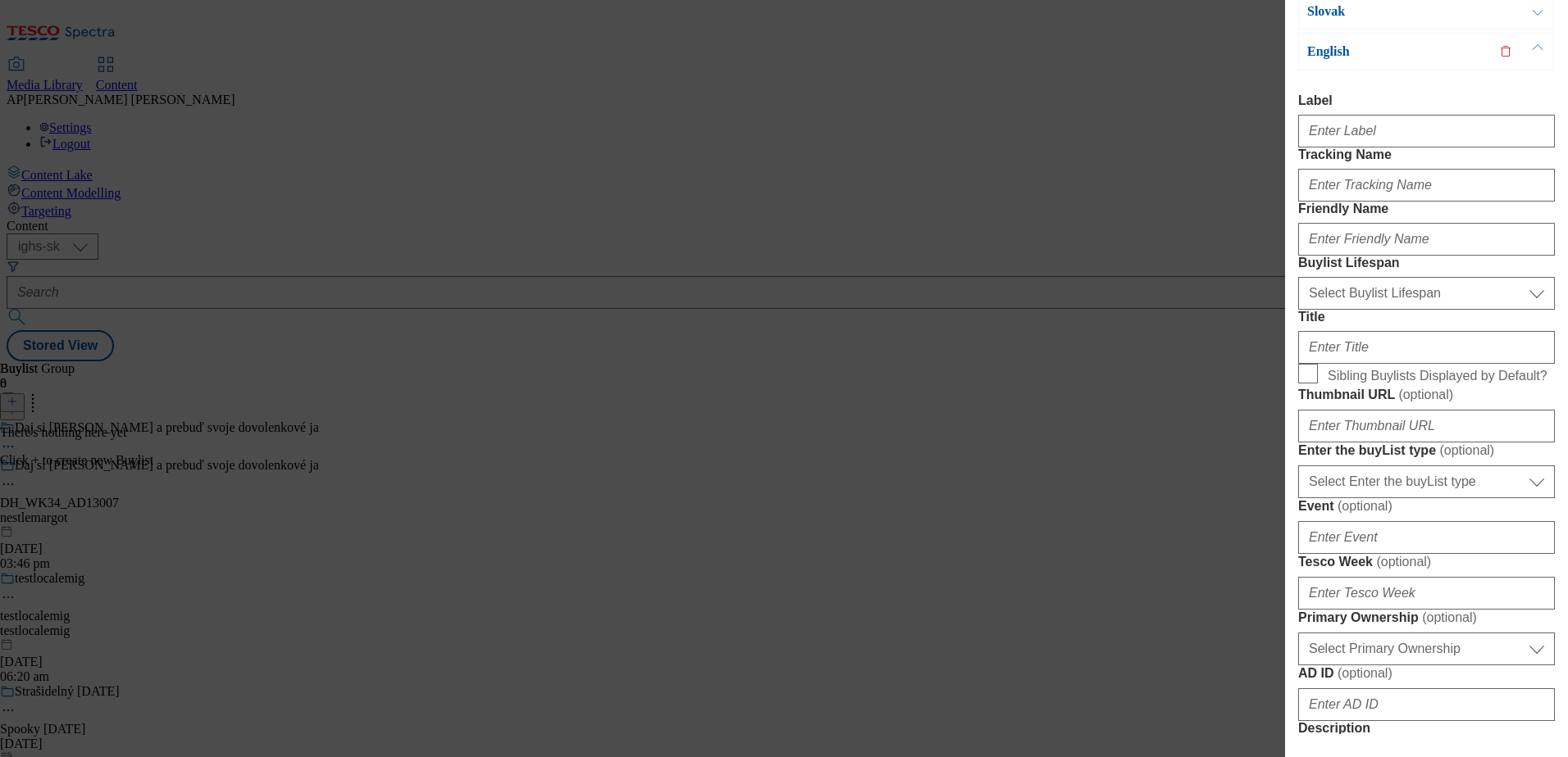
scroll to position [0, 0]
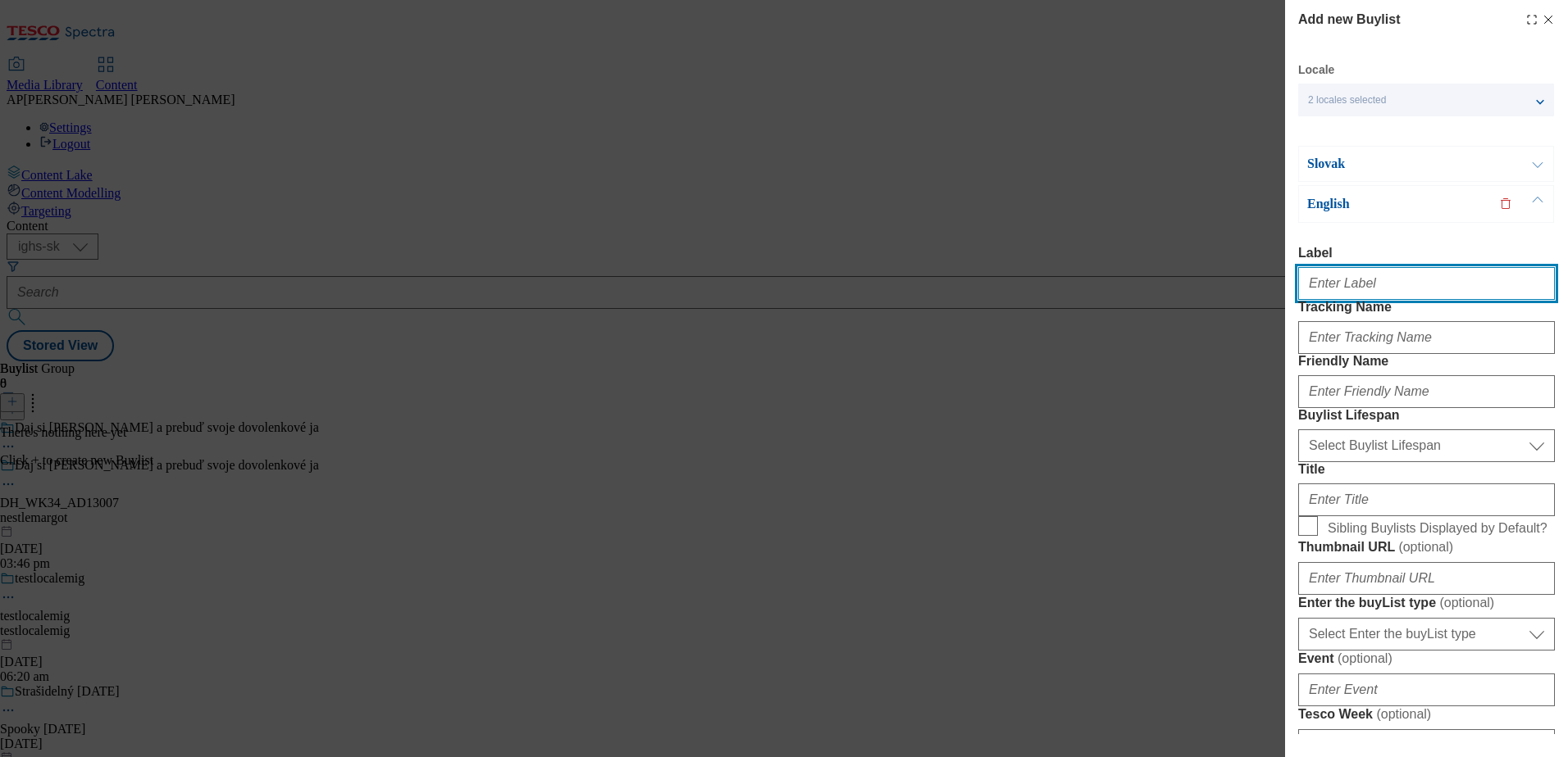
click at [1391, 289] on input "Label" at bounding box center [1426, 284] width 256 height 32
paste input "DH_WK34_AD13007"
type input "DH_WK34_AD13007"
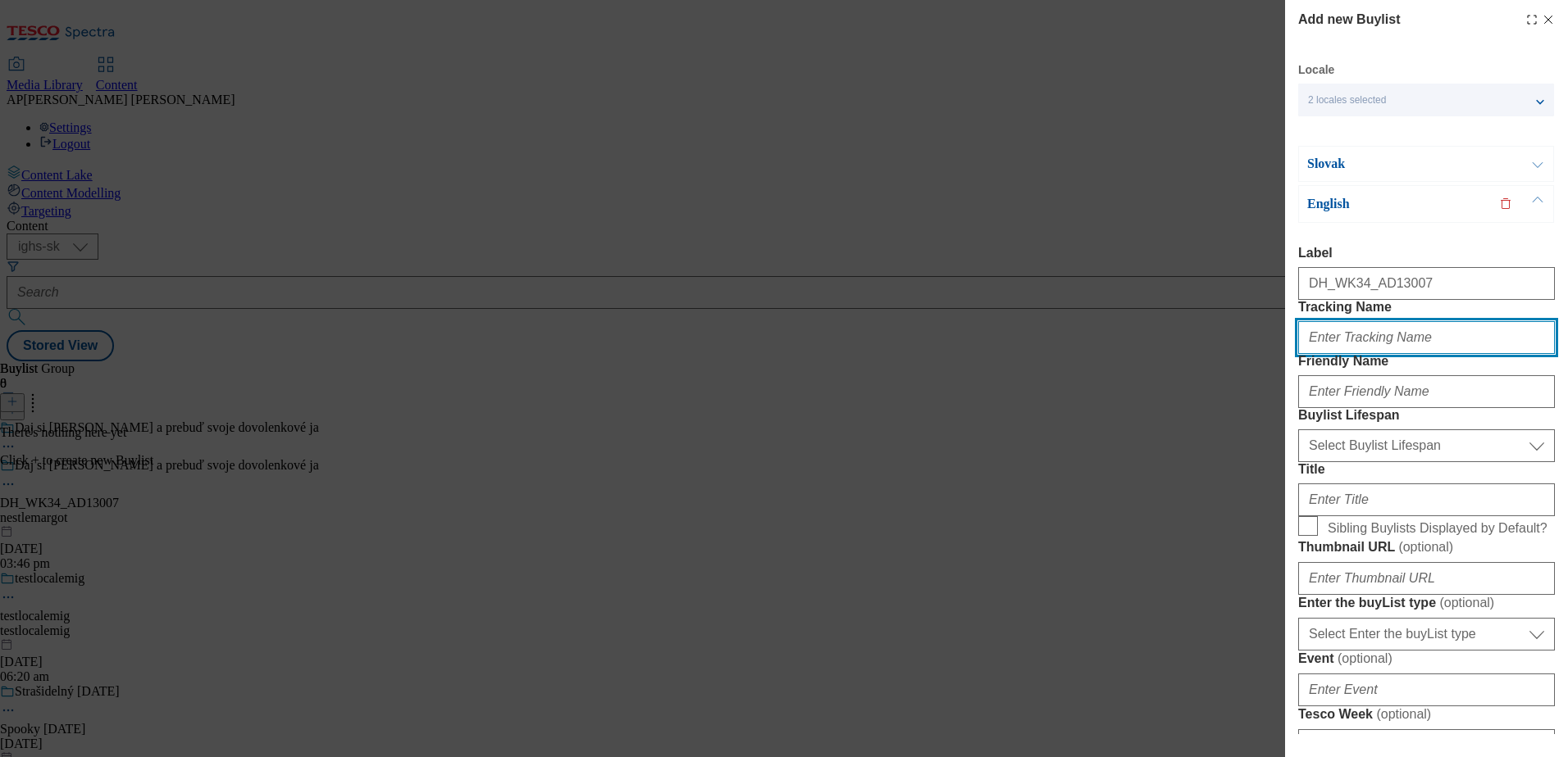
click at [1413, 354] on input "Tracking Name" at bounding box center [1426, 337] width 256 height 32
paste input "DH_EN_AD13007_BH"
type input "DH_EN_AD13007_BH"
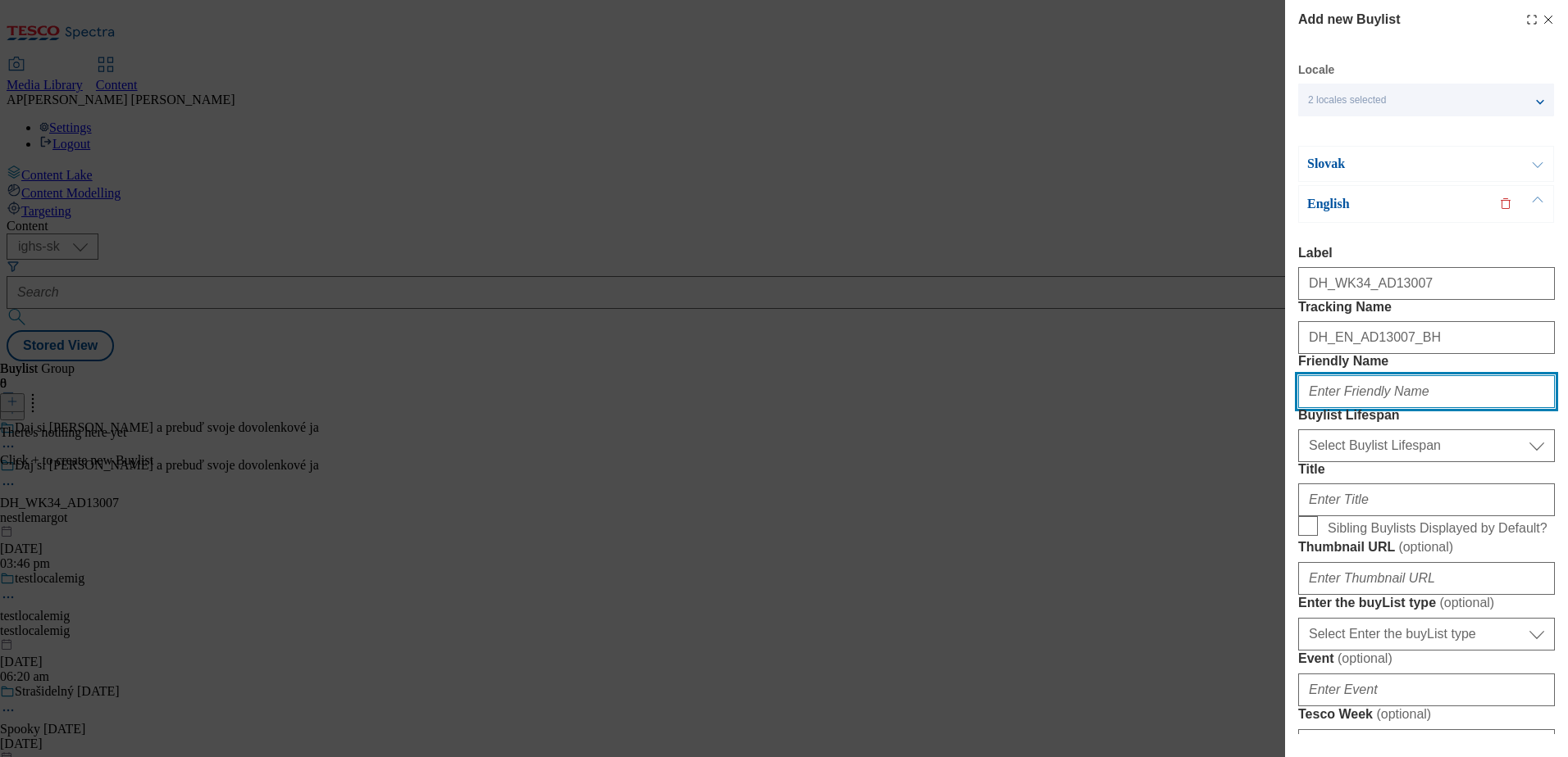
click at [1405, 408] on input "Friendly Name" at bounding box center [1426, 392] width 256 height 32
paste input "margot"
type input "margot"
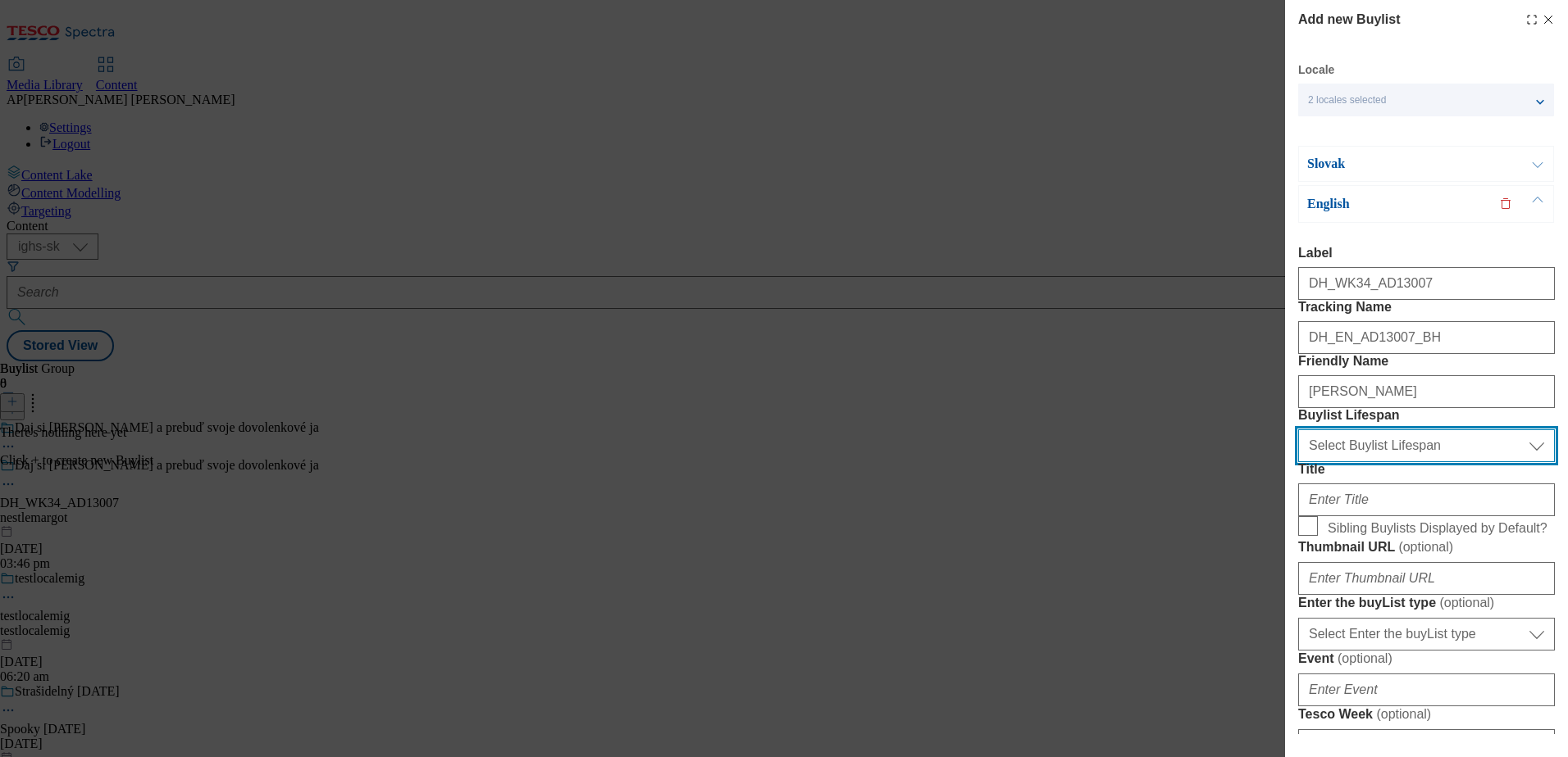
drag, startPoint x: 1414, startPoint y: 534, endPoint x: 1417, endPoint y: 552, distance: 18.2
click at [1414, 463] on select "Select Buylist Lifespan evergreen seasonal tactical" at bounding box center [1426, 445] width 256 height 32
select select "seasonal"
click at [1298, 463] on select "Select Buylist Lifespan evergreen seasonal tactical" at bounding box center [1426, 445] width 256 height 32
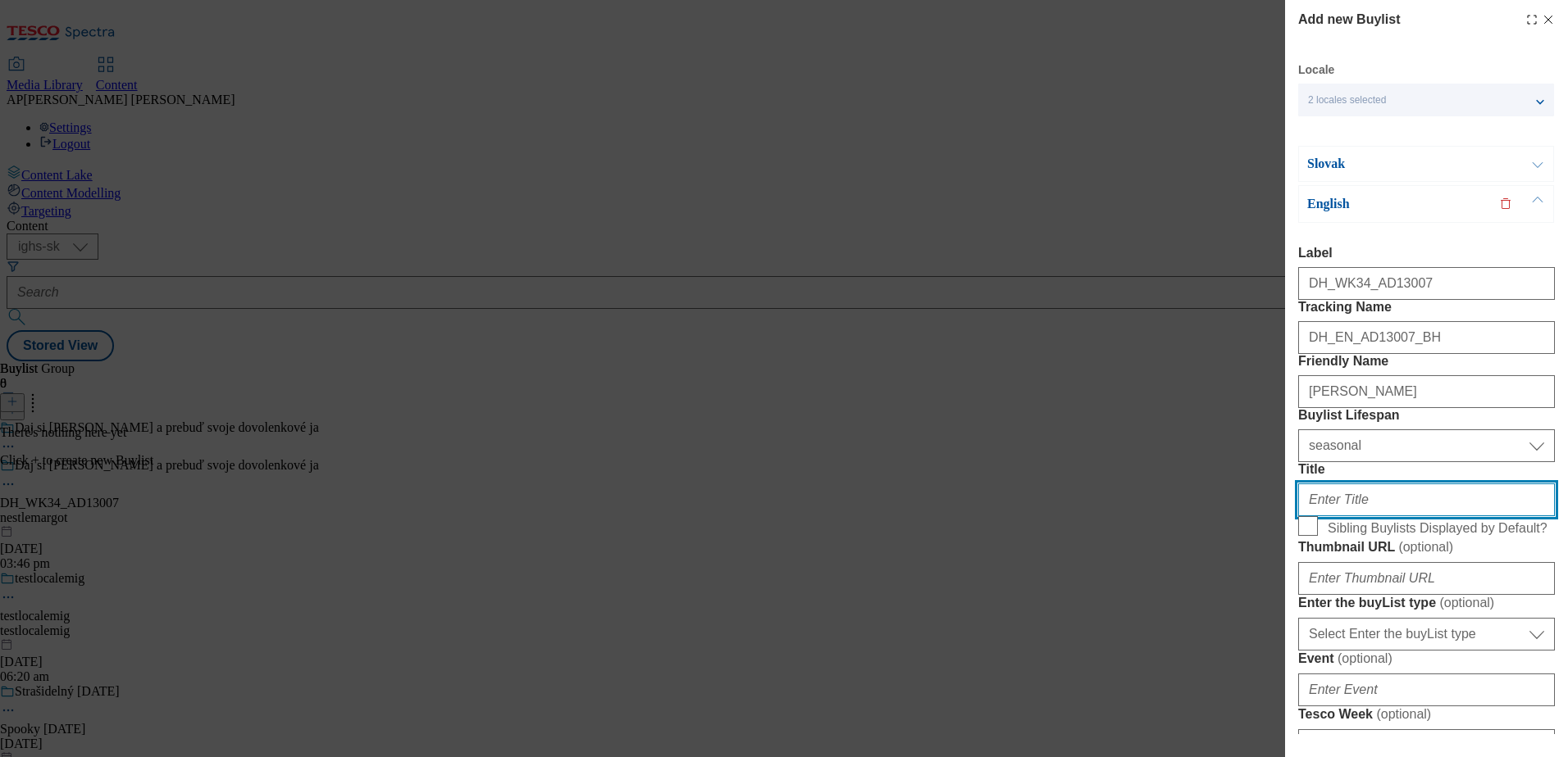
click at [1361, 516] on input "Title" at bounding box center [1426, 500] width 256 height 32
paste input "Margot MINI fits any pocket. Exotic from the first bite."
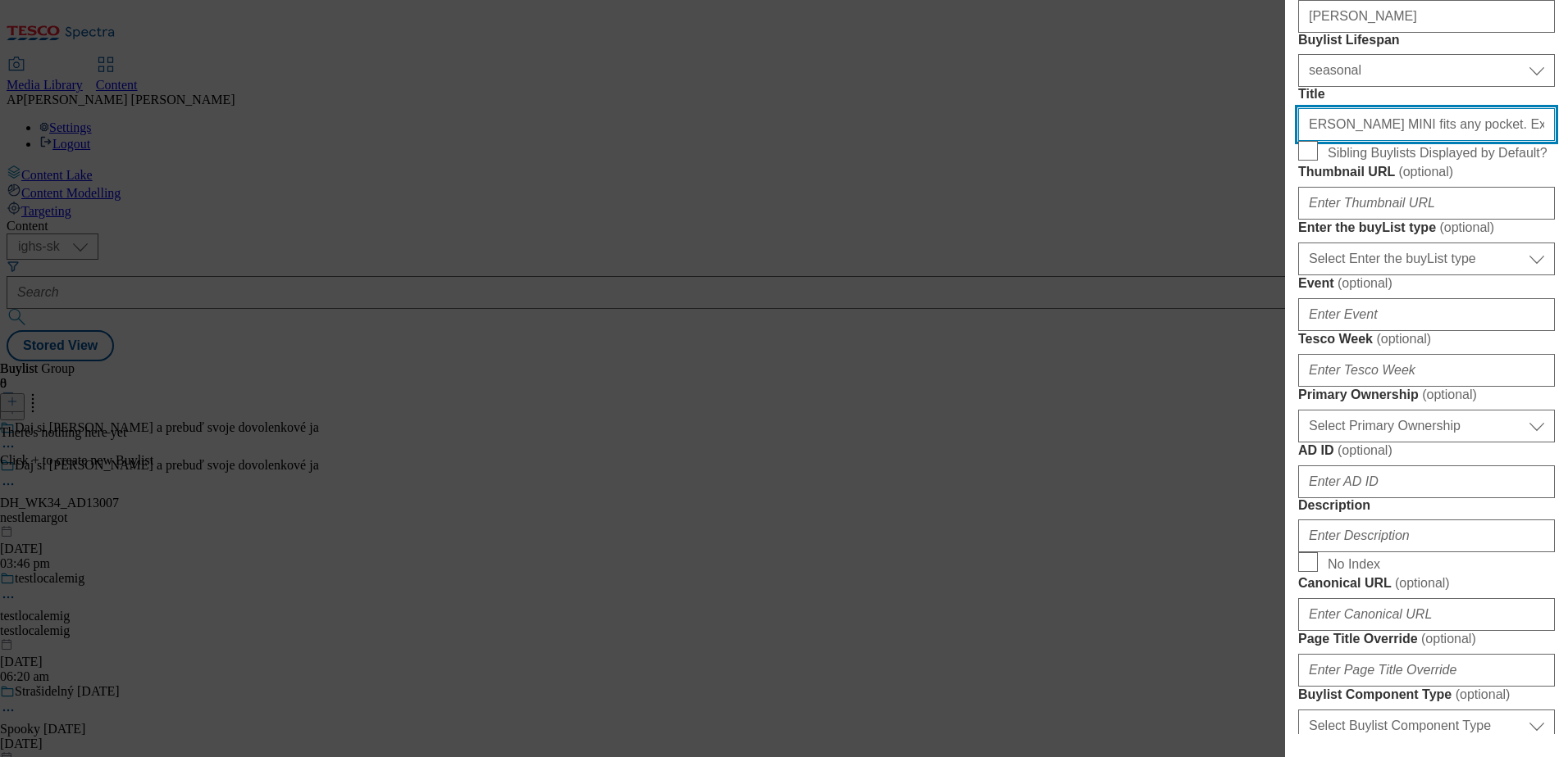
scroll to position [410, 0]
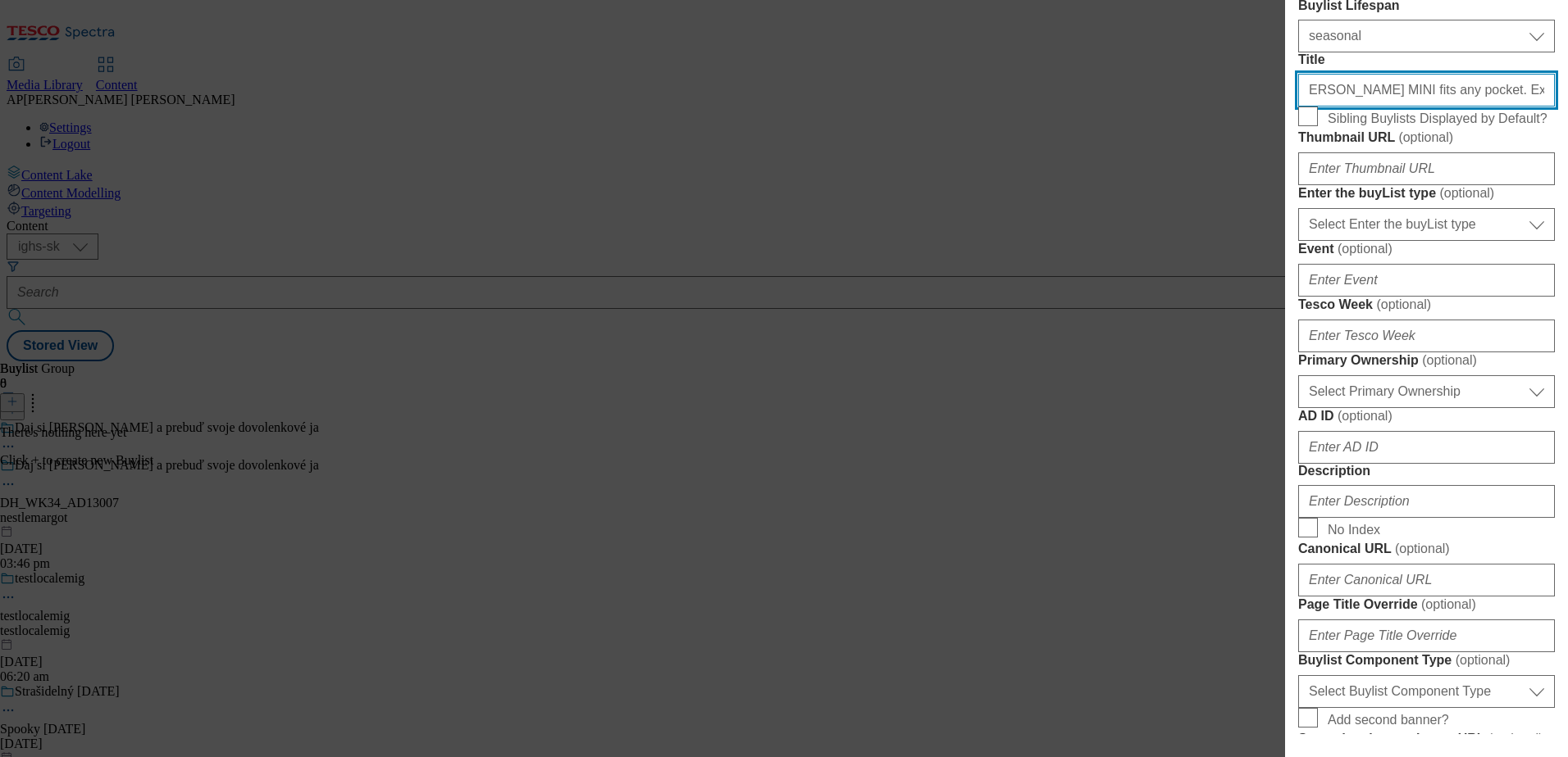
type input "Margot MINI fits any pocket. Exotic from the first bite."
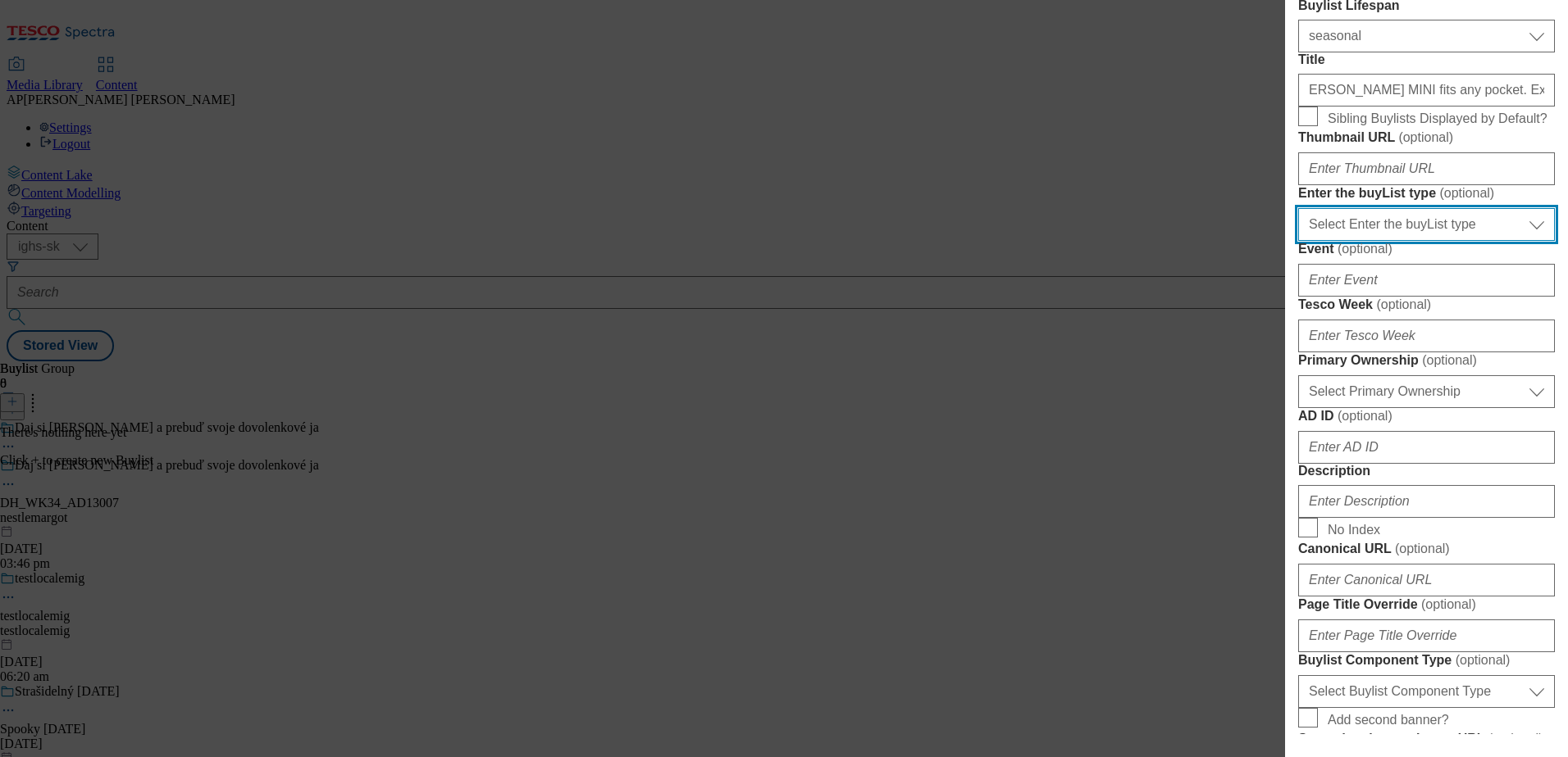
click at [1426, 241] on select "Select Enter the buyList type event supplier funded long term >4 weeks supplier…" at bounding box center [1426, 225] width 256 height 32
select select "supplier funded long term >4 weeks"
click at [1298, 241] on select "Select Enter the buyList type event supplier funded long term >4 weeks supplier…" at bounding box center [1426, 225] width 256 height 32
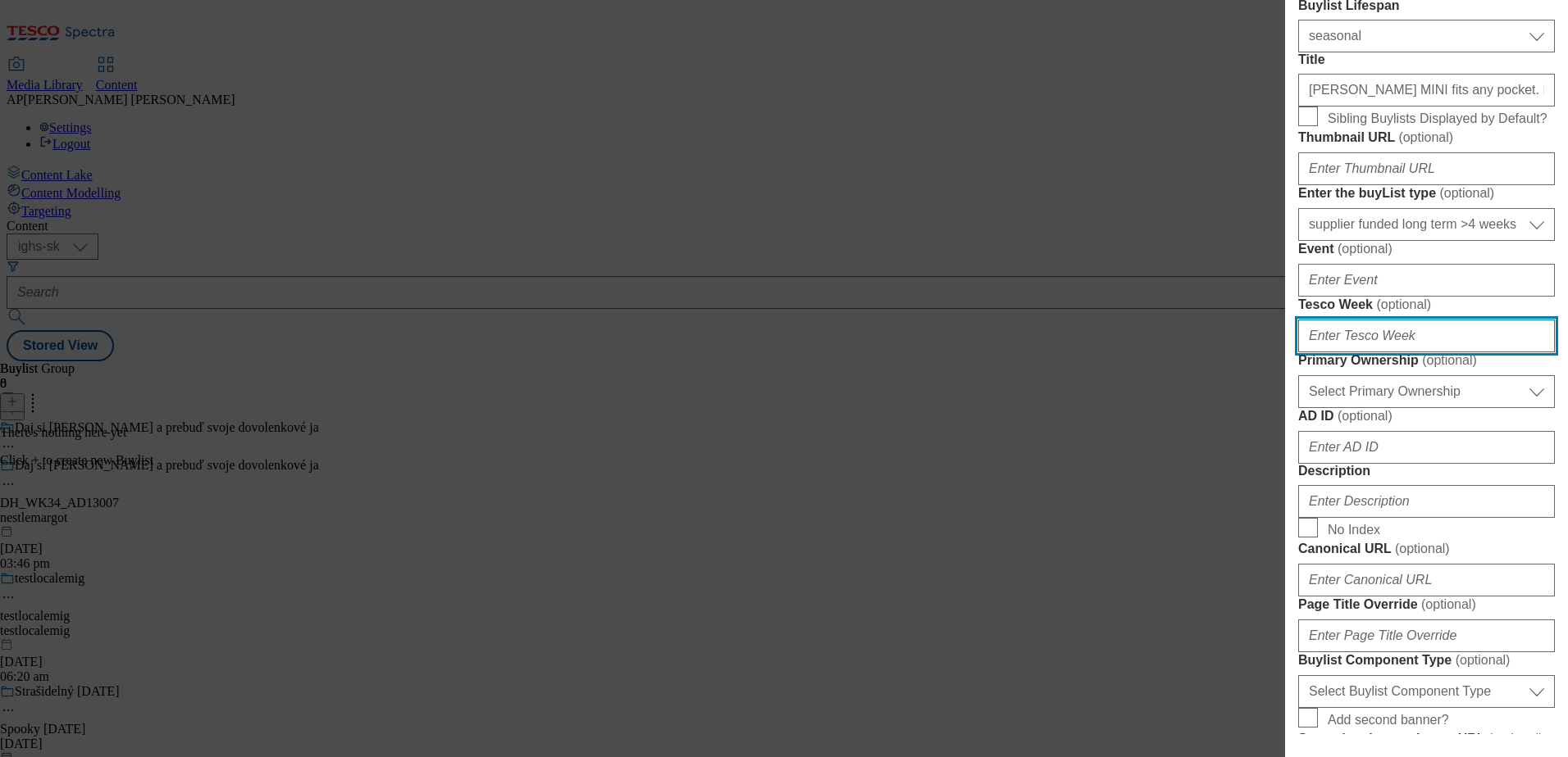
click at [1406, 353] on input "Tesco Week ( optional )" at bounding box center [1426, 335] width 256 height 32
type input "34"
click at [1543, 539] on div "Add new Buylist Locale 2 locales selected Slovak English Slovak Label DH_WK34_A…" at bounding box center [1426, 367] width 283 height 734
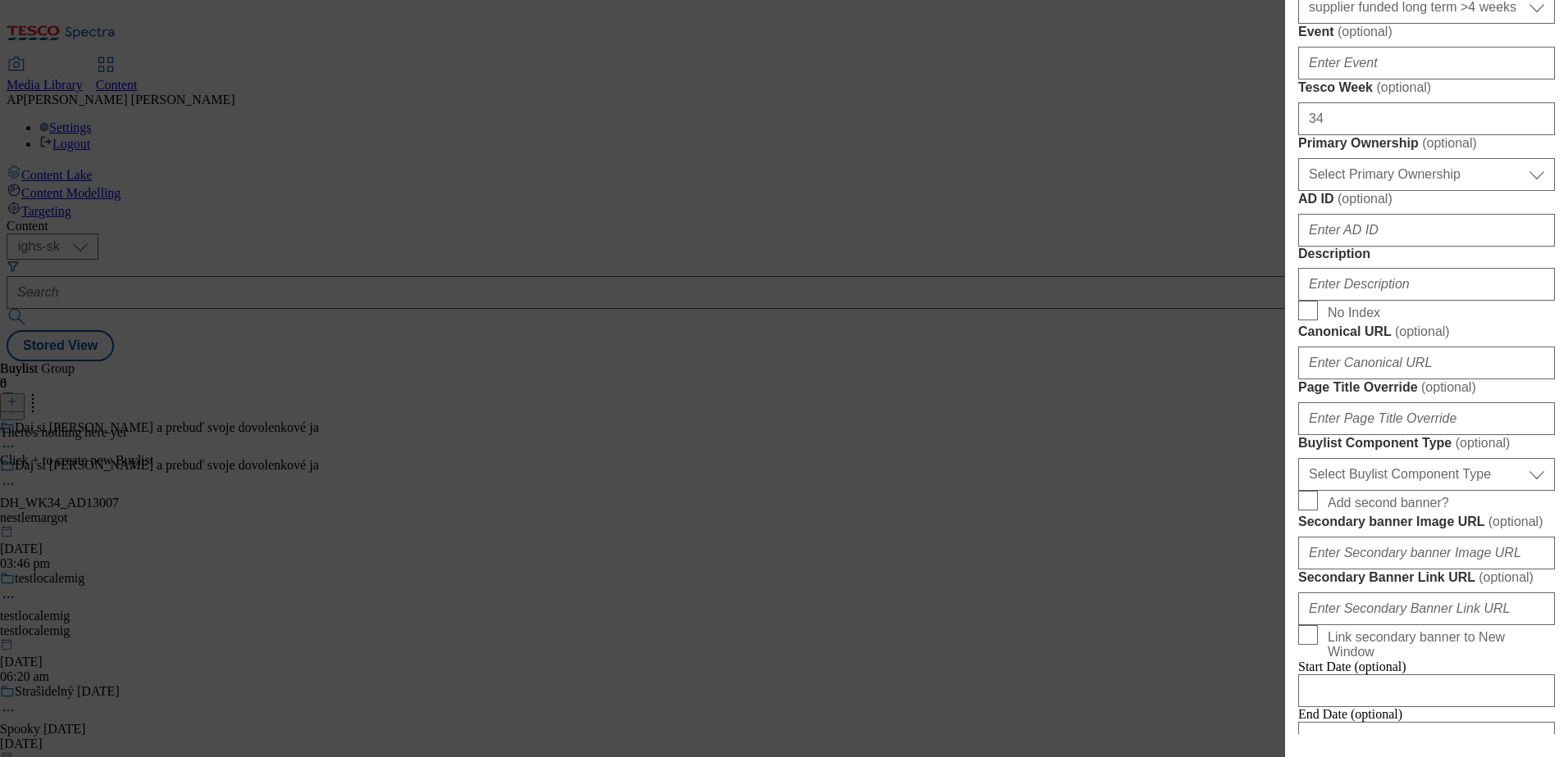
scroll to position [656, 0]
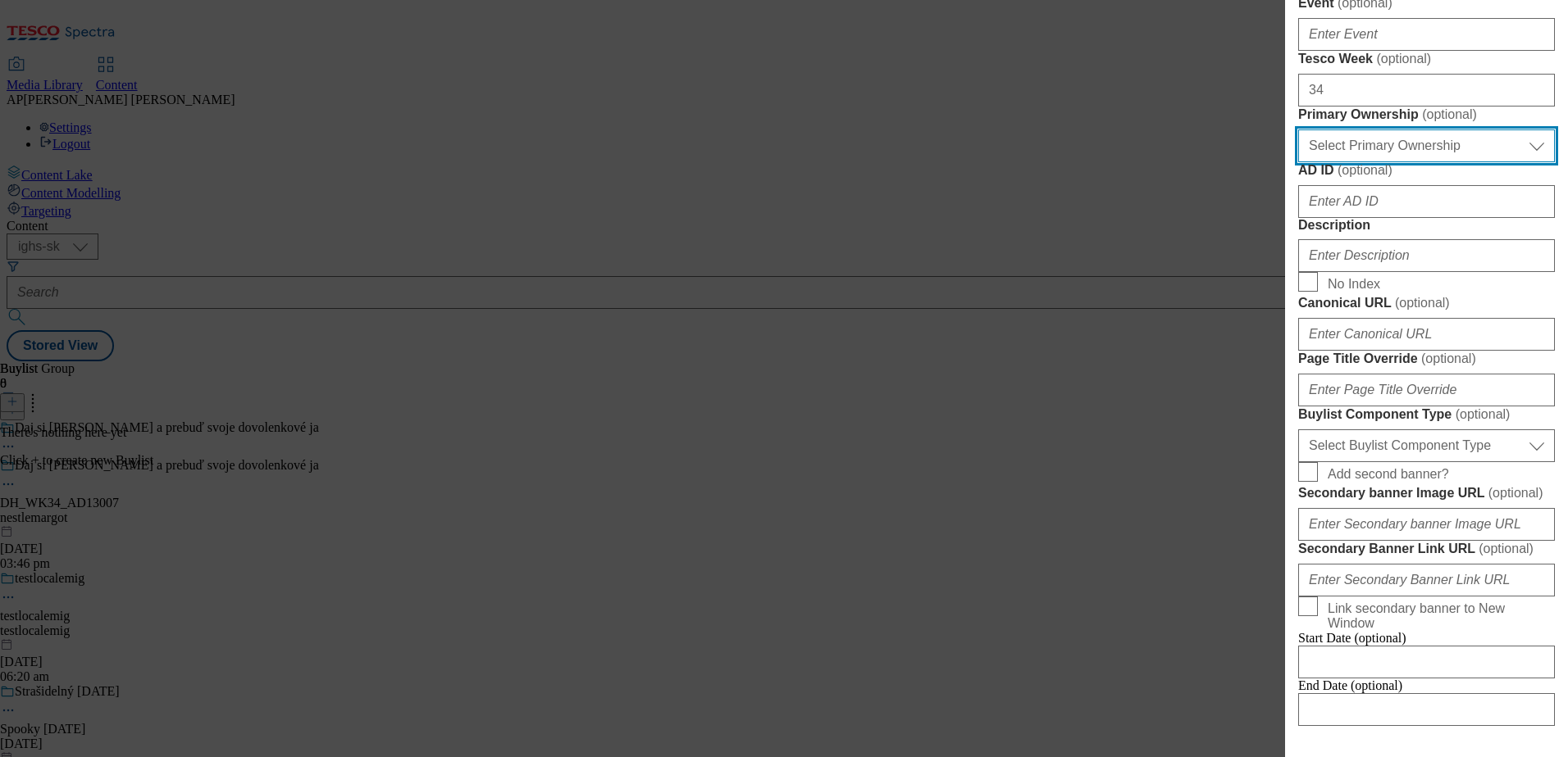
click at [1468, 162] on select "Select Primary Ownership tesco dunnhumby" at bounding box center [1426, 145] width 256 height 32
select select "dunnhumby"
click at [1298, 162] on select "Select Primary Ownership tesco dunnhumby" at bounding box center [1426, 145] width 256 height 32
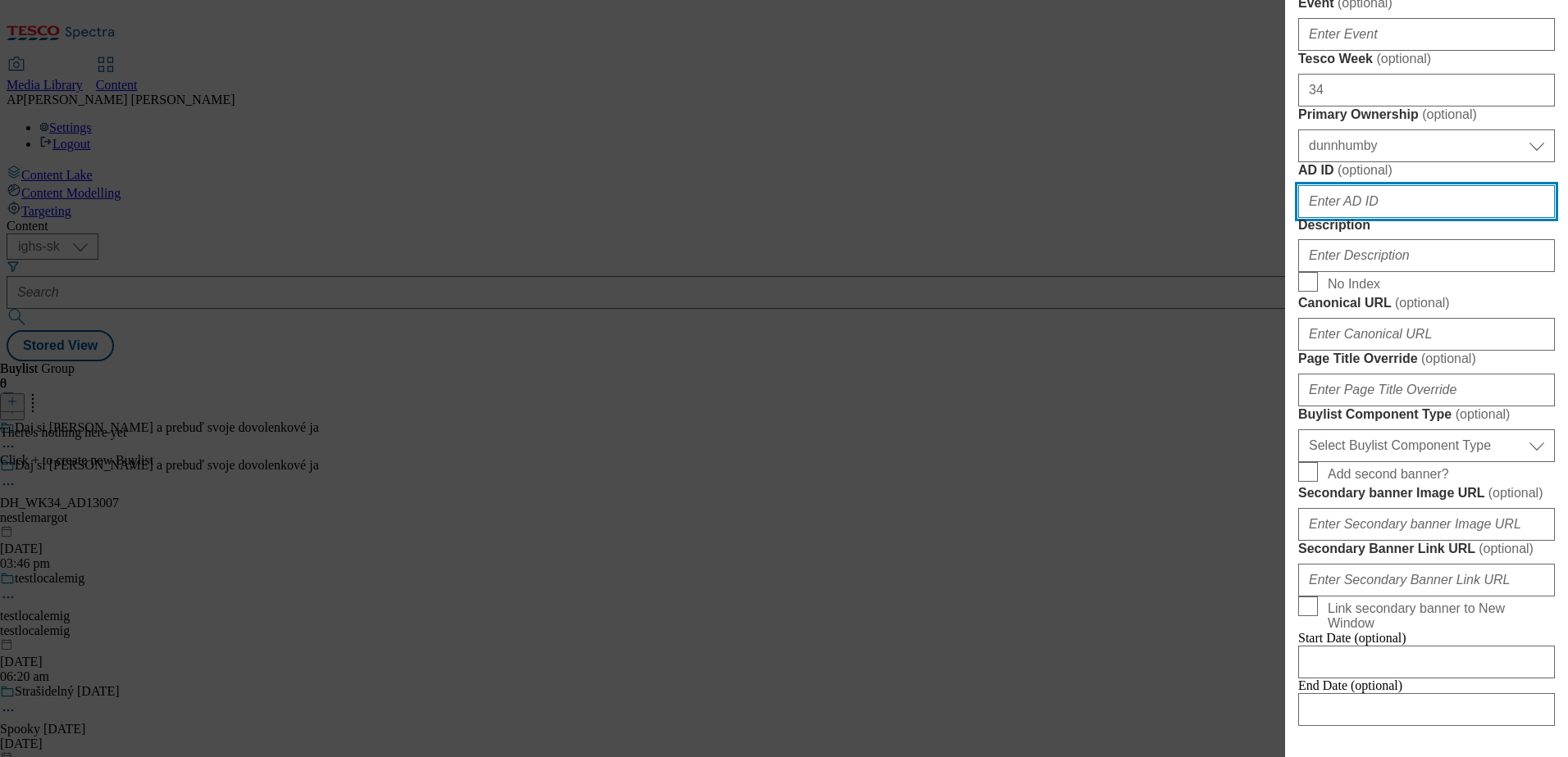
click at [1422, 218] on input "AD ID ( optional )" at bounding box center [1426, 202] width 256 height 32
type input "13007"
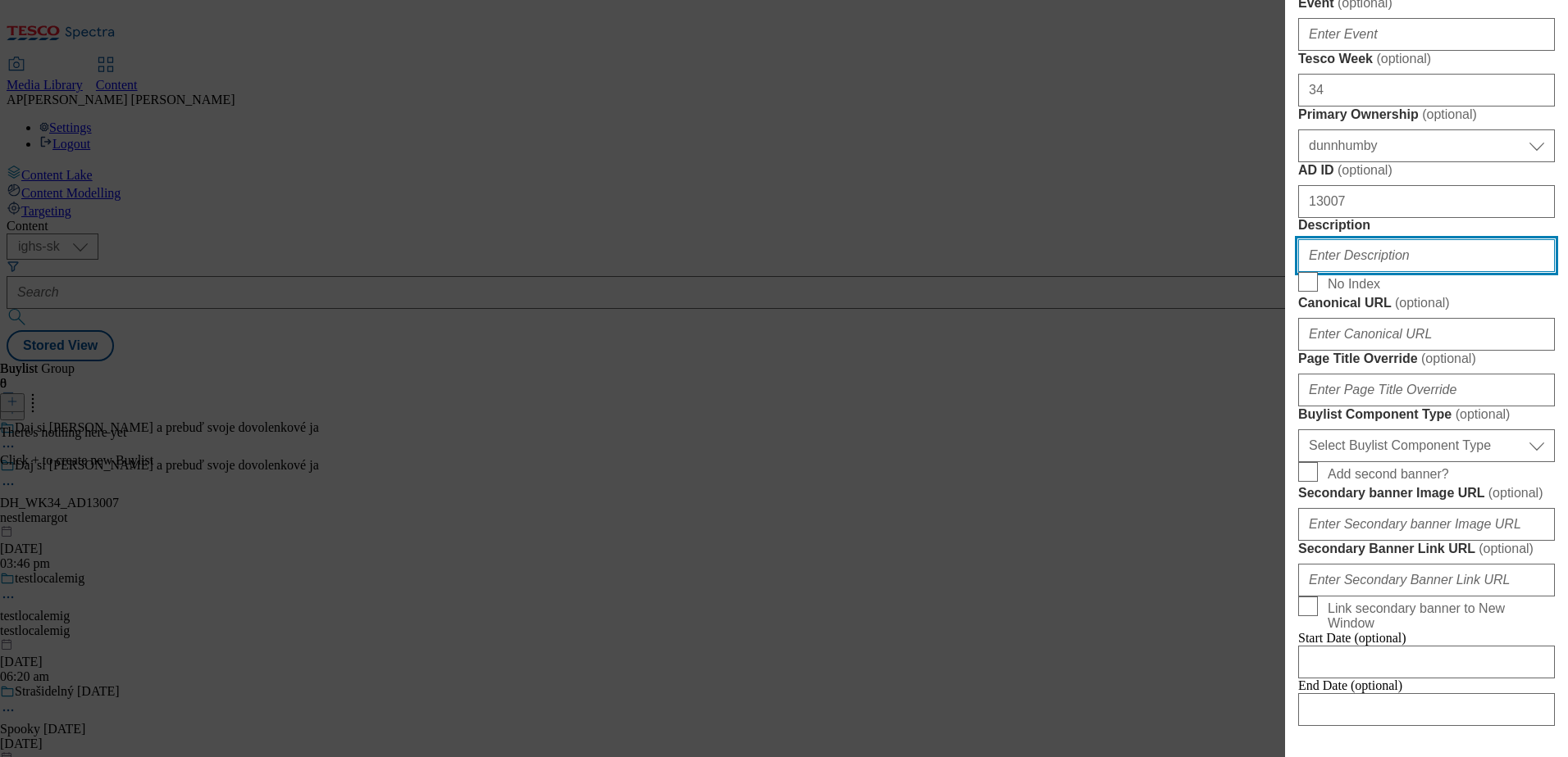
click at [1407, 272] on input "Description" at bounding box center [1426, 255] width 256 height 32
paste input "[PERSON_NAME]"
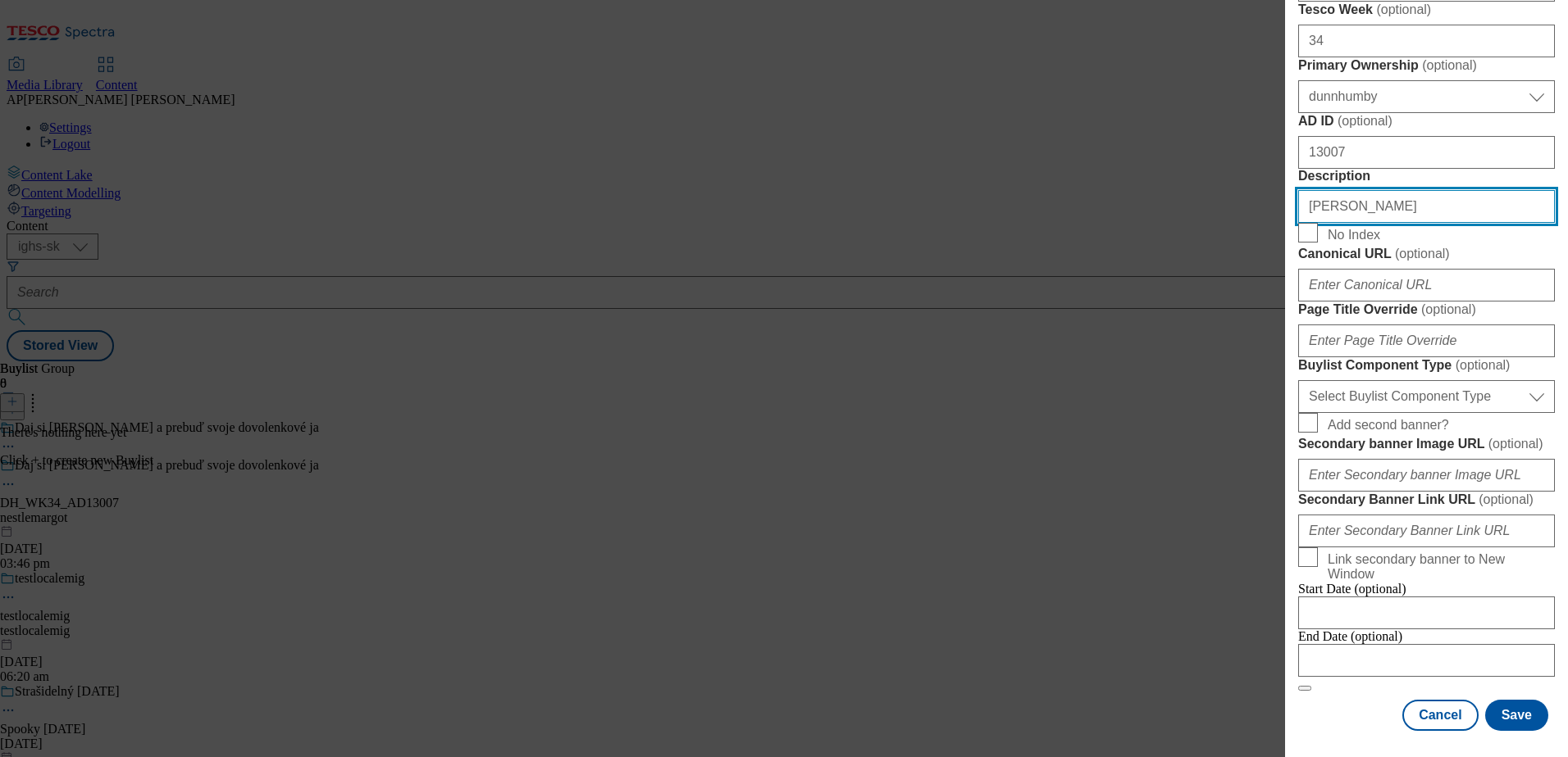
scroll to position [901, 0]
type input "[PERSON_NAME]"
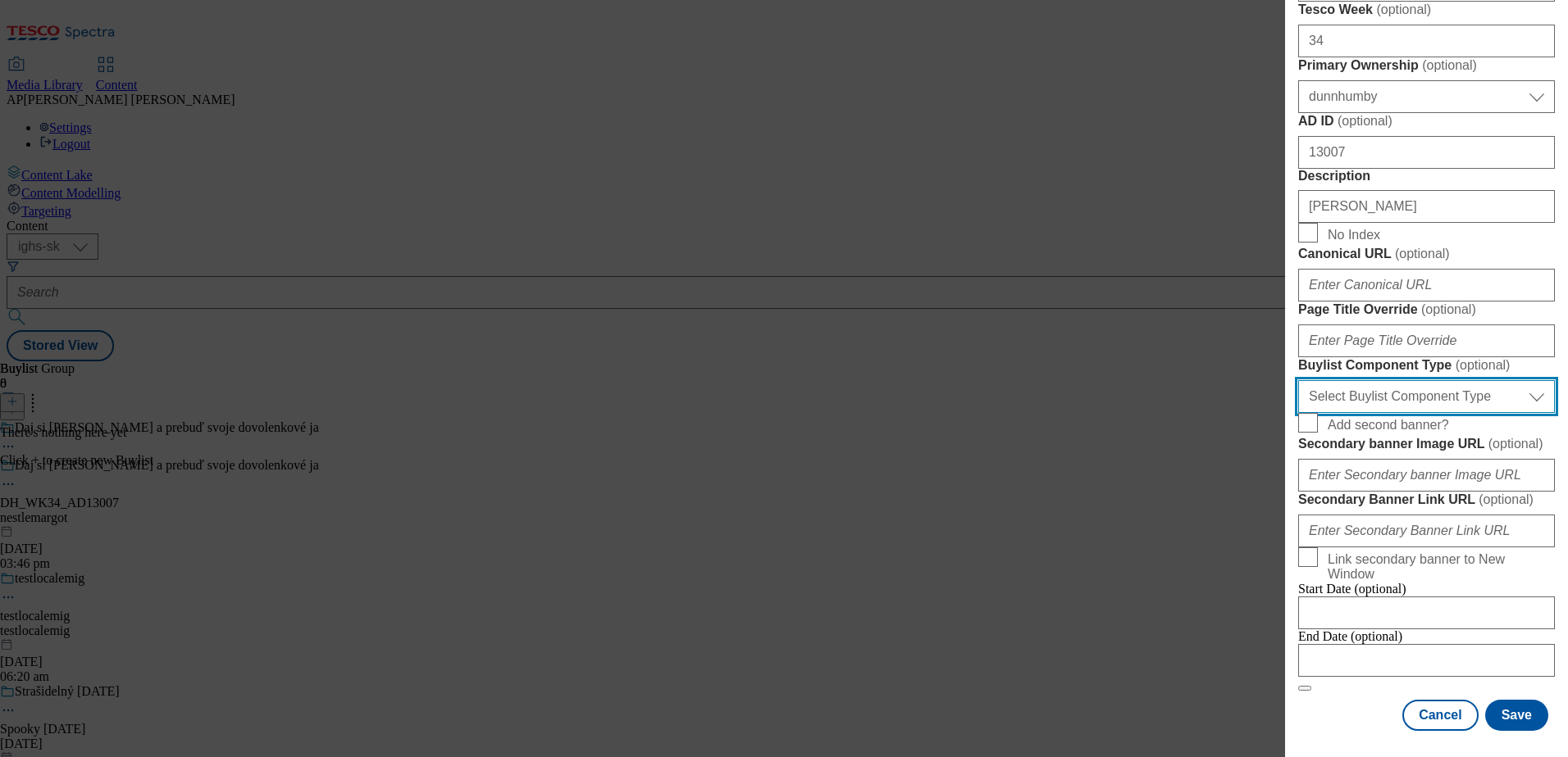
click at [1425, 413] on select "Select Buylist Component Type Banner Competition Header Meal" at bounding box center [1426, 397] width 256 height 32
select select "Banner"
click at [1298, 413] on select "Select Buylist Component Type Banner Competition Header Meal" at bounding box center [1426, 397] width 256 height 32
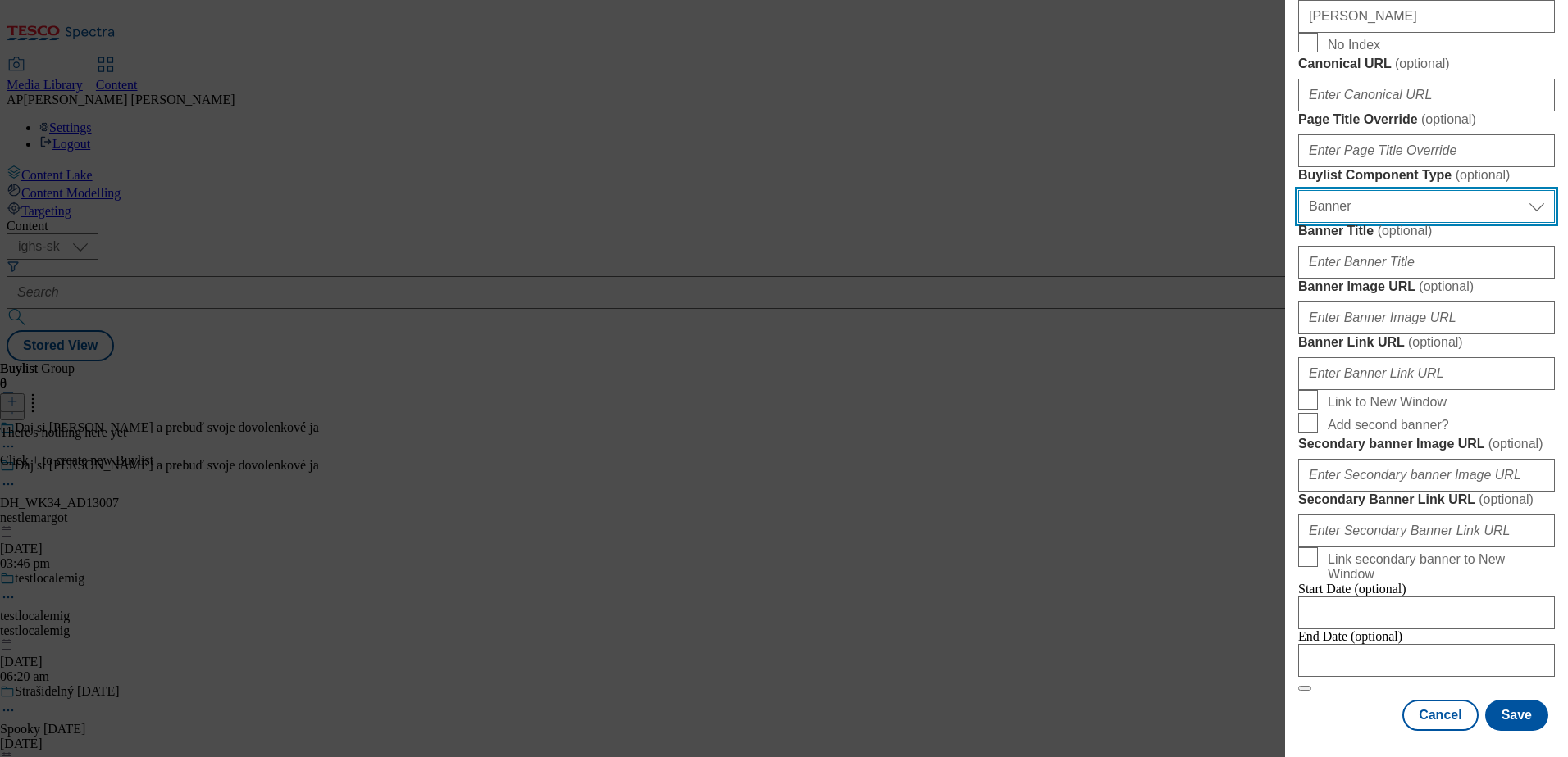
scroll to position [1229, 0]
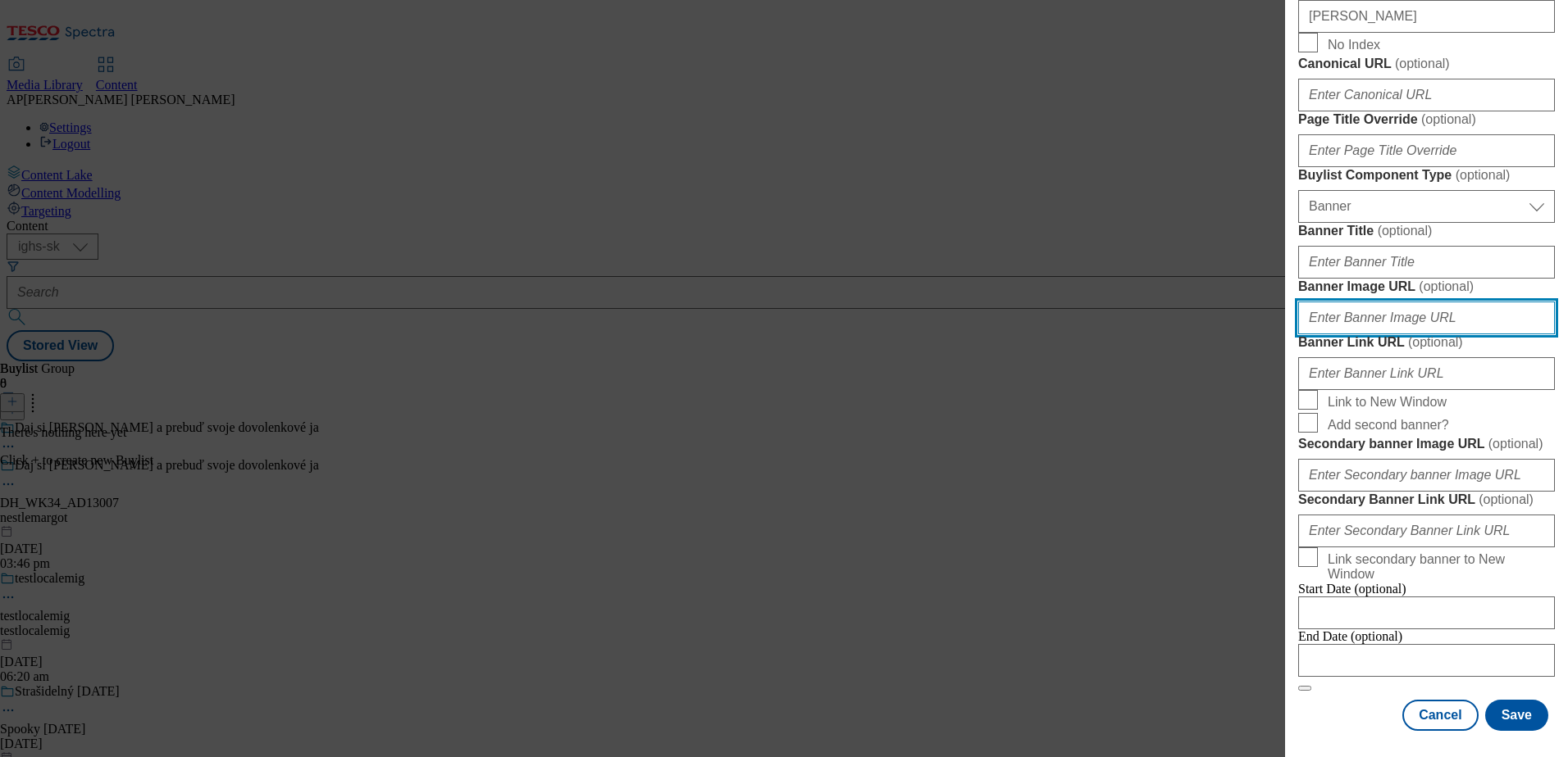
click at [1351, 335] on input "Banner Image URL ( optional )" at bounding box center [1426, 318] width 256 height 32
paste input "https://digitalcontent.api.tesco.com/v2/media/ighs-ce-mktg/bf4bd9bf-d76c-4072-8…"
type input "https://digitalcontent.api.tesco.com/v2/media/ighs-ce-mktg/bf4bd9bf-d76c-4072-8…"
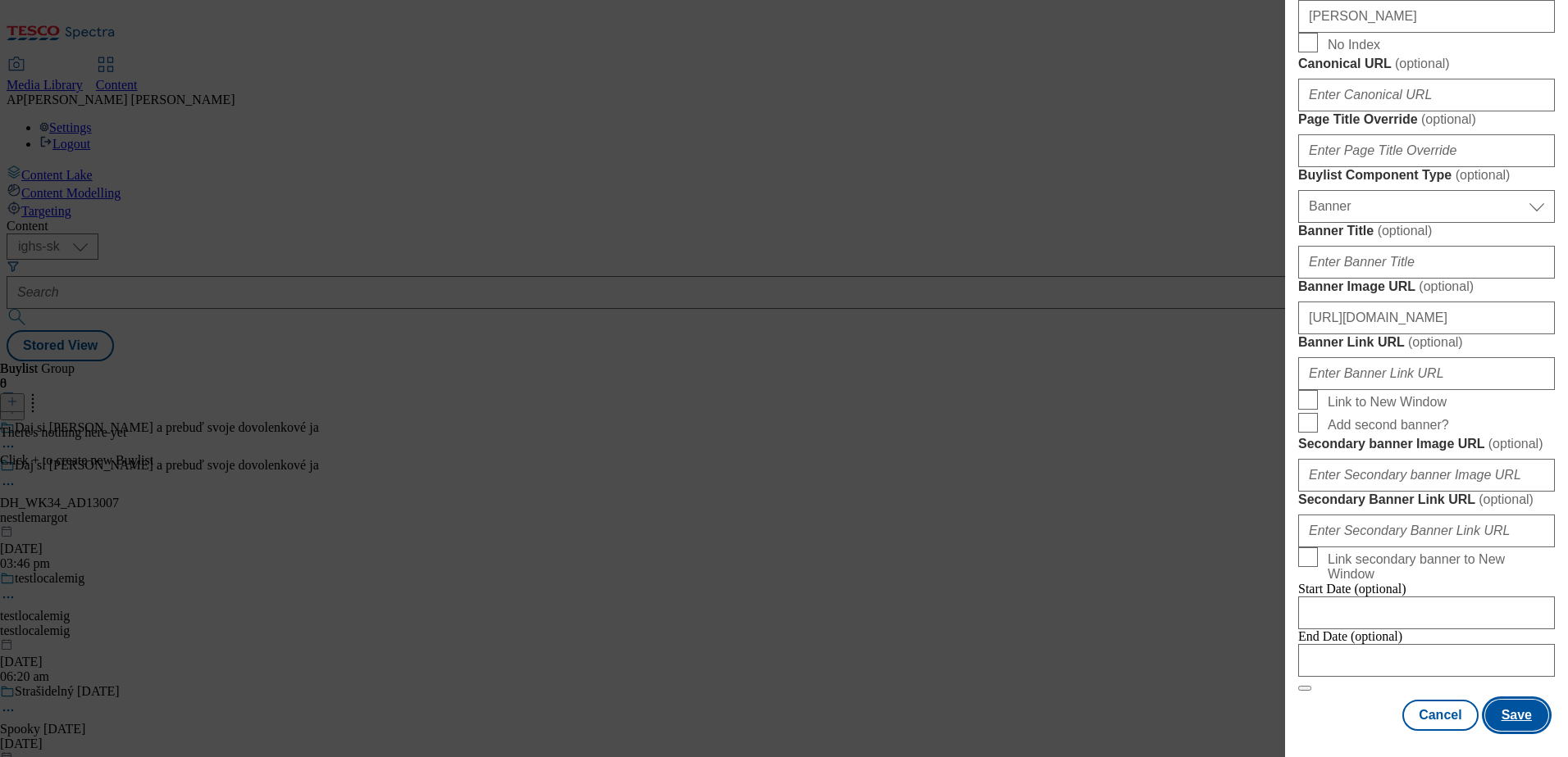
click at [1514, 715] on button "Save" at bounding box center [1516, 715] width 63 height 32
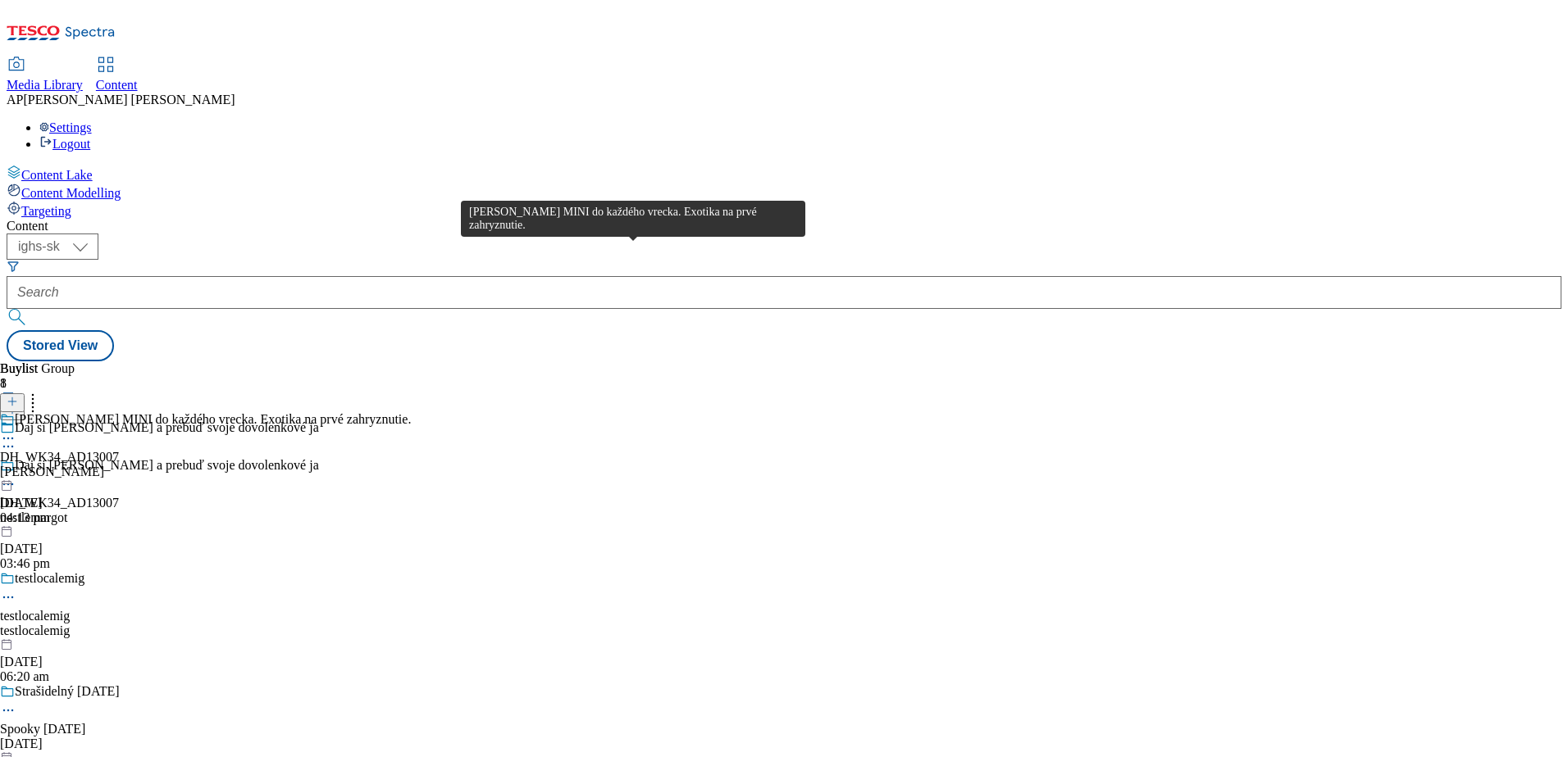
click at [411, 412] on div "Margot MINI do každého vrecka. Exotika na prvé zahryznutie." at bounding box center [212, 419] width 396 height 14
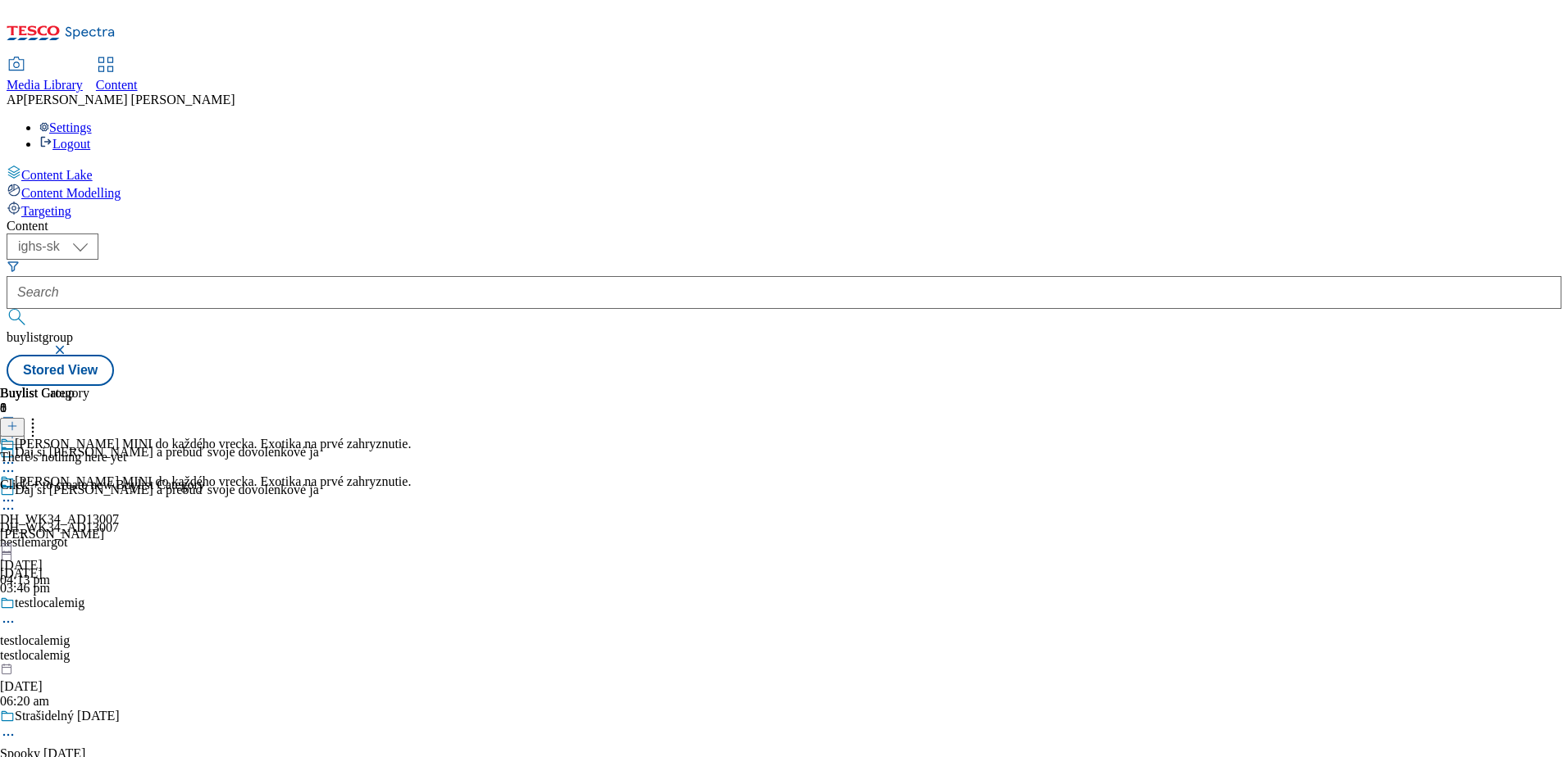
click at [18, 421] on icon at bounding box center [12, 426] width 11 height 11
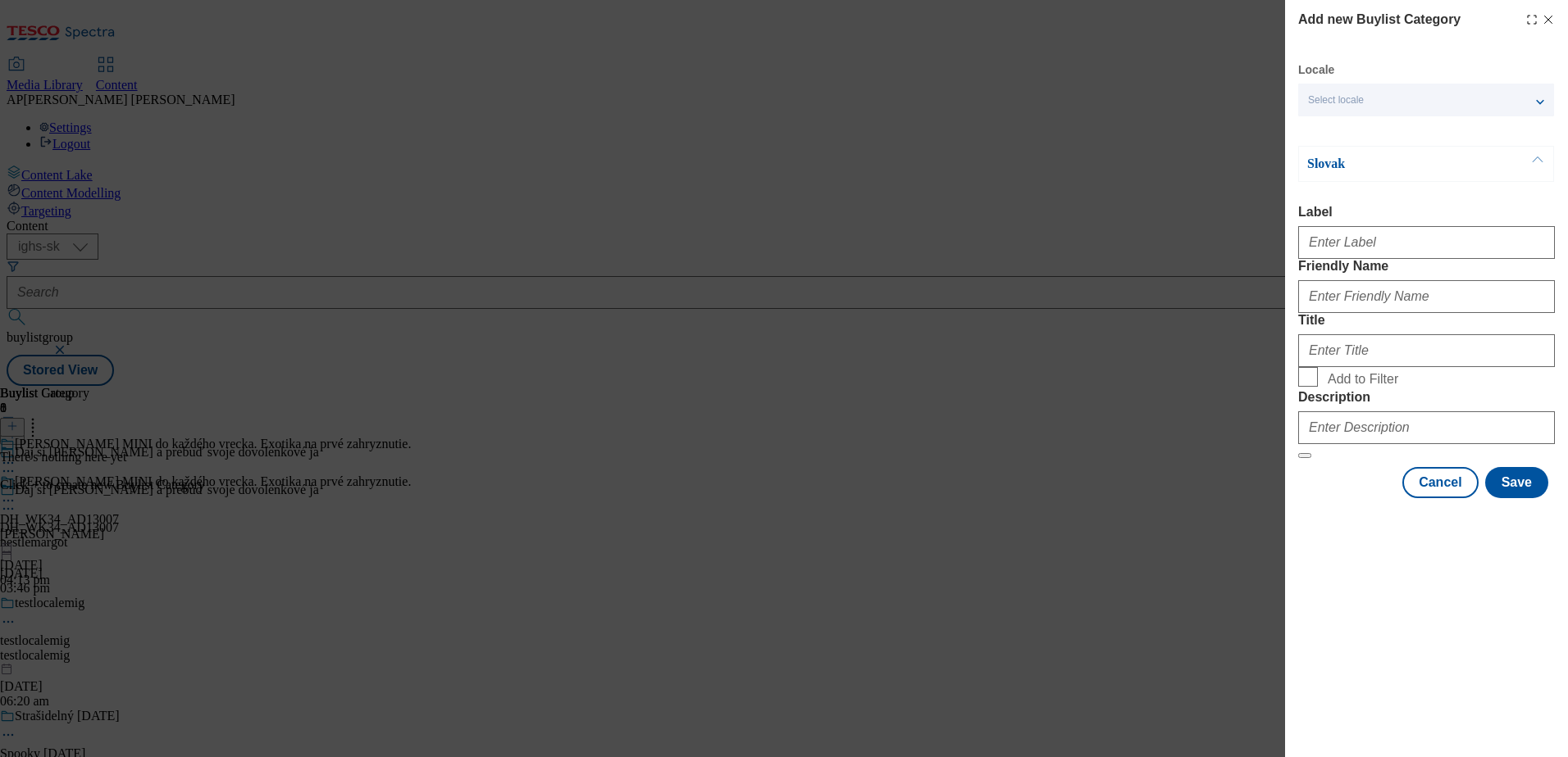
click at [1354, 99] on span "Select locale" at bounding box center [1336, 100] width 55 height 12
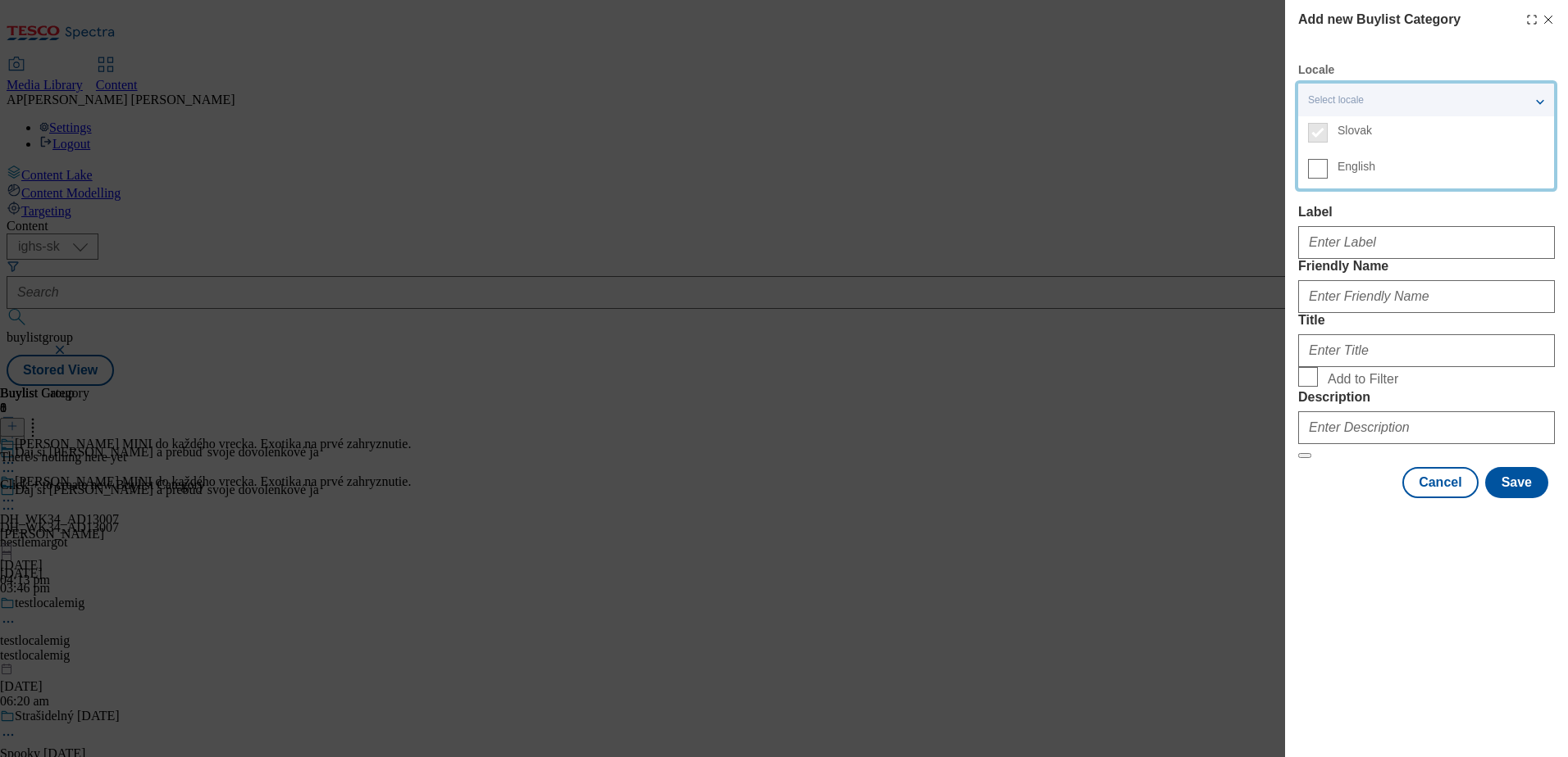
click at [1330, 165] on label "English" at bounding box center [1426, 171] width 256 height 36
click at [1327, 165] on input "English" at bounding box center [1318, 168] width 20 height 20
click at [1247, 212] on div "Add new Buylist Category Locale 2 locales selected Slovak English Slovak Label …" at bounding box center [784, 378] width 1568 height 757
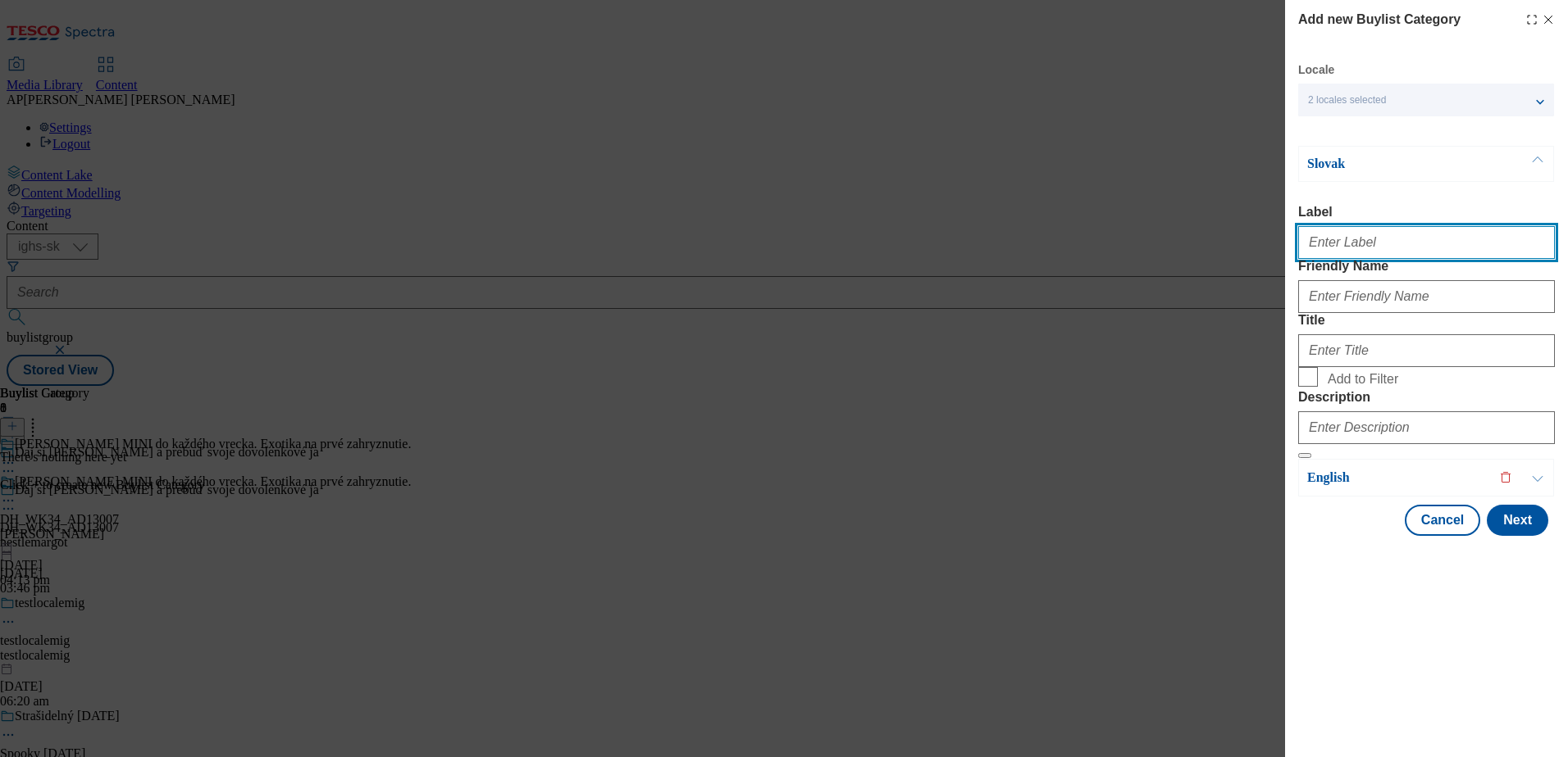
click at [1348, 250] on input "Label" at bounding box center [1426, 243] width 256 height 32
paste input "DH_WK34_AD13007"
type input "DH_WK34_AD13007"
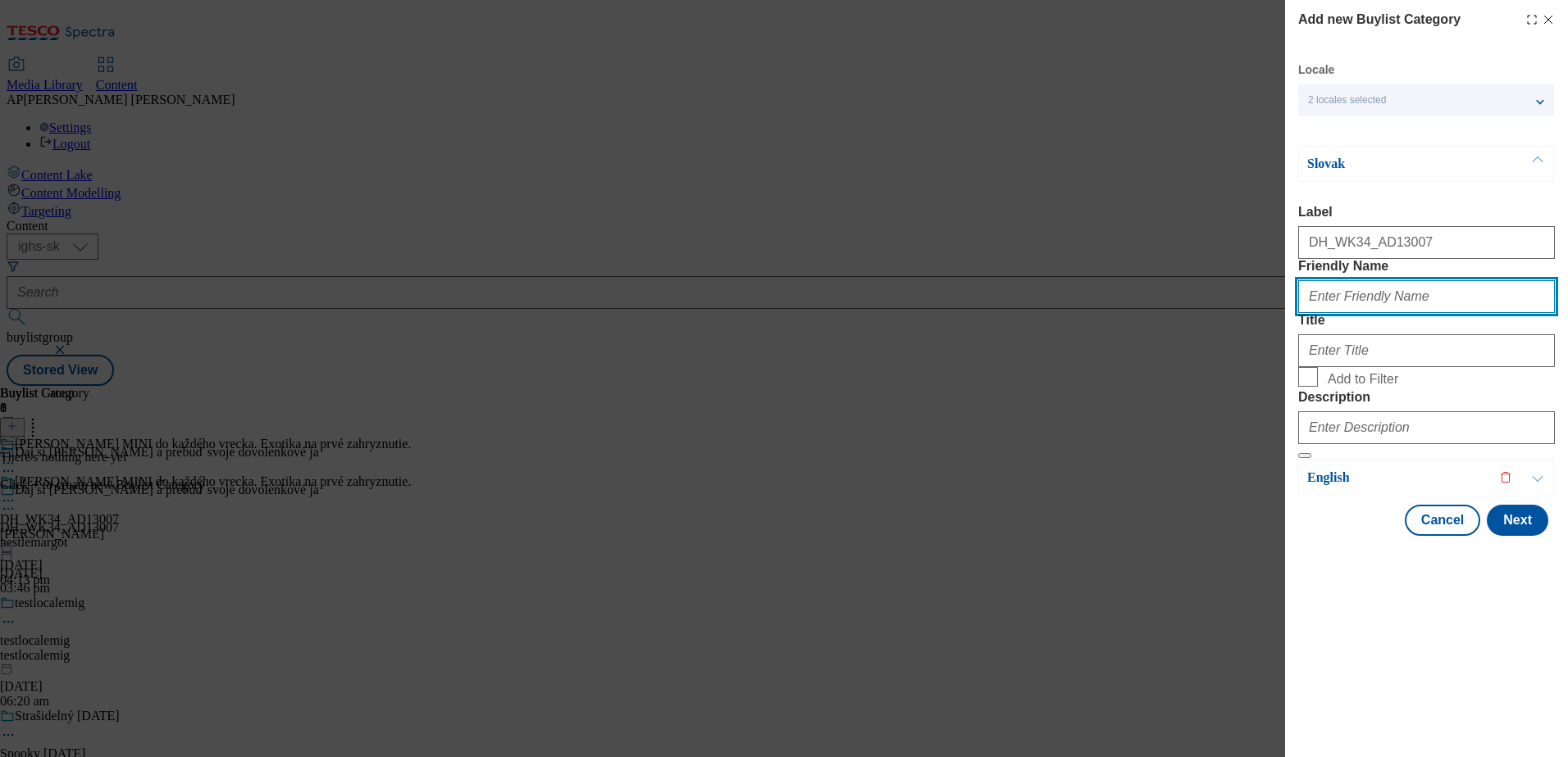
click at [1354, 314] on input "Friendly Name" at bounding box center [1426, 296] width 256 height 32
paste input "nestlemargot"
type input "nestlemargot"
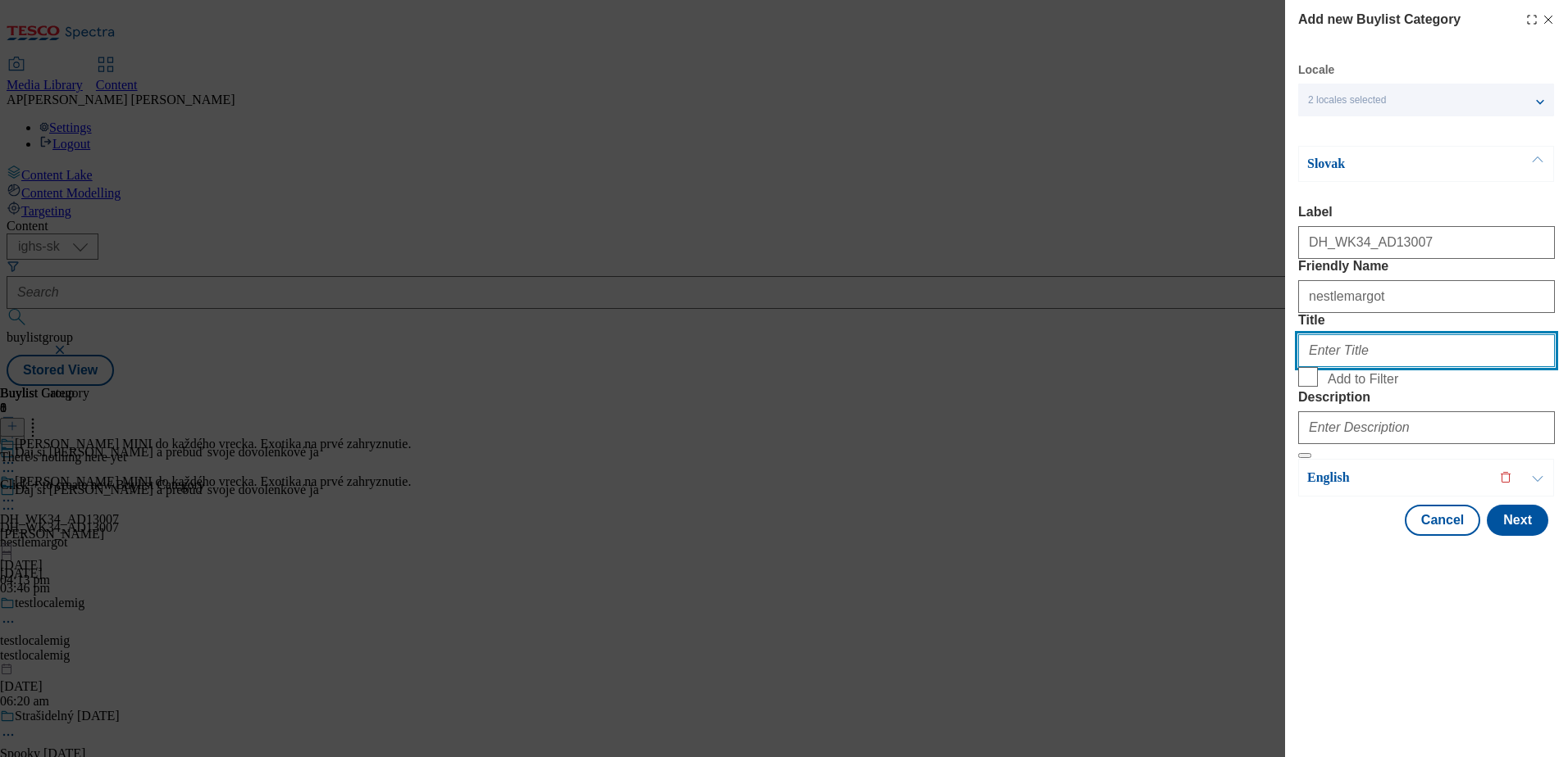
click at [1339, 367] on input "Title" at bounding box center [1426, 351] width 256 height 32
paste input "Margot MINI do každého vrecka. Exotika na prvé zahryznutie."
type input "Margot MINI do každého vrecka. Exotika na prvé zahryznutie."
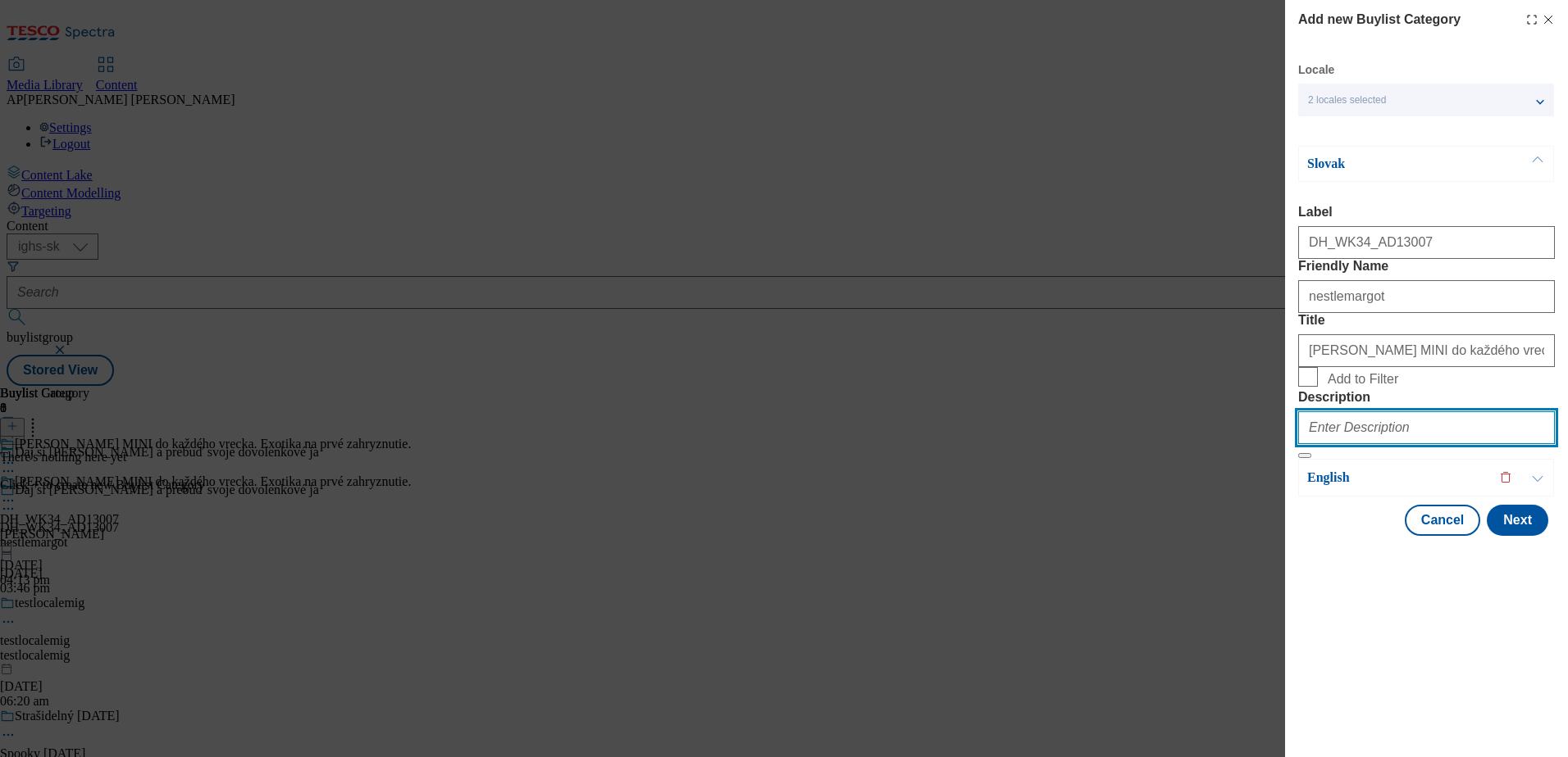
click at [1361, 444] on input "Description" at bounding box center [1426, 427] width 256 height 32
paste input "[PERSON_NAME]"
type input "[PERSON_NAME]"
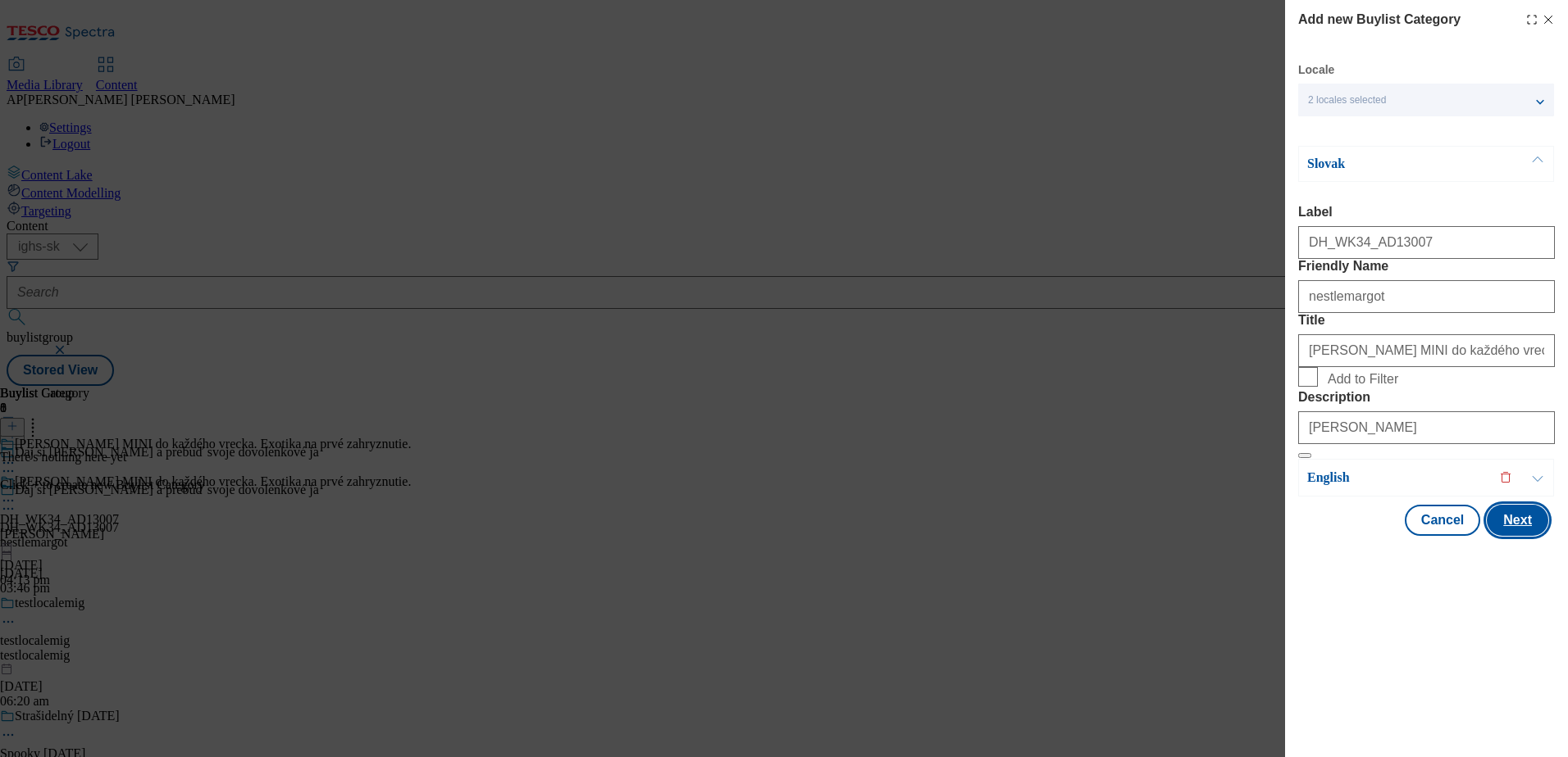
click at [1523, 536] on button "Next" at bounding box center [1517, 520] width 61 height 32
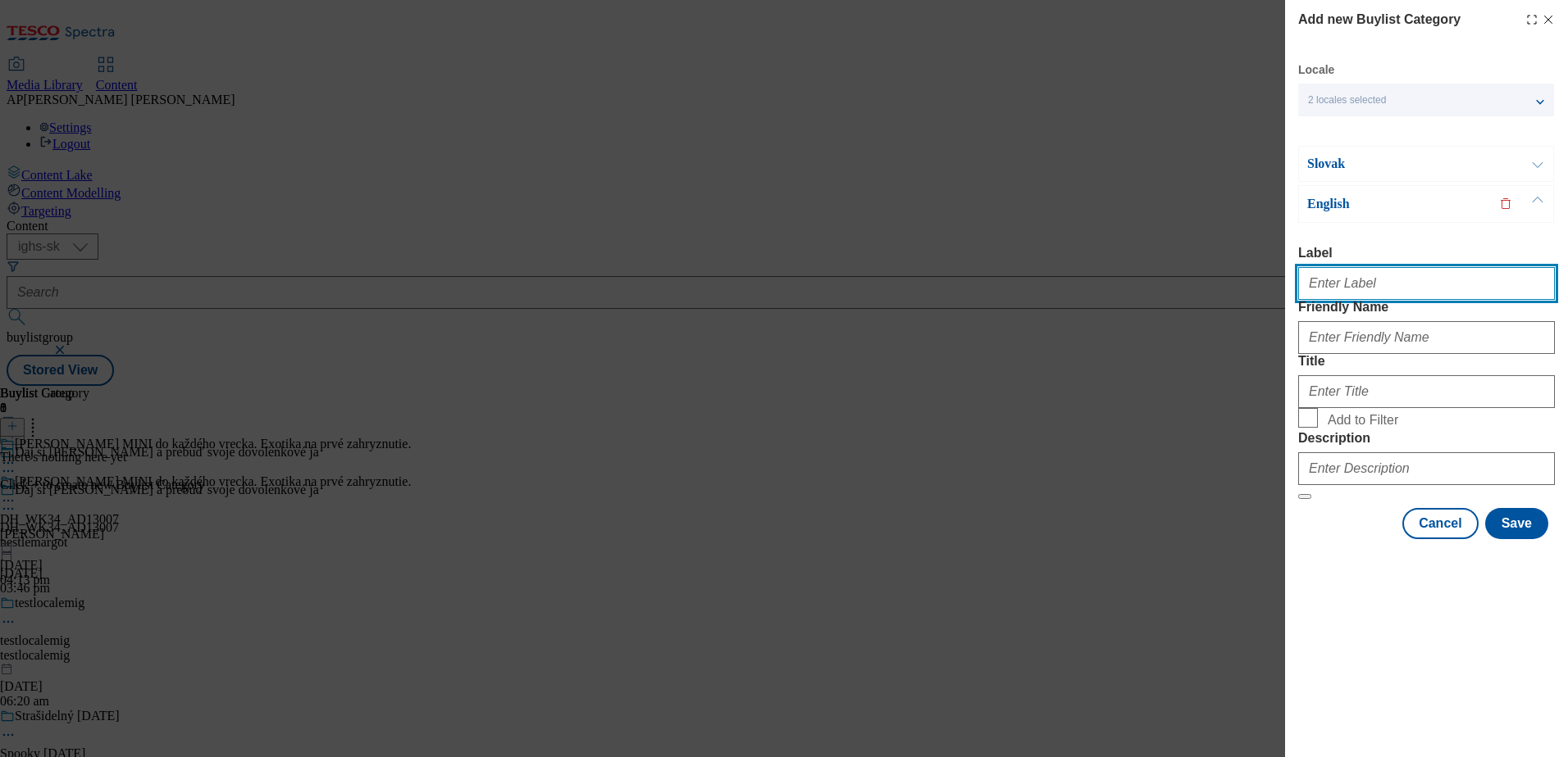
click at [1327, 285] on input "Label" at bounding box center [1426, 284] width 256 height 32
paste input "DH_WK34_AD13007"
type input "DH_WK34_AD13007"
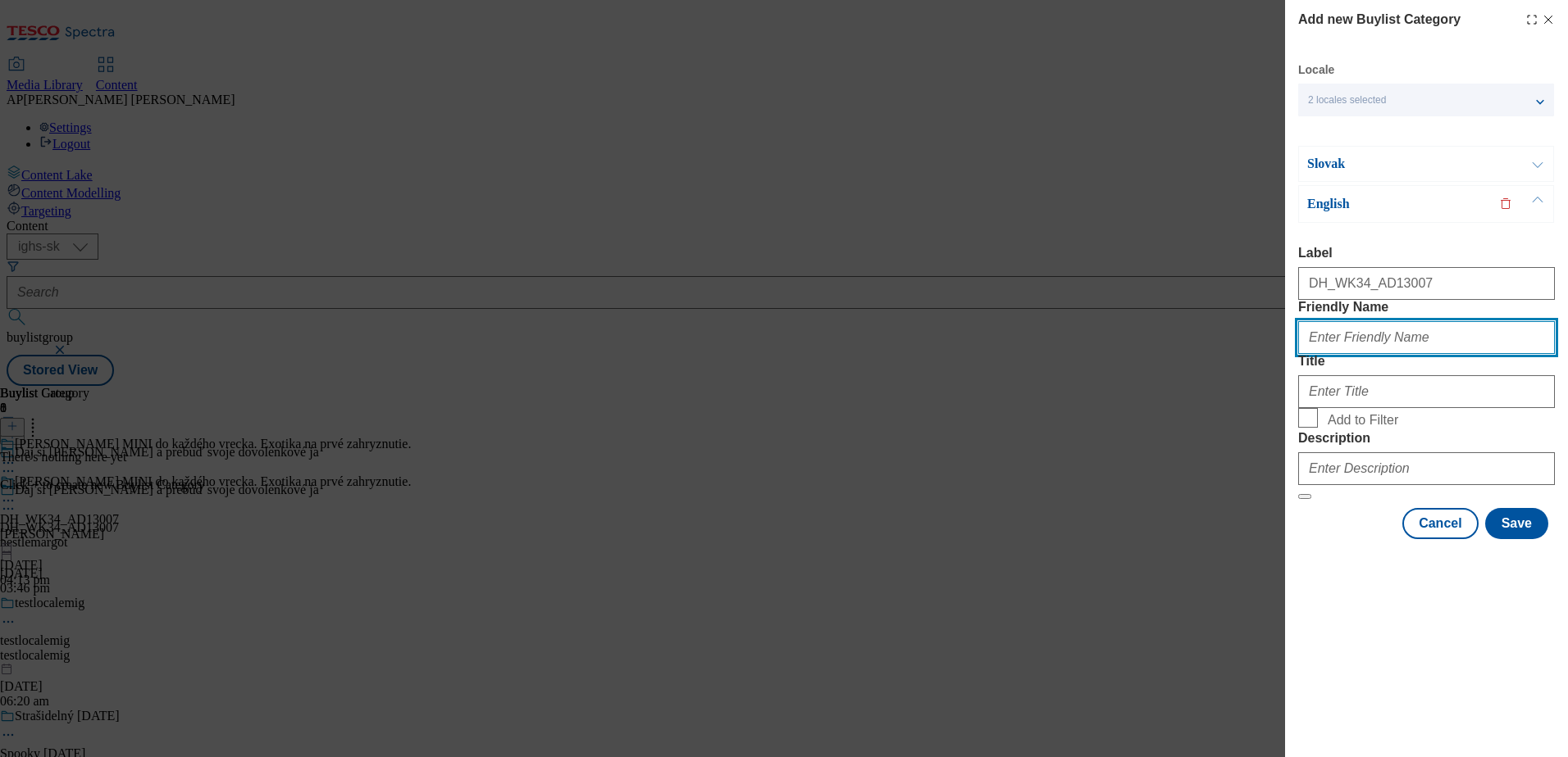
click at [1357, 354] on input "Friendly Name" at bounding box center [1426, 337] width 256 height 32
paste input "nestlemargot"
type input "nestlemargot"
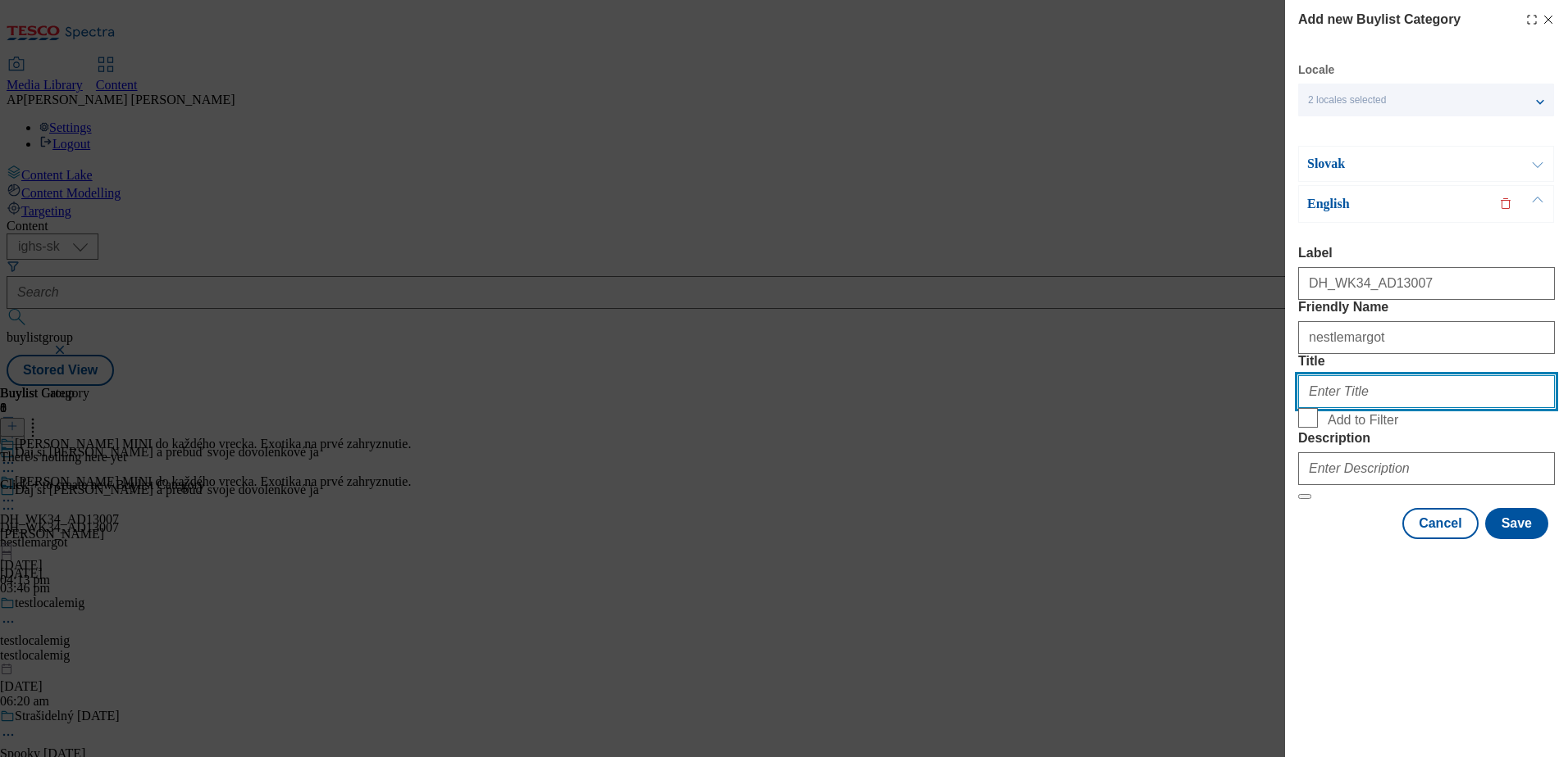
click at [1331, 408] on input "Title" at bounding box center [1426, 392] width 256 height 32
paste input "Margot MINI fits any pocket. Exotic from the first bite."
type input "Margot MINI fits any pocket. Exotic from the first bite."
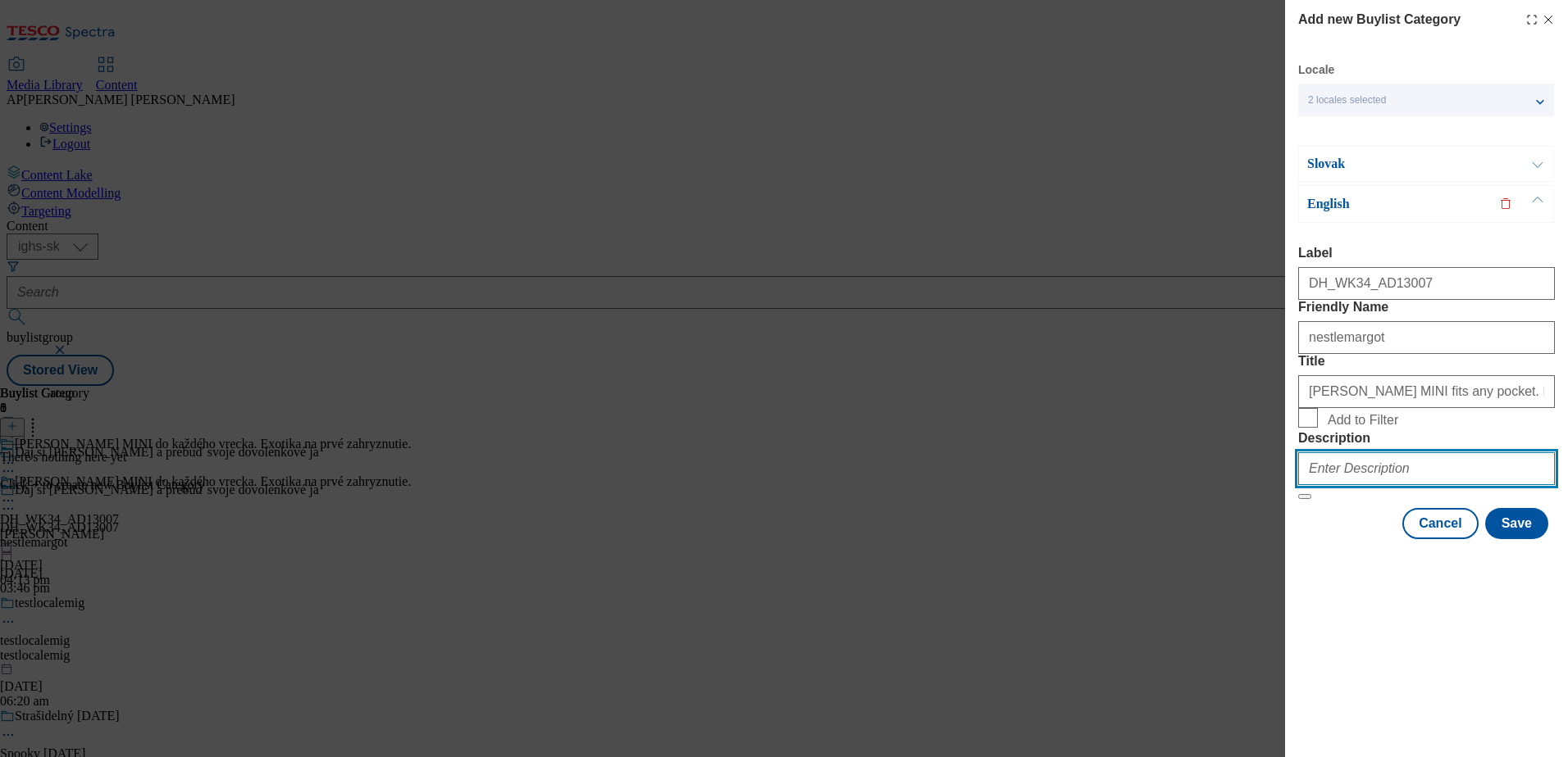
click at [1363, 486] on input "Description" at bounding box center [1426, 468] width 256 height 32
paste input "[PERSON_NAME]"
type input "[PERSON_NAME]"
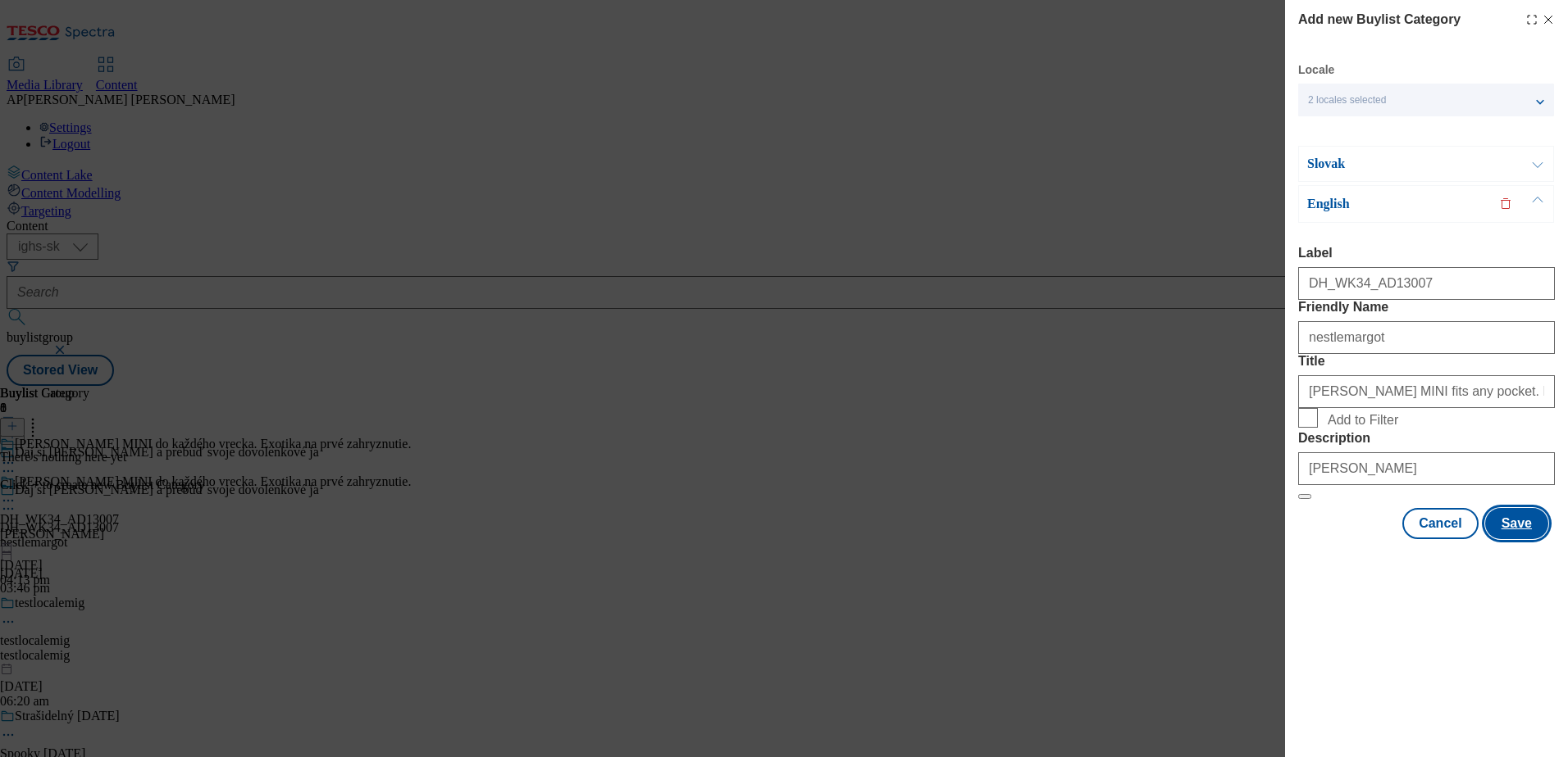
click at [1521, 539] on button "Save" at bounding box center [1516, 524] width 63 height 32
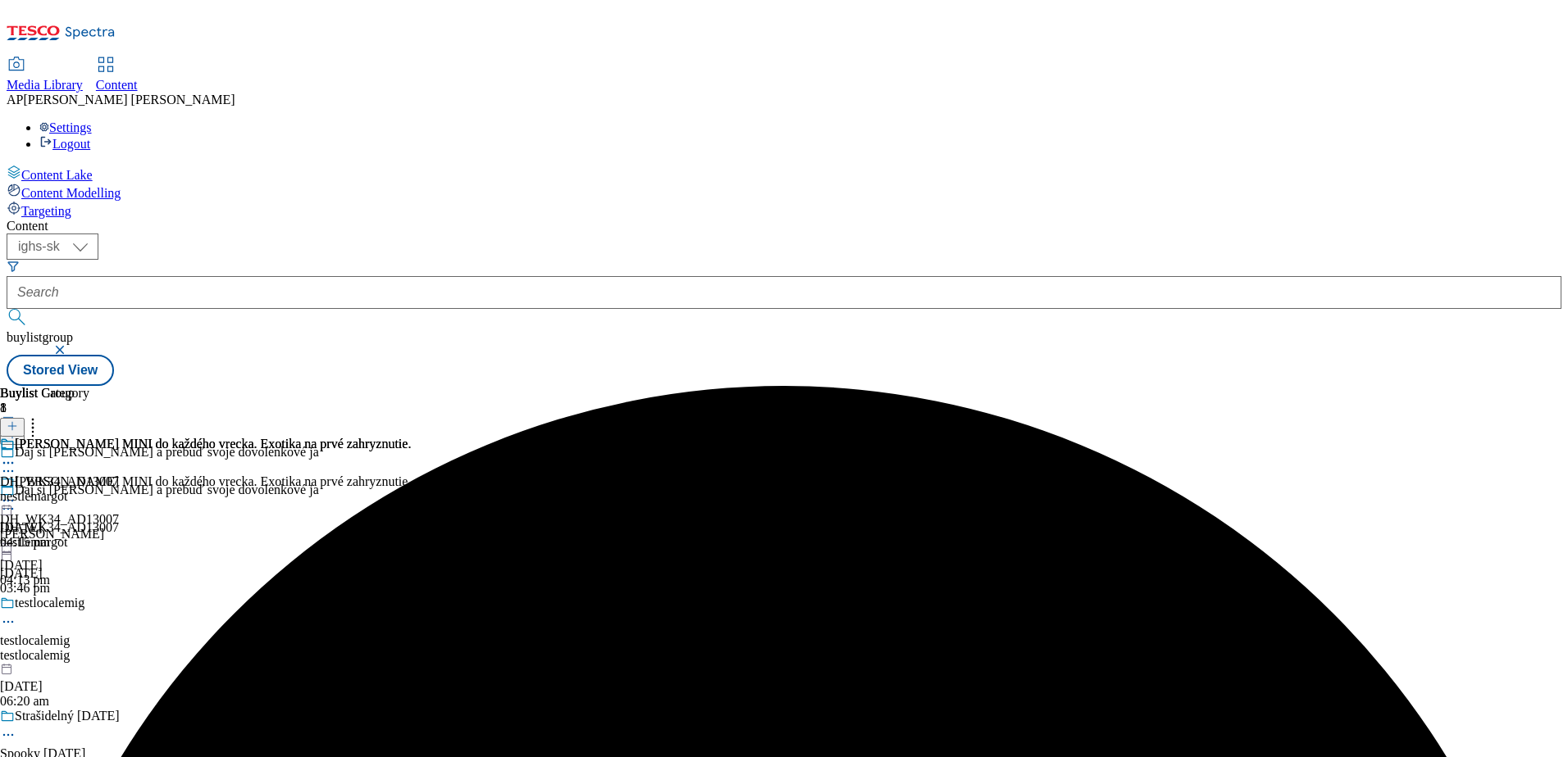
click at [18, 421] on icon at bounding box center [12, 426] width 11 height 11
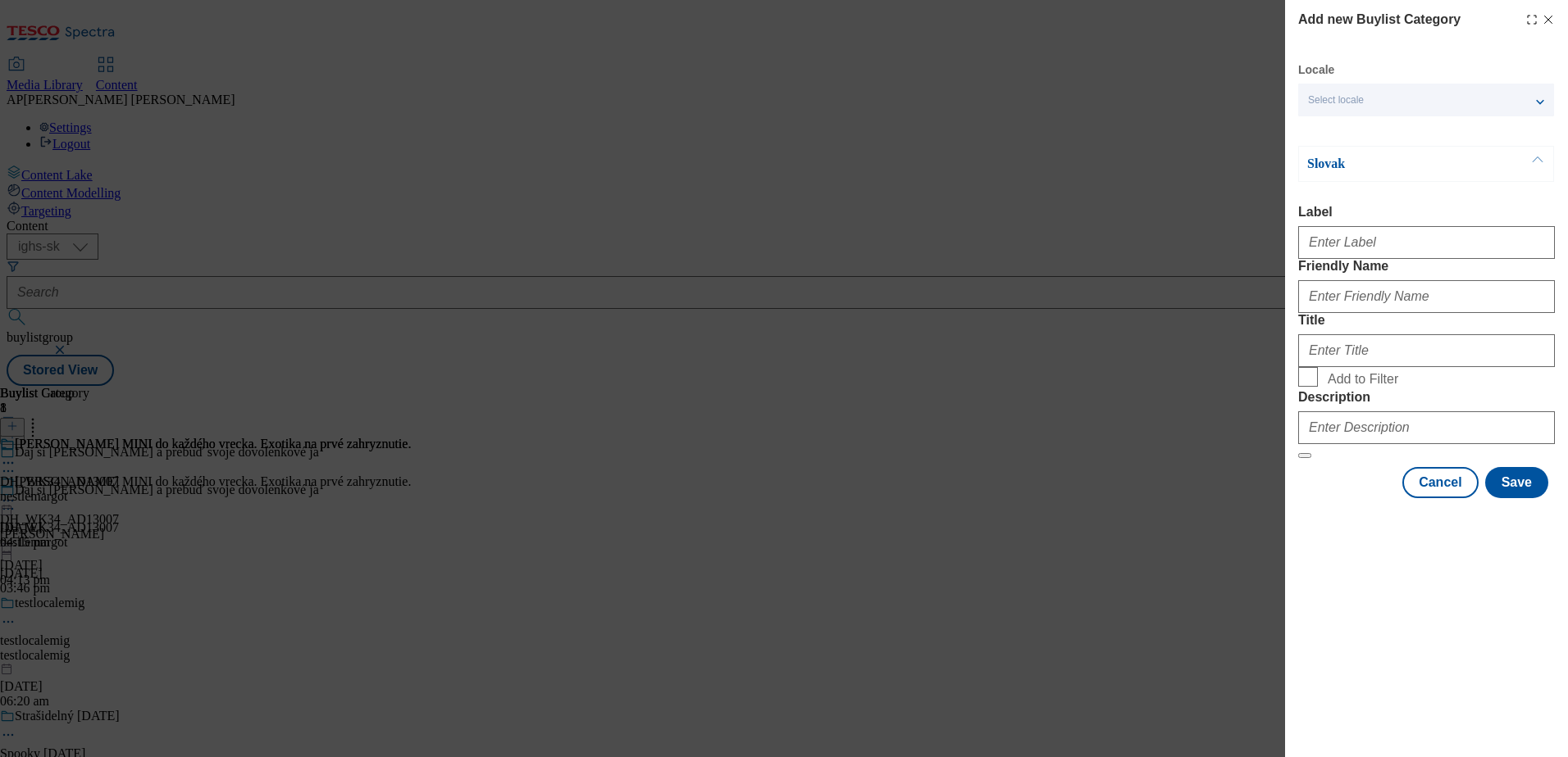
click at [1376, 96] on div "Select locale" at bounding box center [1426, 99] width 256 height 32
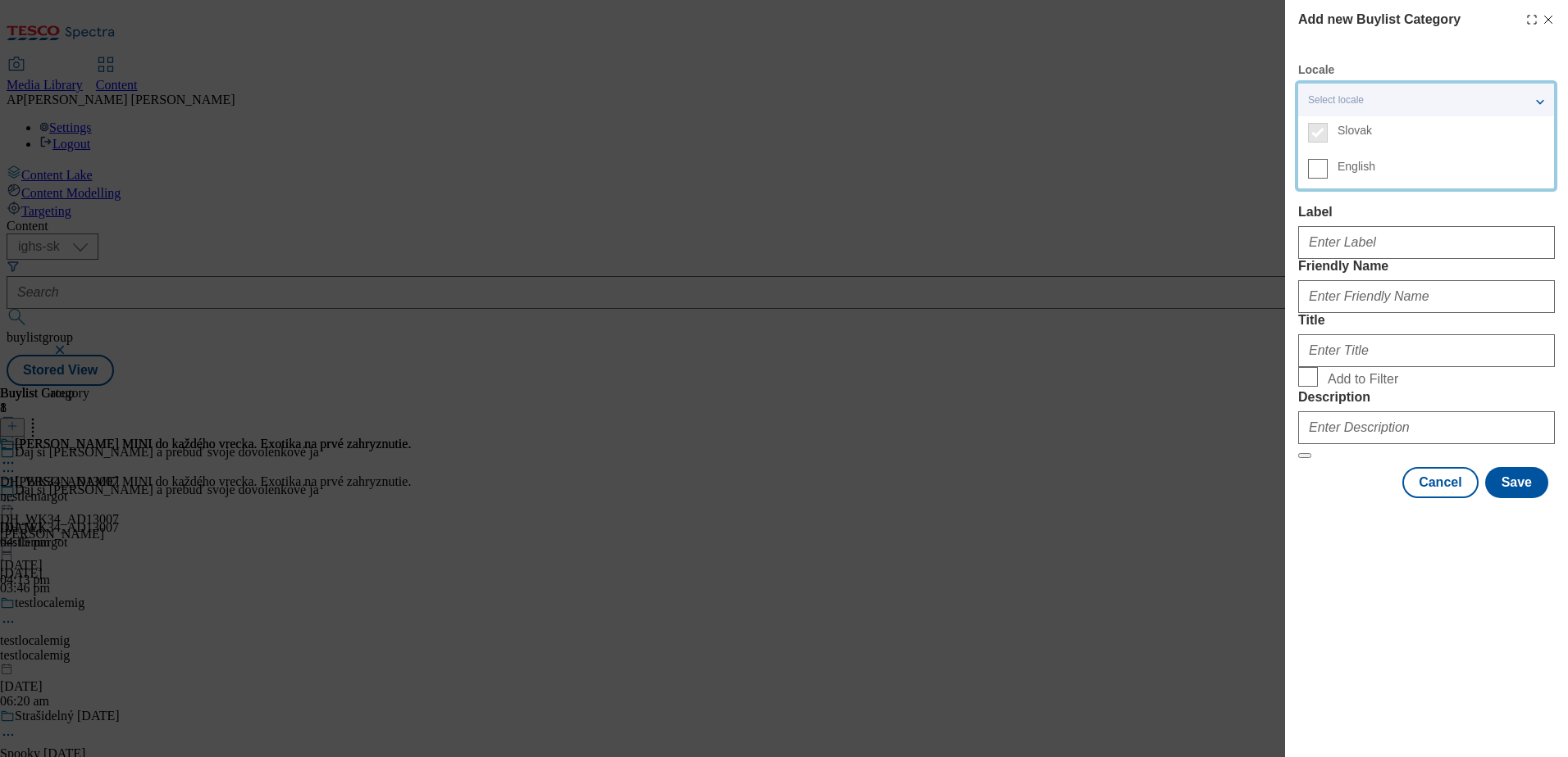
click at [1331, 172] on label "English" at bounding box center [1426, 171] width 256 height 36
click at [1327, 172] on input "English" at bounding box center [1318, 168] width 20 height 20
click at [1288, 248] on div "Add new Buylist Category Locale 2 locales selected Slovak English Slovak Label …" at bounding box center [1426, 270] width 283 height 539
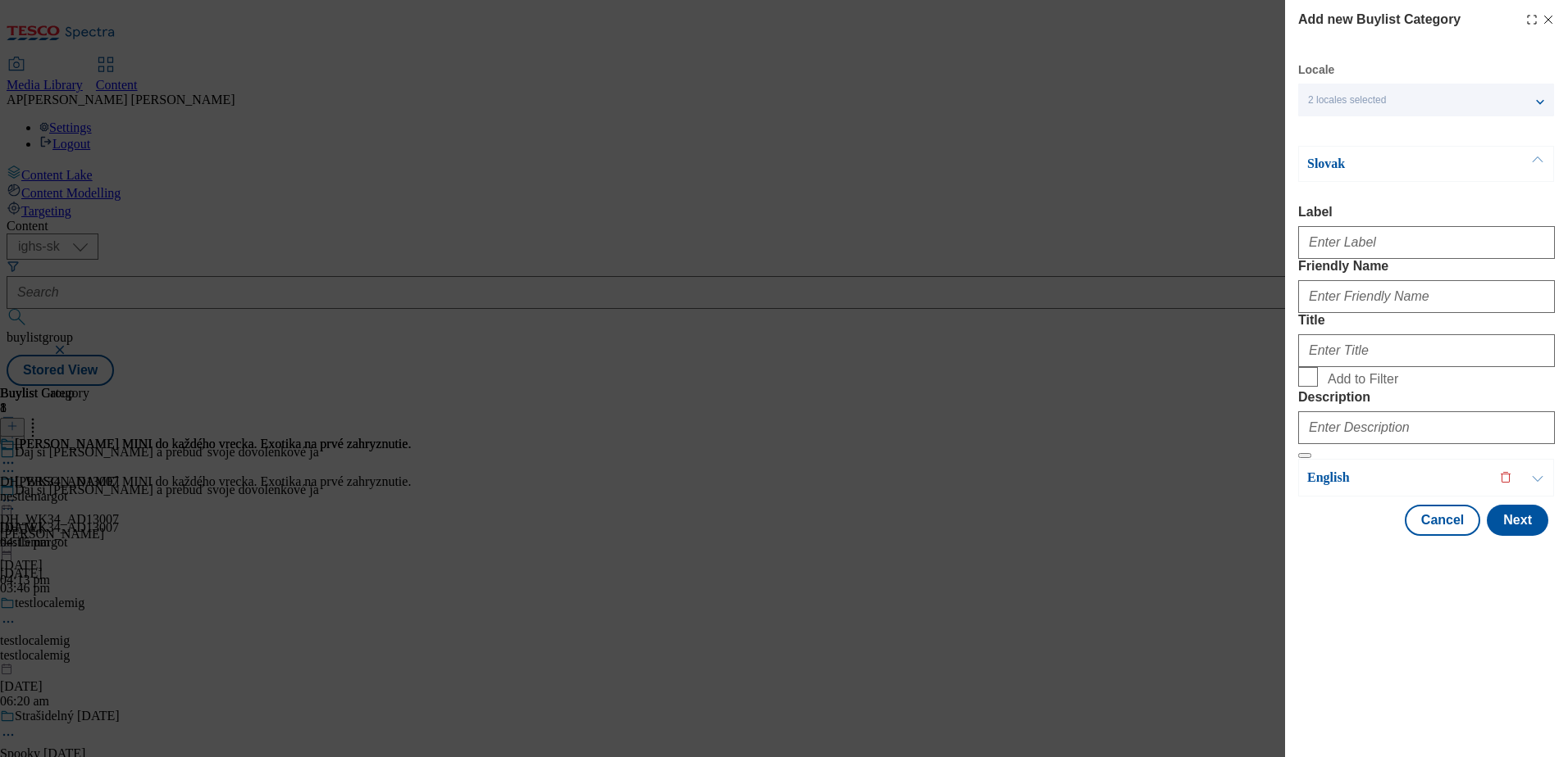
click at [1549, 20] on icon "Modal" at bounding box center [1548, 20] width 13 height 13
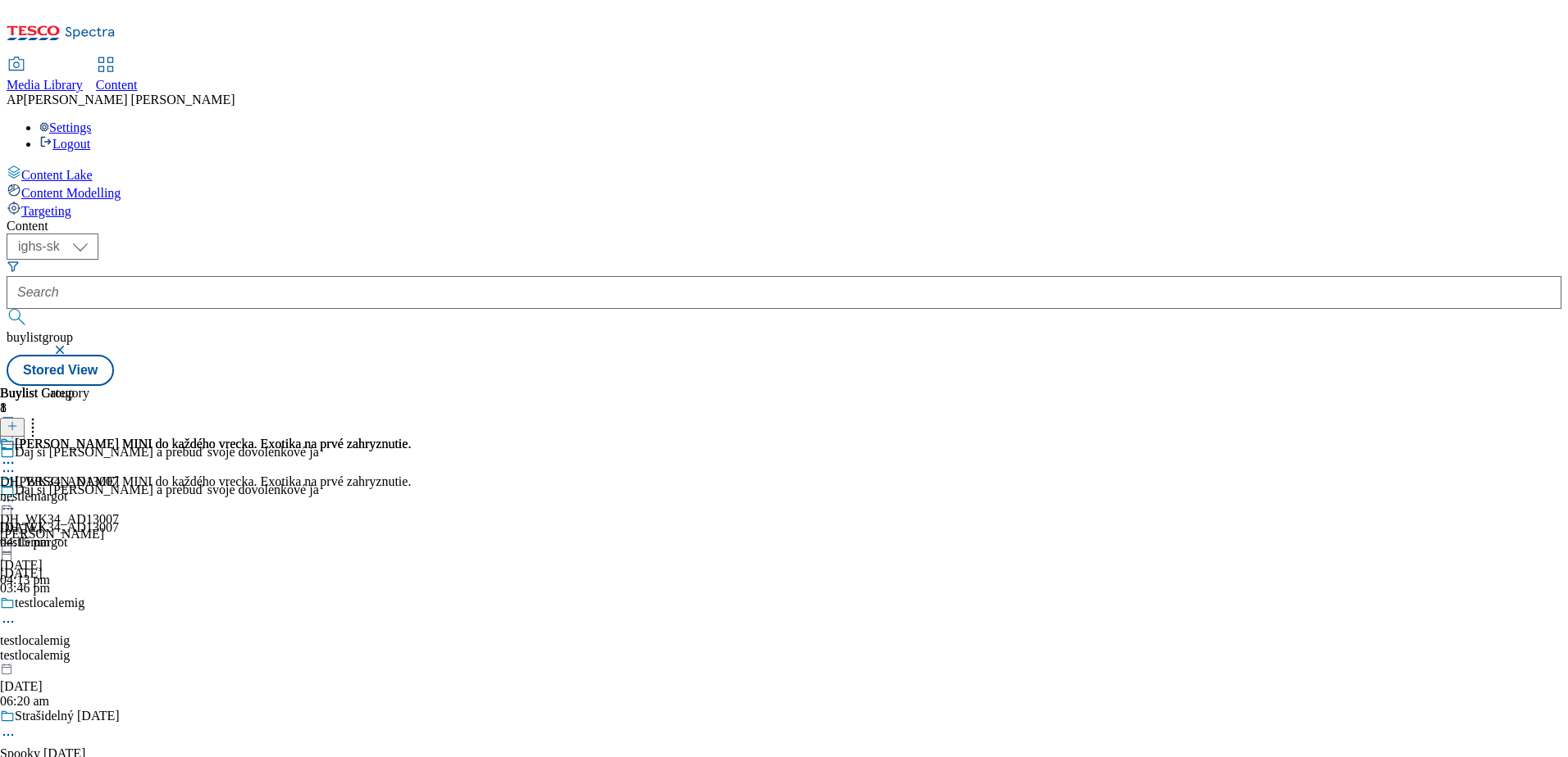
click at [411, 437] on div "Margot MINI do každého vrecka. Exotika na prvé zahryznutie. DH_WK34_AD13007 nes…" at bounding box center [206, 493] width 411 height 113
click at [18, 421] on icon at bounding box center [12, 426] width 11 height 11
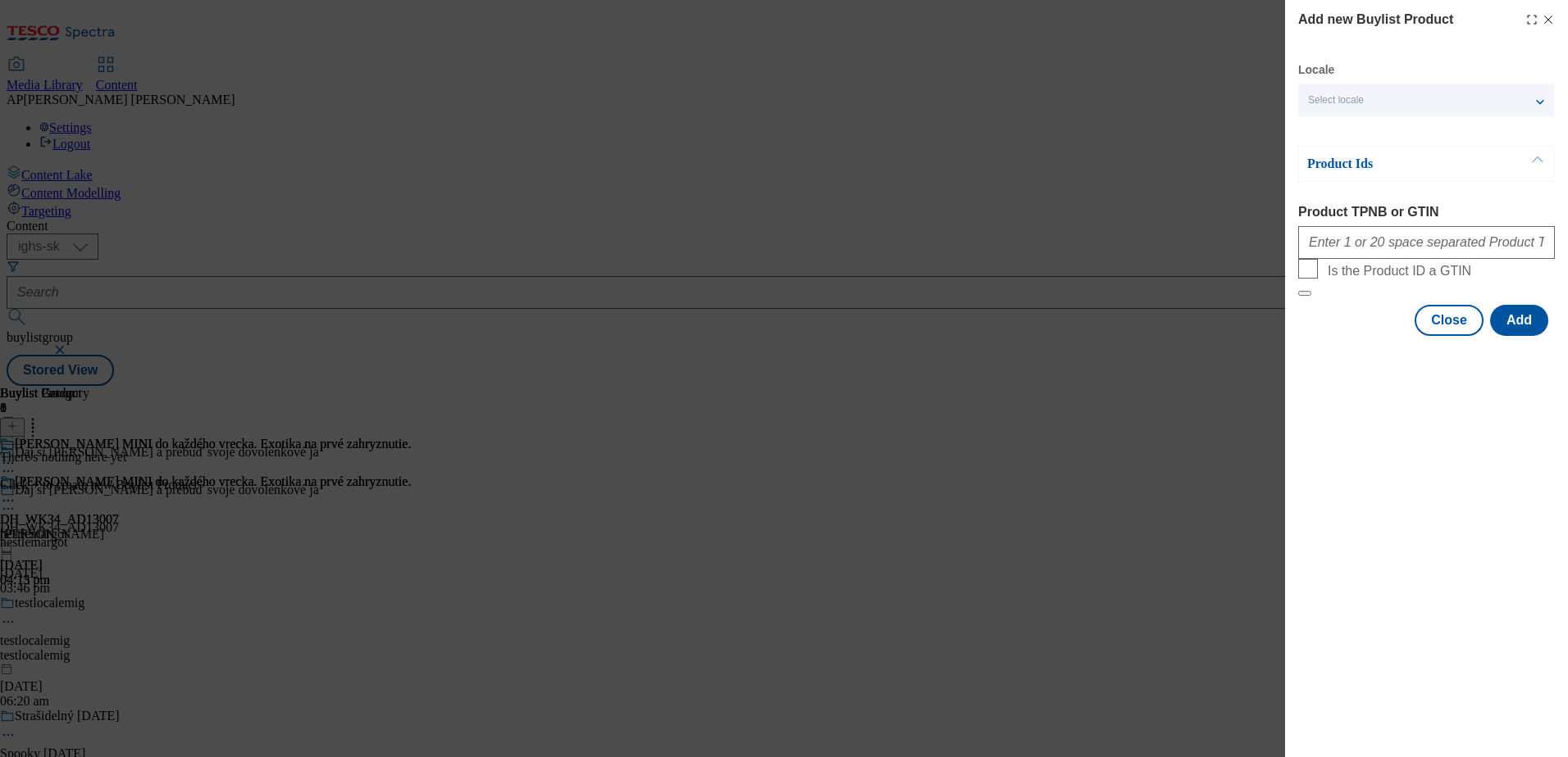
click at [1352, 103] on span "Select locale" at bounding box center [1336, 100] width 55 height 12
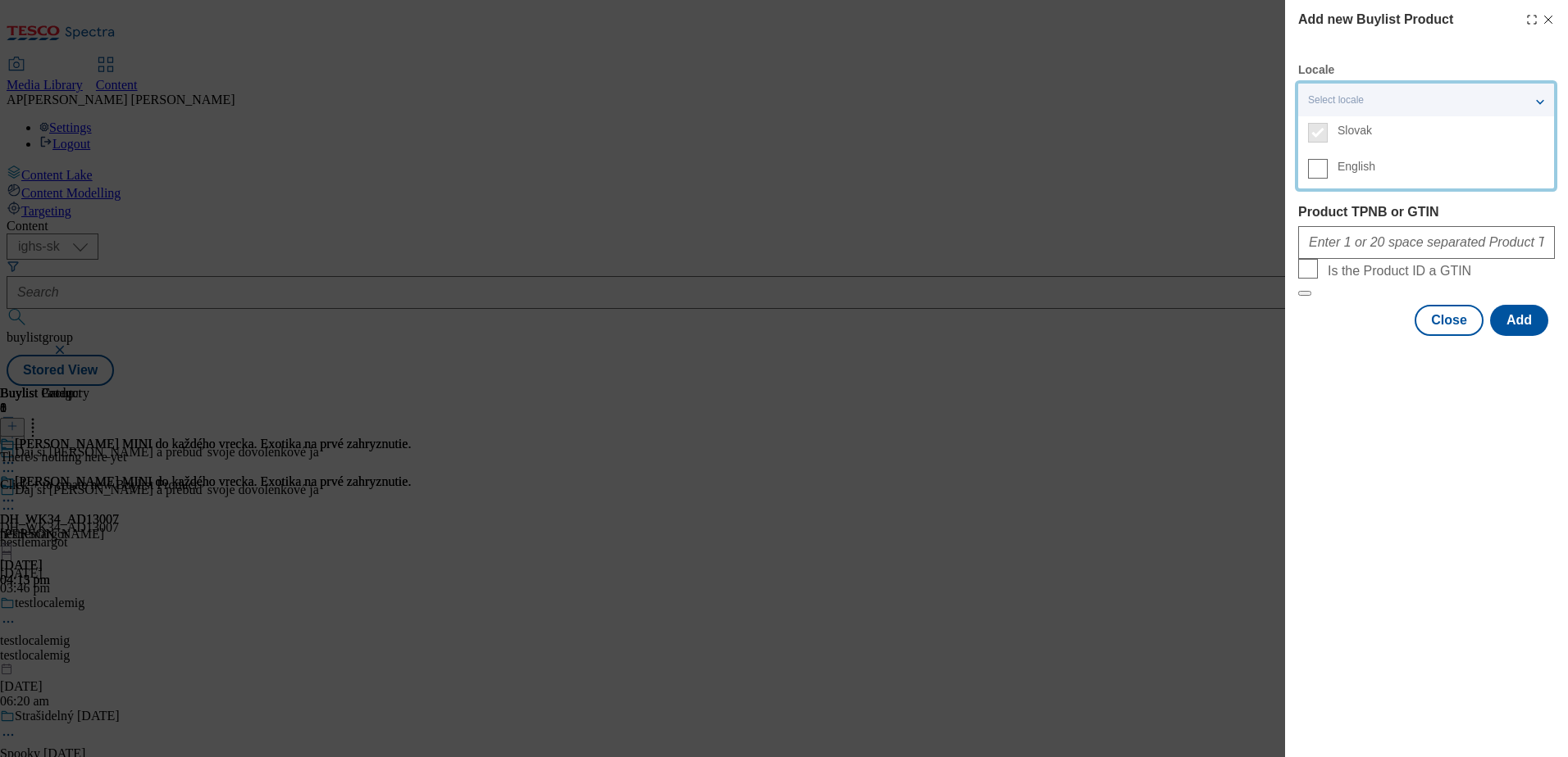
click at [1339, 164] on span "English" at bounding box center [1356, 166] width 37 height 9
click at [1327, 164] on input "English" at bounding box center [1318, 168] width 20 height 20
click at [1311, 411] on div "Add new Buylist Product Locale 2 locales selected Slovak English Product Ids Pr…" at bounding box center [1426, 378] width 283 height 757
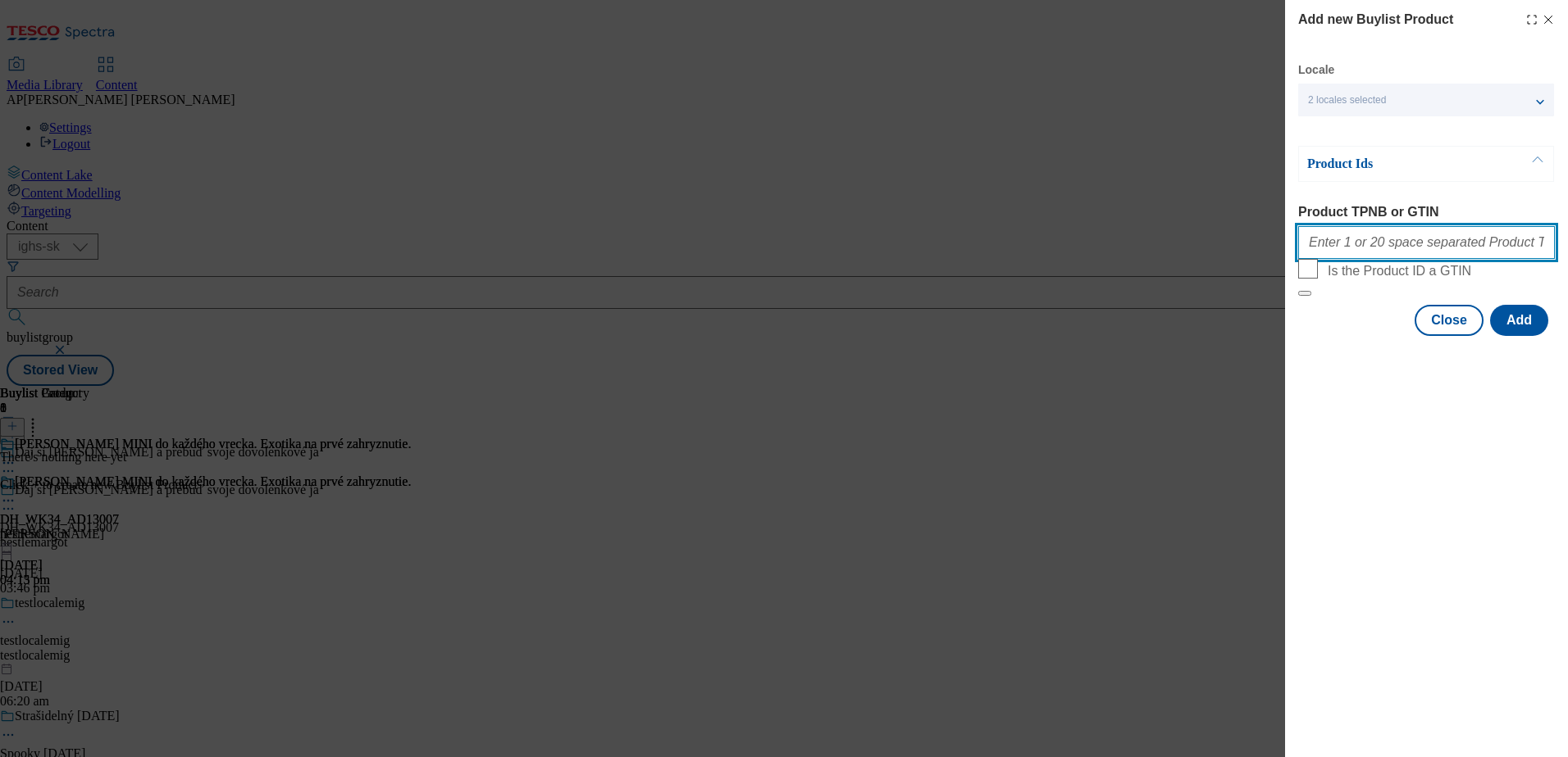
click at [1341, 251] on input "Product TPNB or GTIN" at bounding box center [1426, 243] width 256 height 32
paste input "111267632 111267635 111267634 105006470 105006471 105580935"
type input "111267632 111267635 111267634 105006470 105006471 105580935"
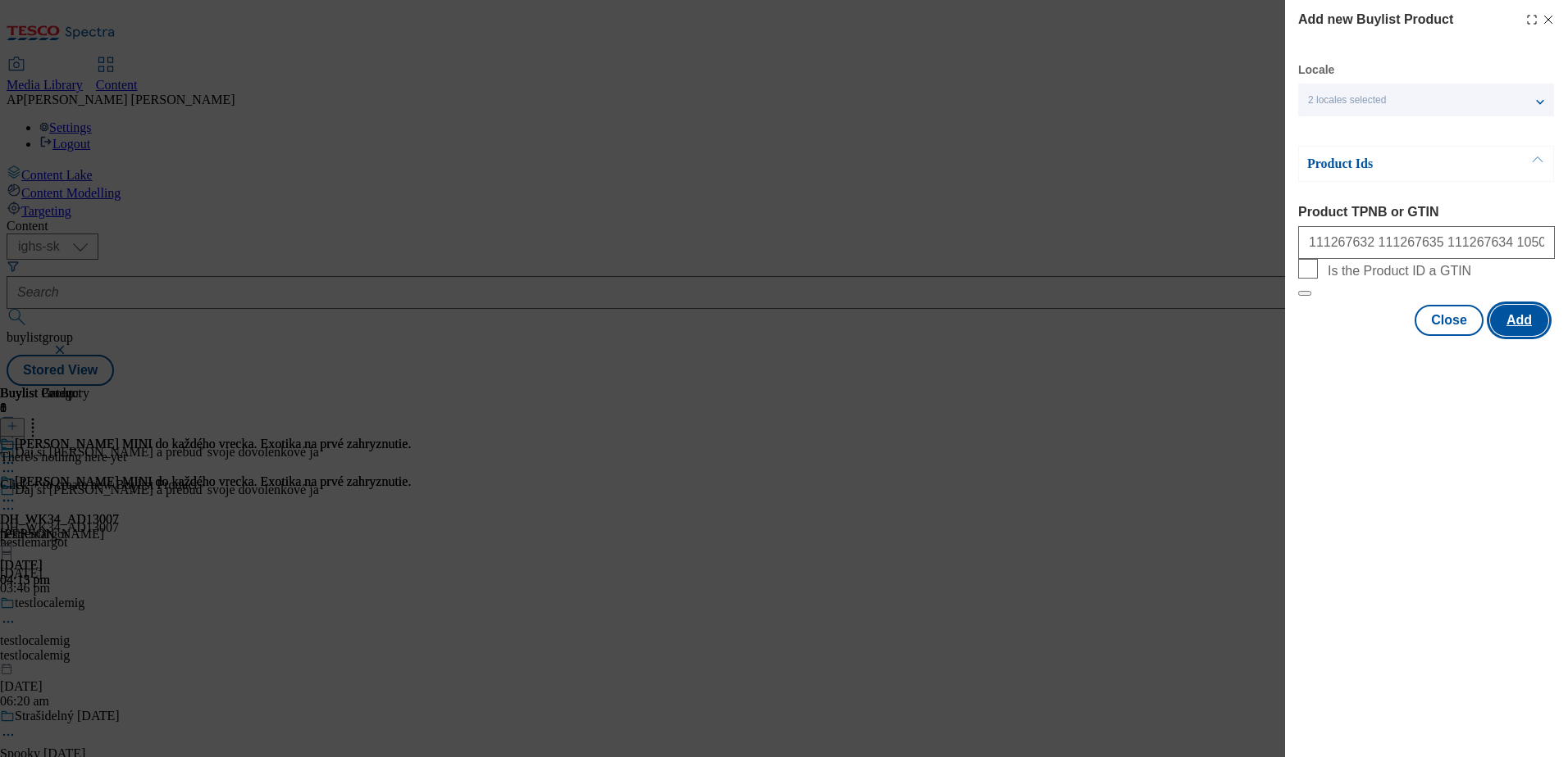
click at [1528, 336] on button "Add" at bounding box center [1518, 320] width 58 height 32
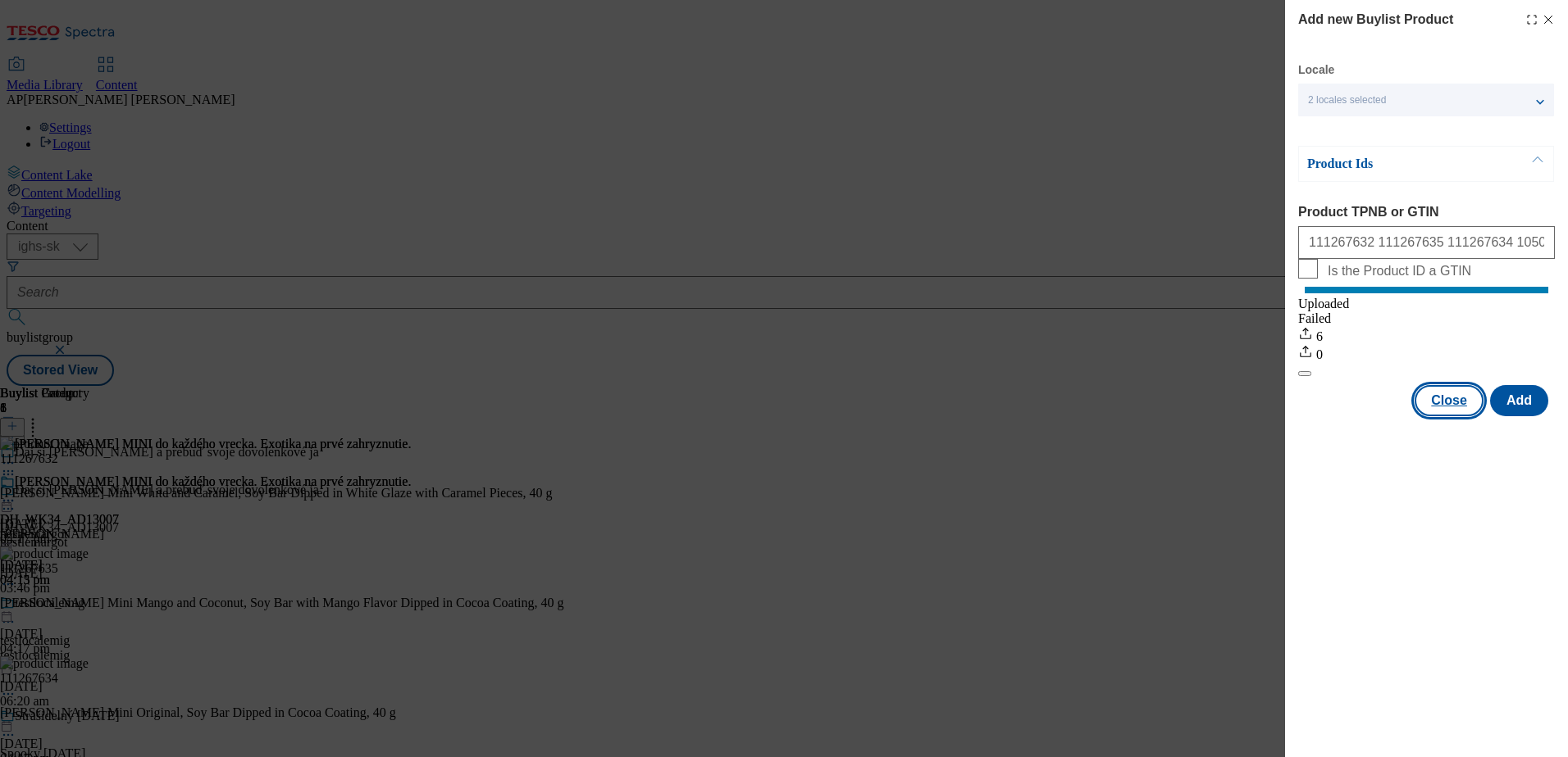
click at [1457, 417] on button "Close" at bounding box center [1448, 400] width 69 height 32
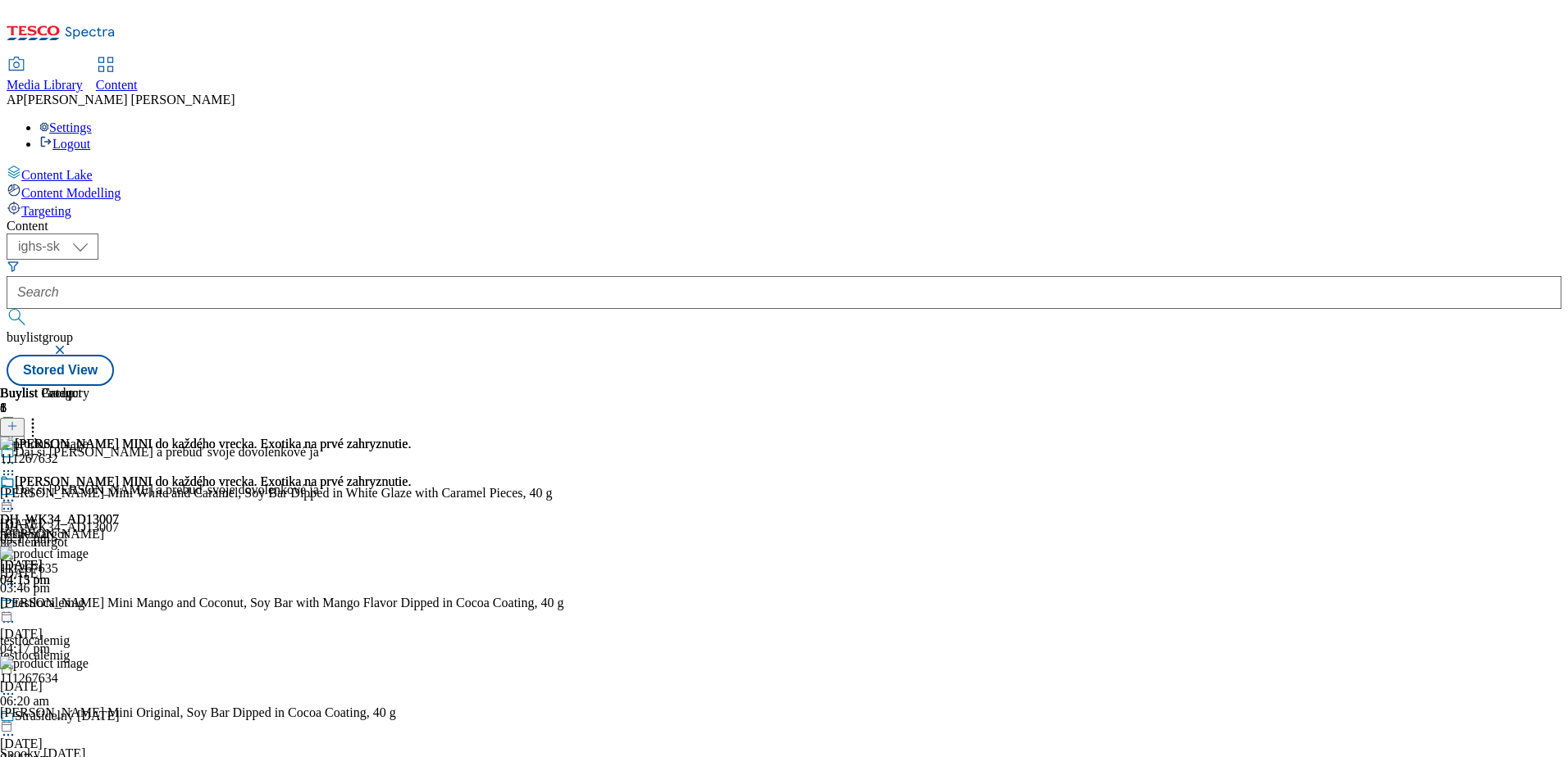
click at [16, 492] on icon at bounding box center [8, 500] width 16 height 16
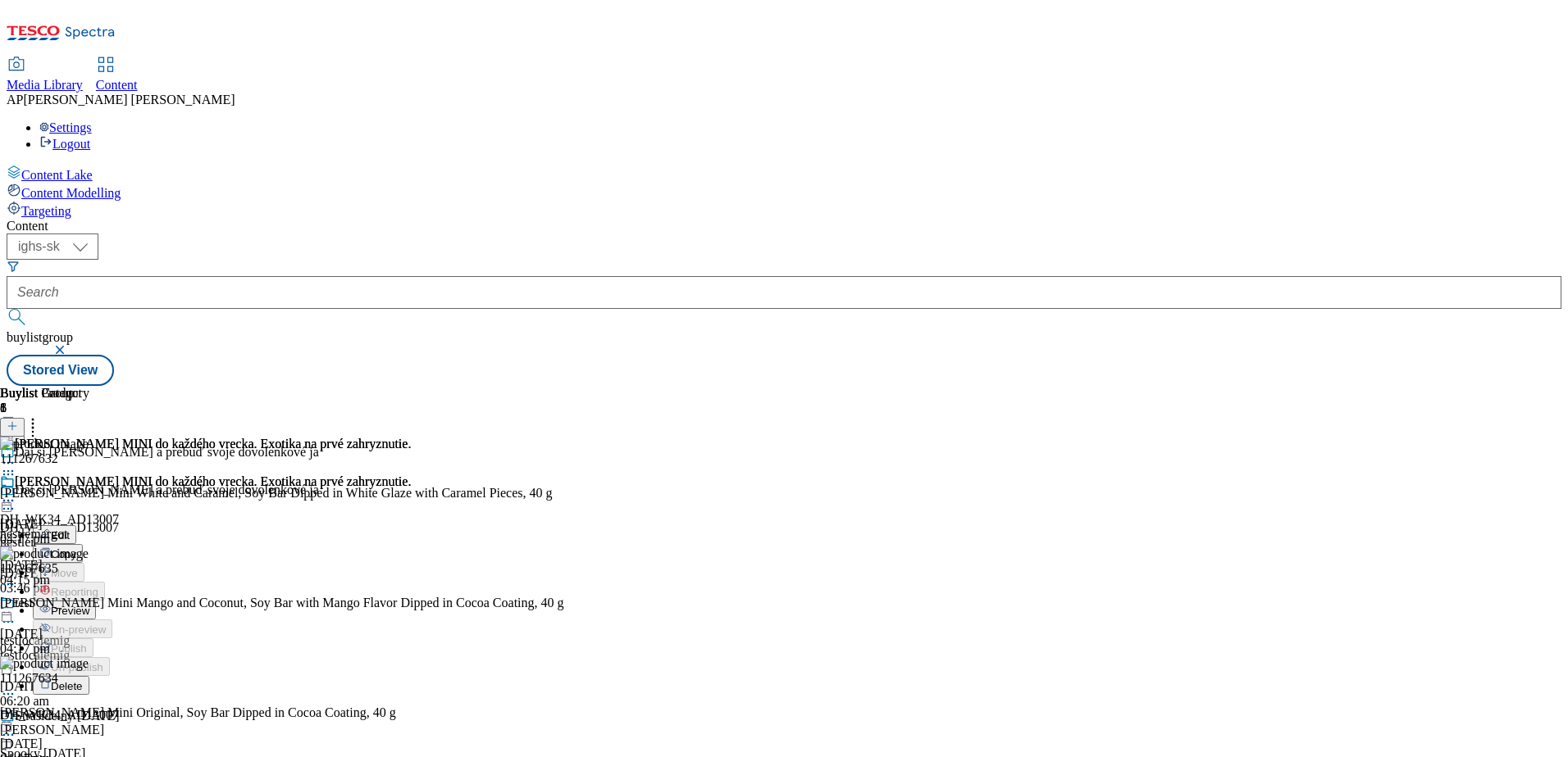
click at [89, 605] on span "Preview" at bounding box center [70, 611] width 38 height 12
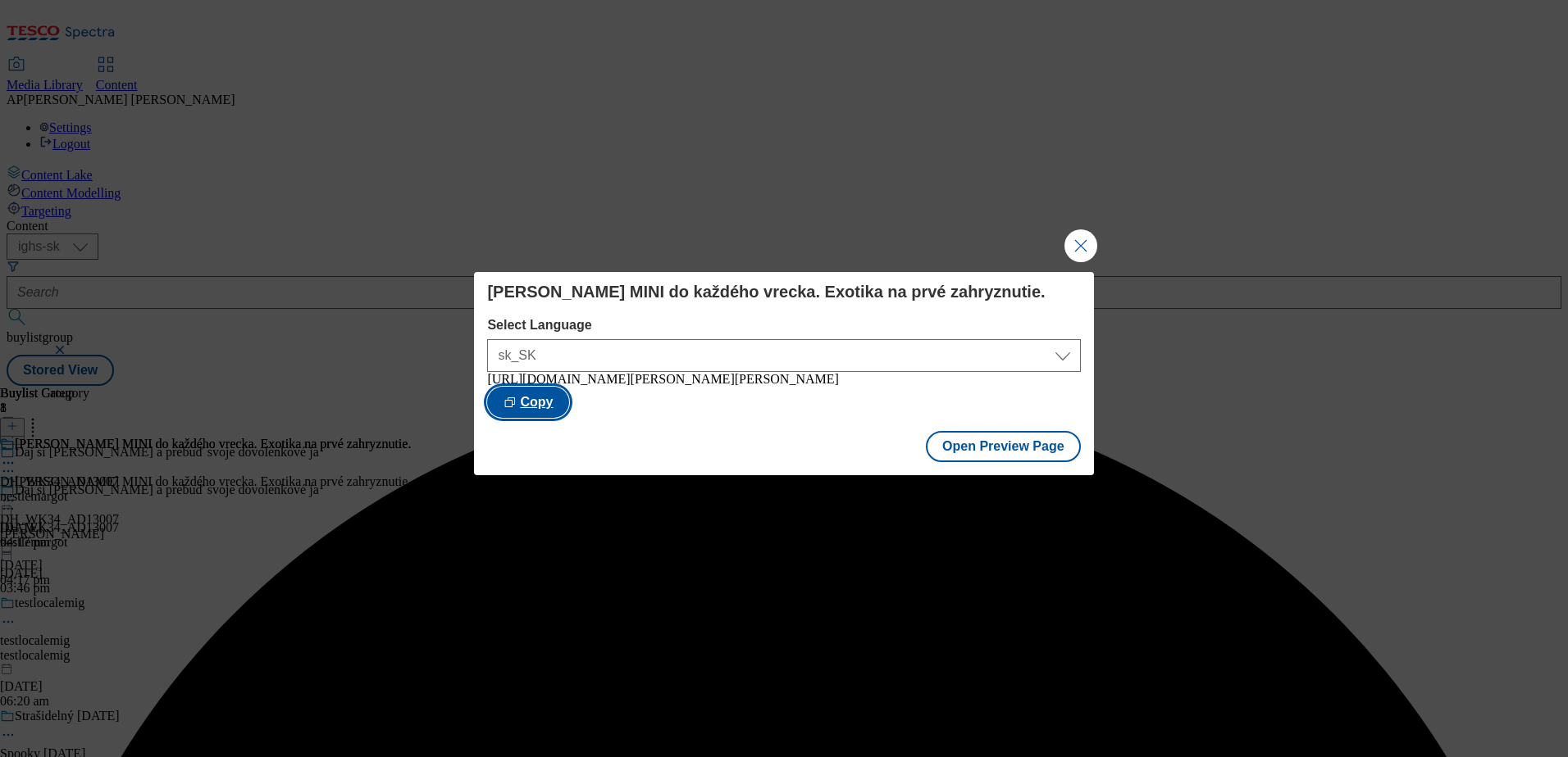
click at [569, 400] on button "Copy" at bounding box center [528, 402] width 82 height 32
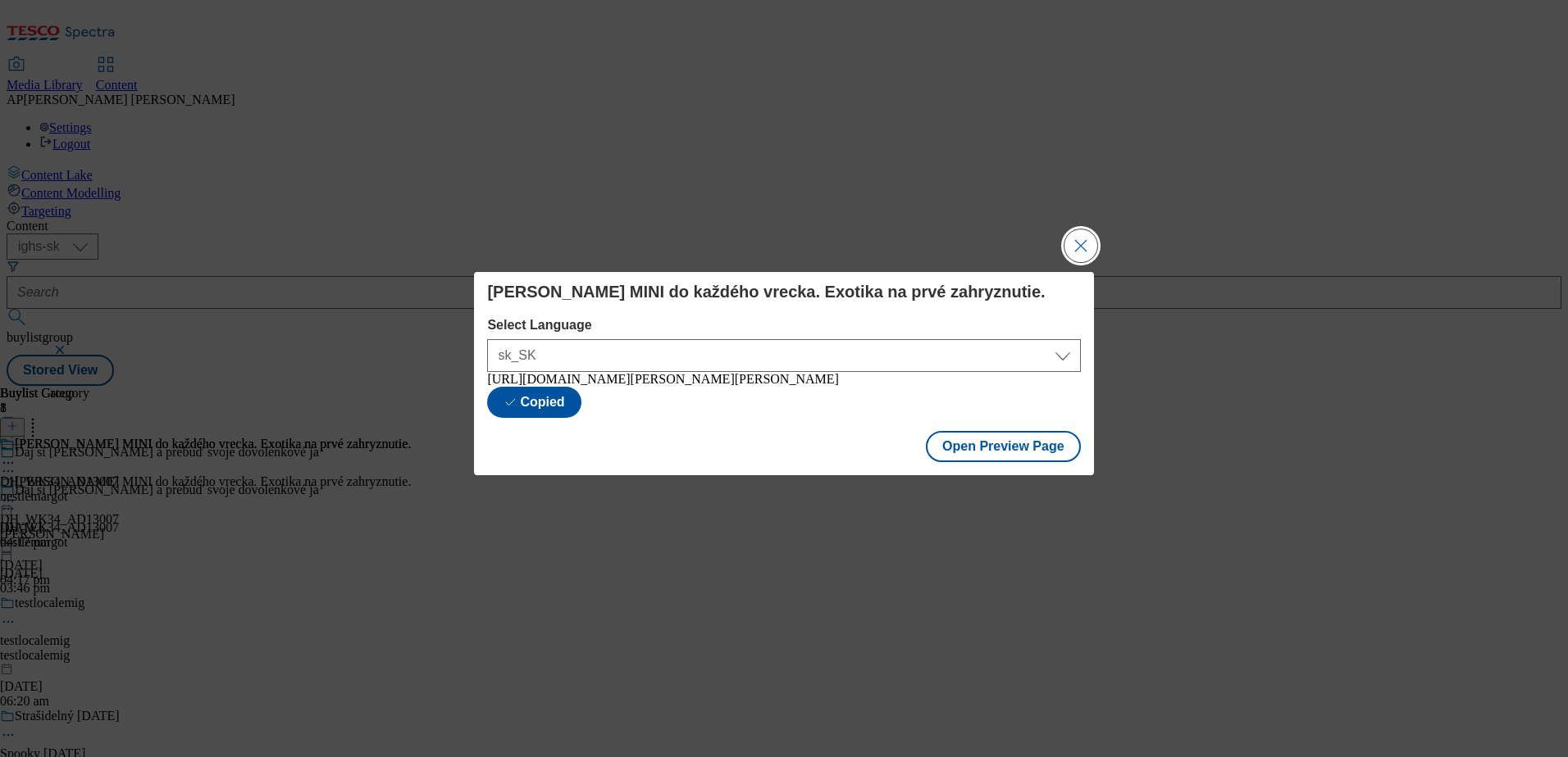
click at [1078, 245] on button "Close Modal" at bounding box center [1080, 246] width 33 height 32
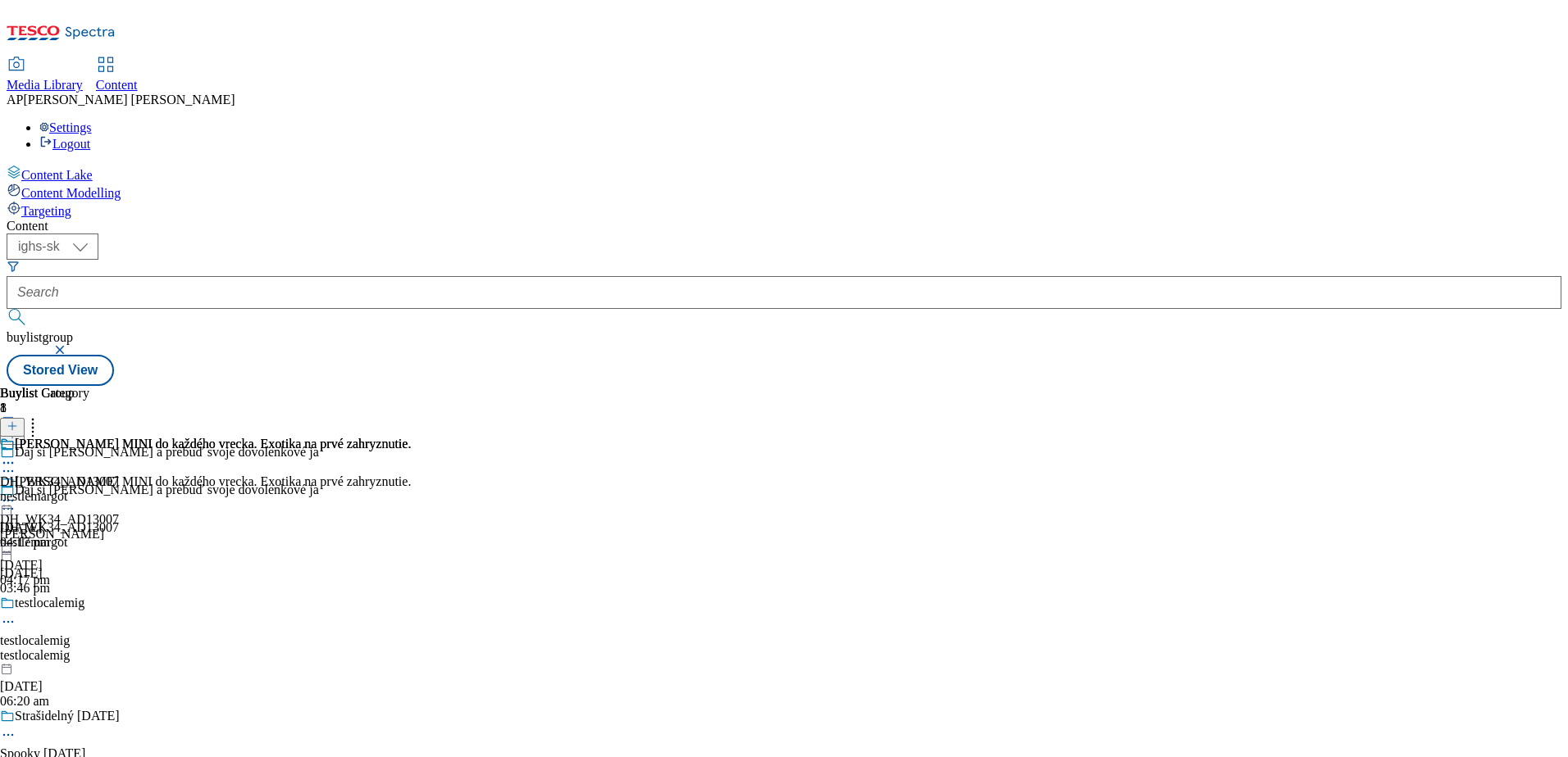
click at [411, 475] on div "Margot MINI do každého vrecka. Exotika na prvé zahryznutie." at bounding box center [206, 493] width 411 height 37
click at [16, 492] on icon at bounding box center [8, 500] width 16 height 16
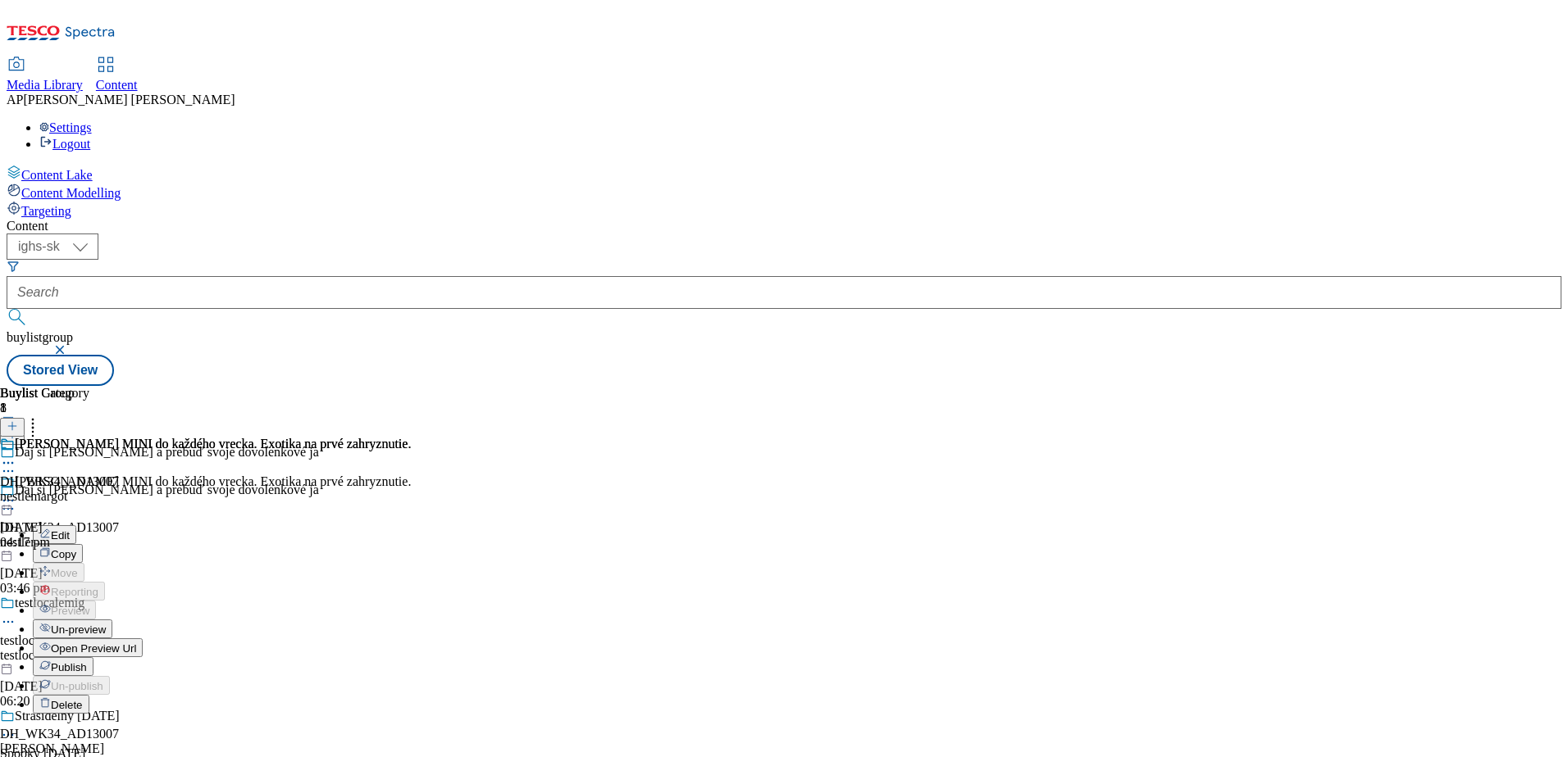
click at [87, 661] on span "Publish" at bounding box center [69, 667] width 36 height 12
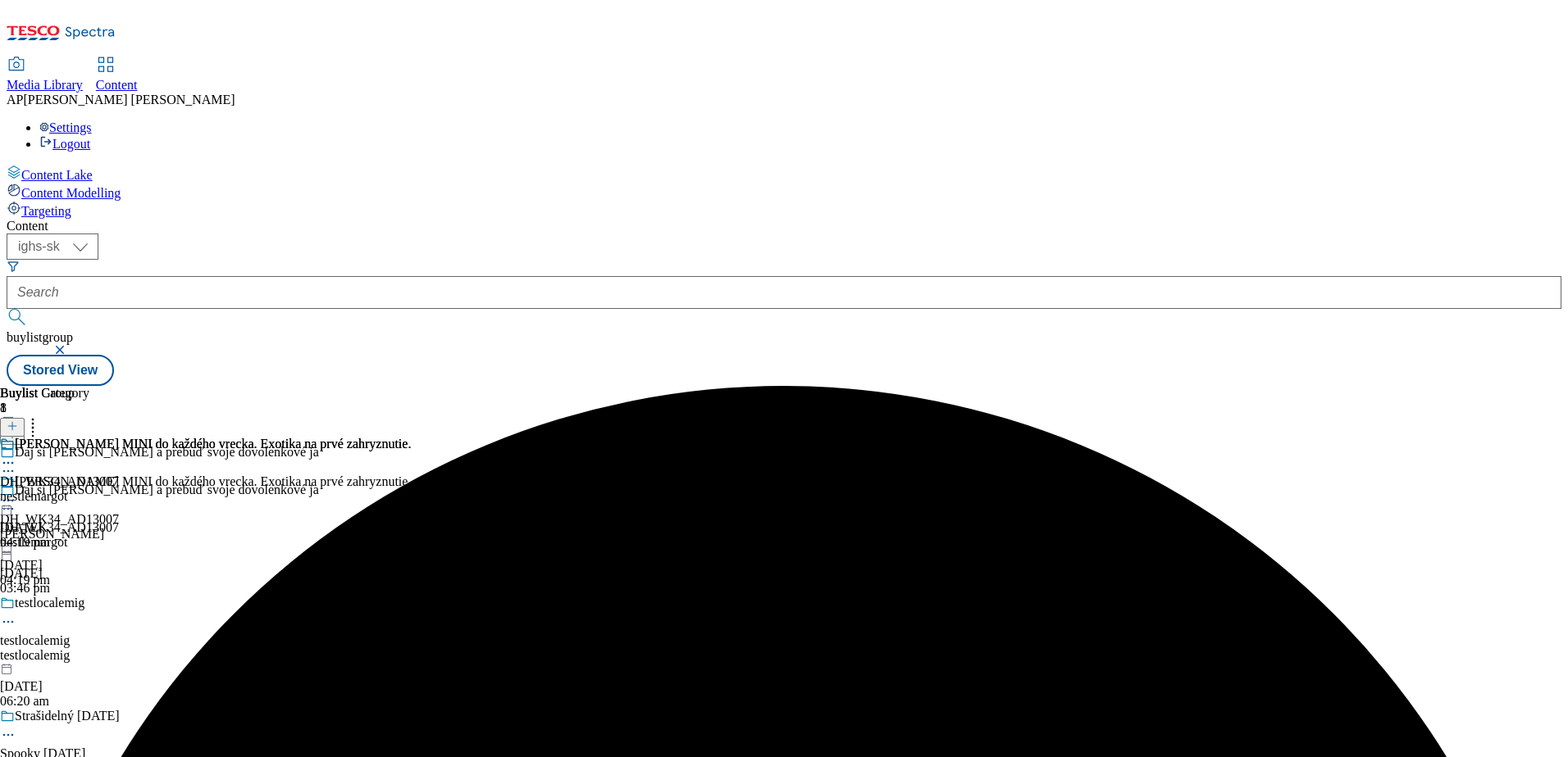
click at [16, 492] on icon at bounding box center [8, 500] width 16 height 16
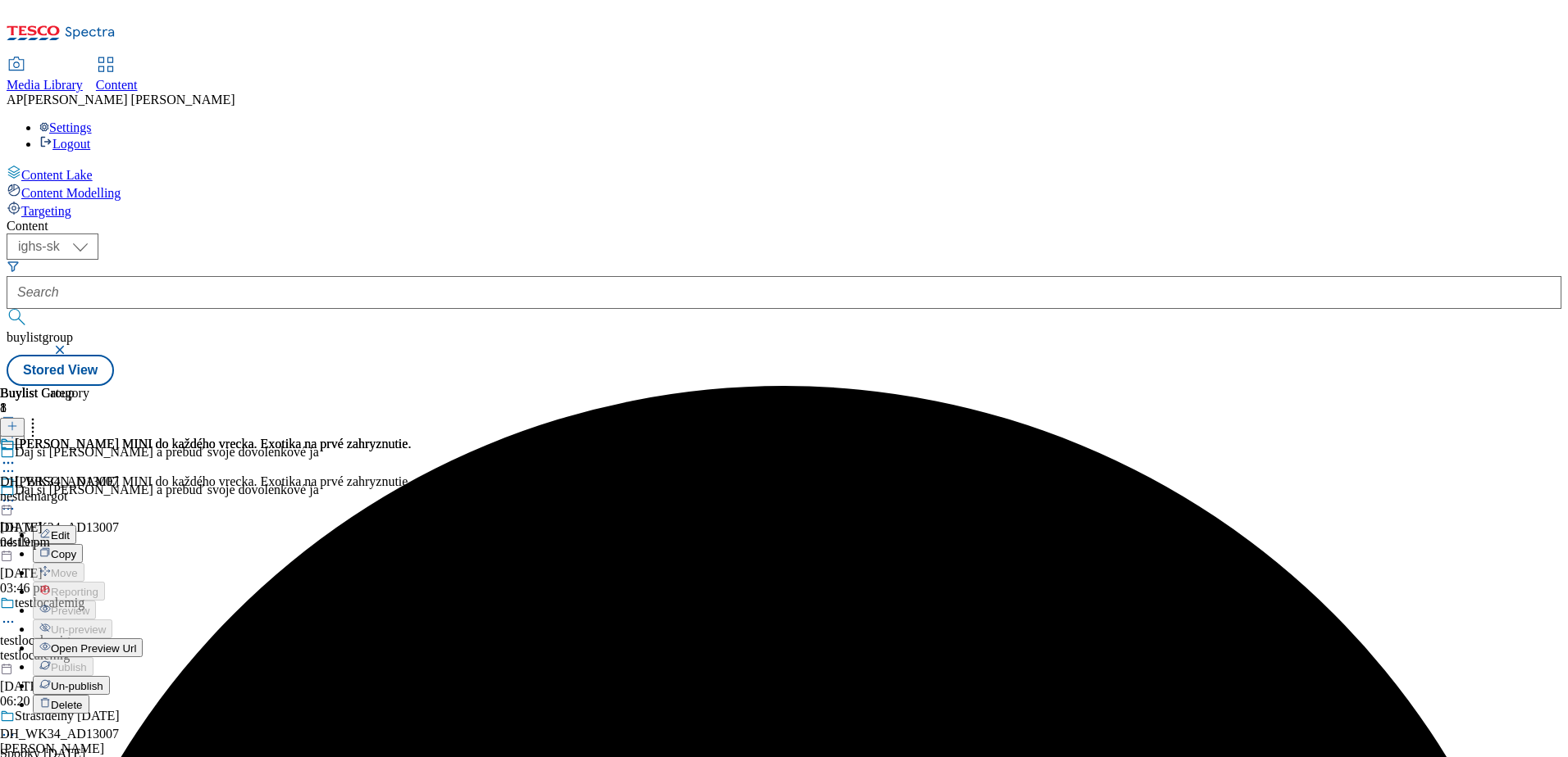
click at [136, 642] on span "Open Preview Url" at bounding box center [93, 648] width 85 height 12
